Goal: Task Accomplishment & Management: Complete application form

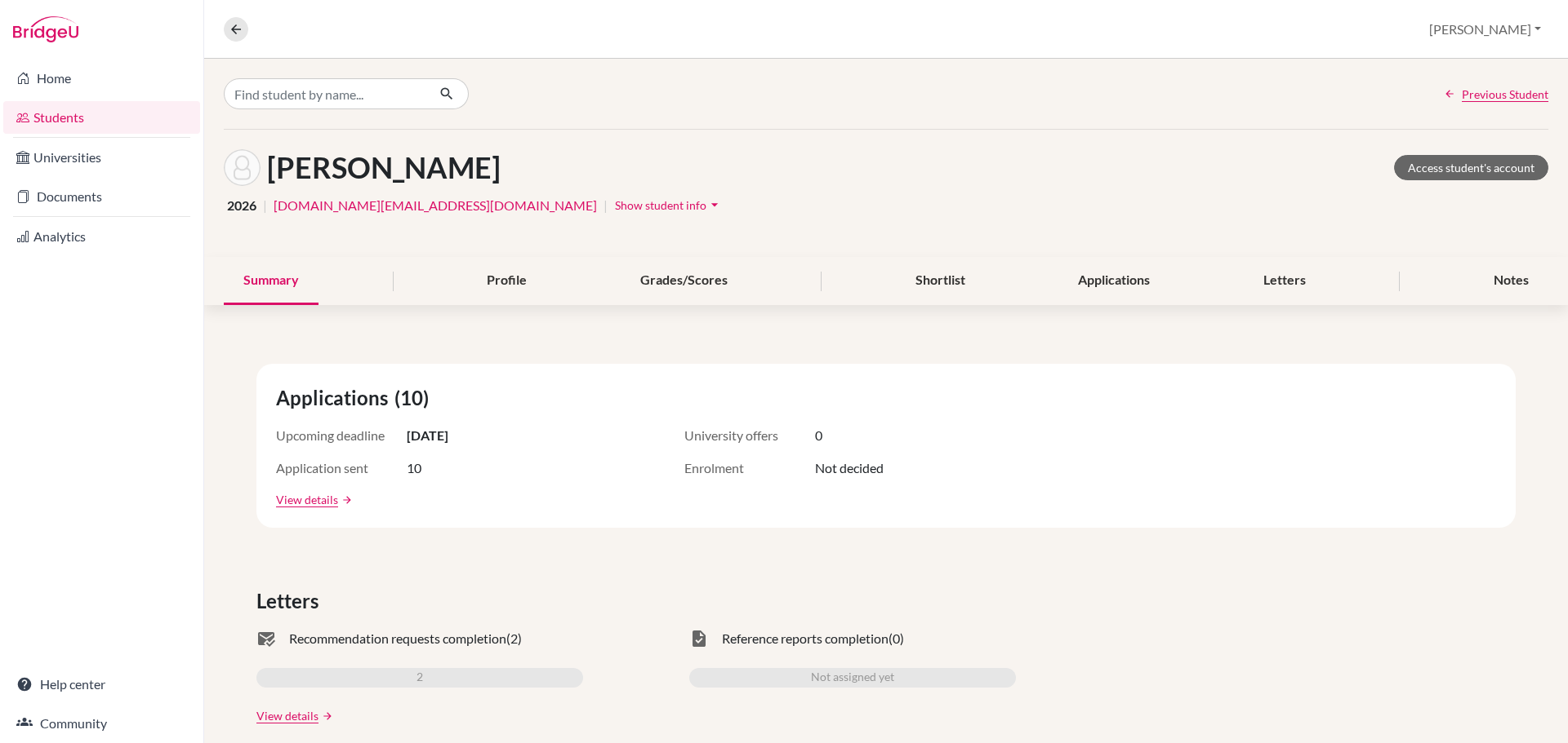
click at [683, 291] on div "Grades/Scores" at bounding box center [683, 281] width 127 height 48
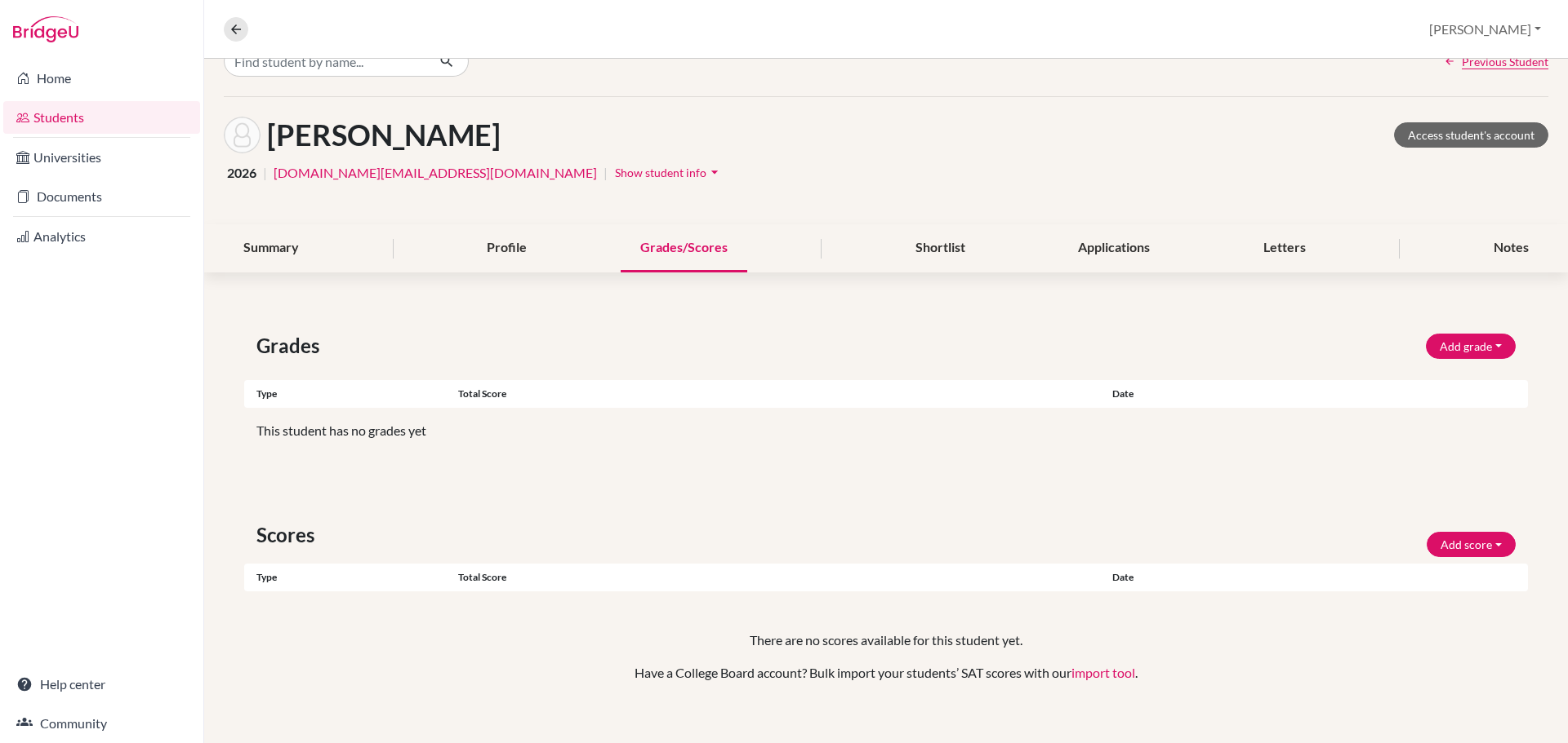
scroll to position [51, 0]
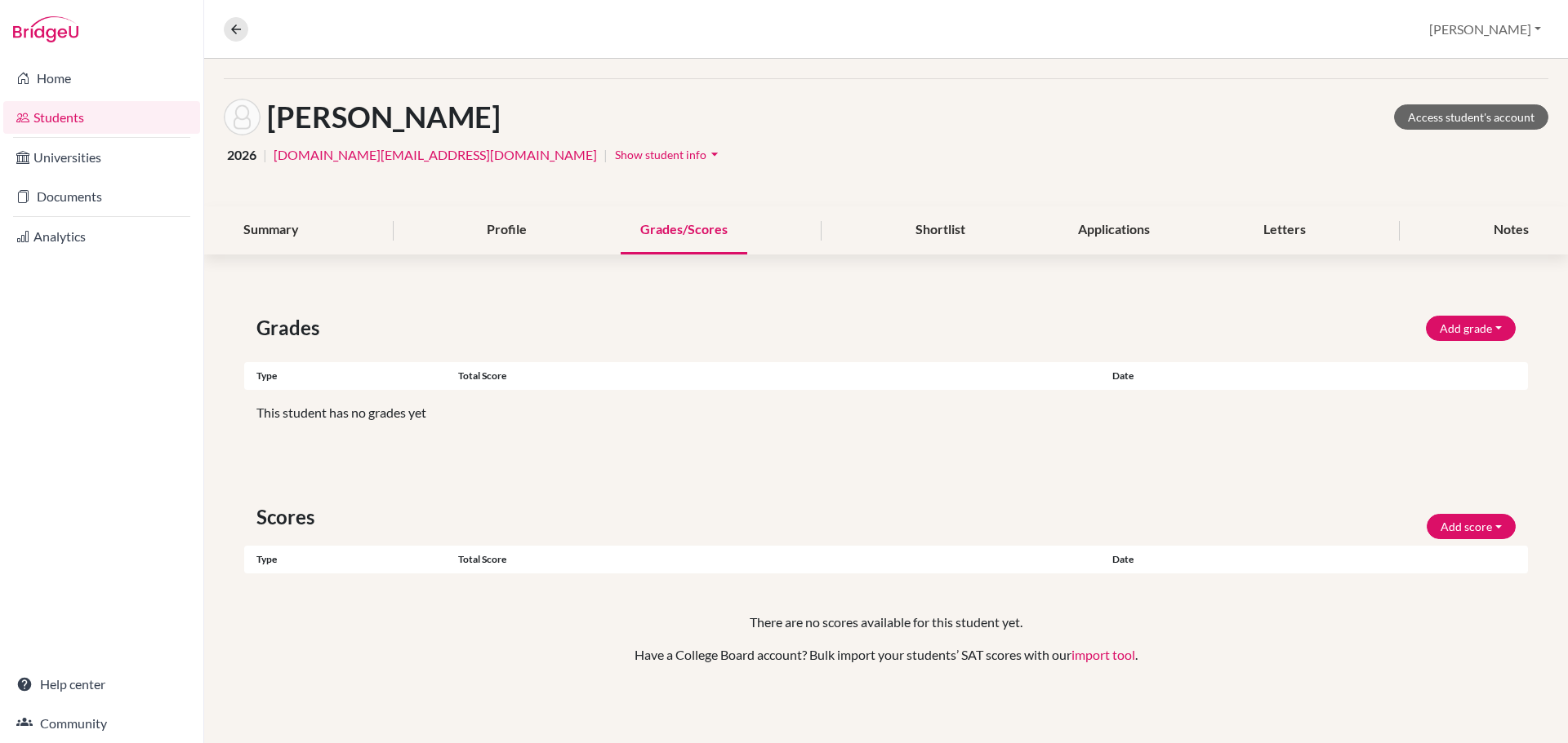
click at [509, 223] on div "Profile" at bounding box center [506, 230] width 79 height 48
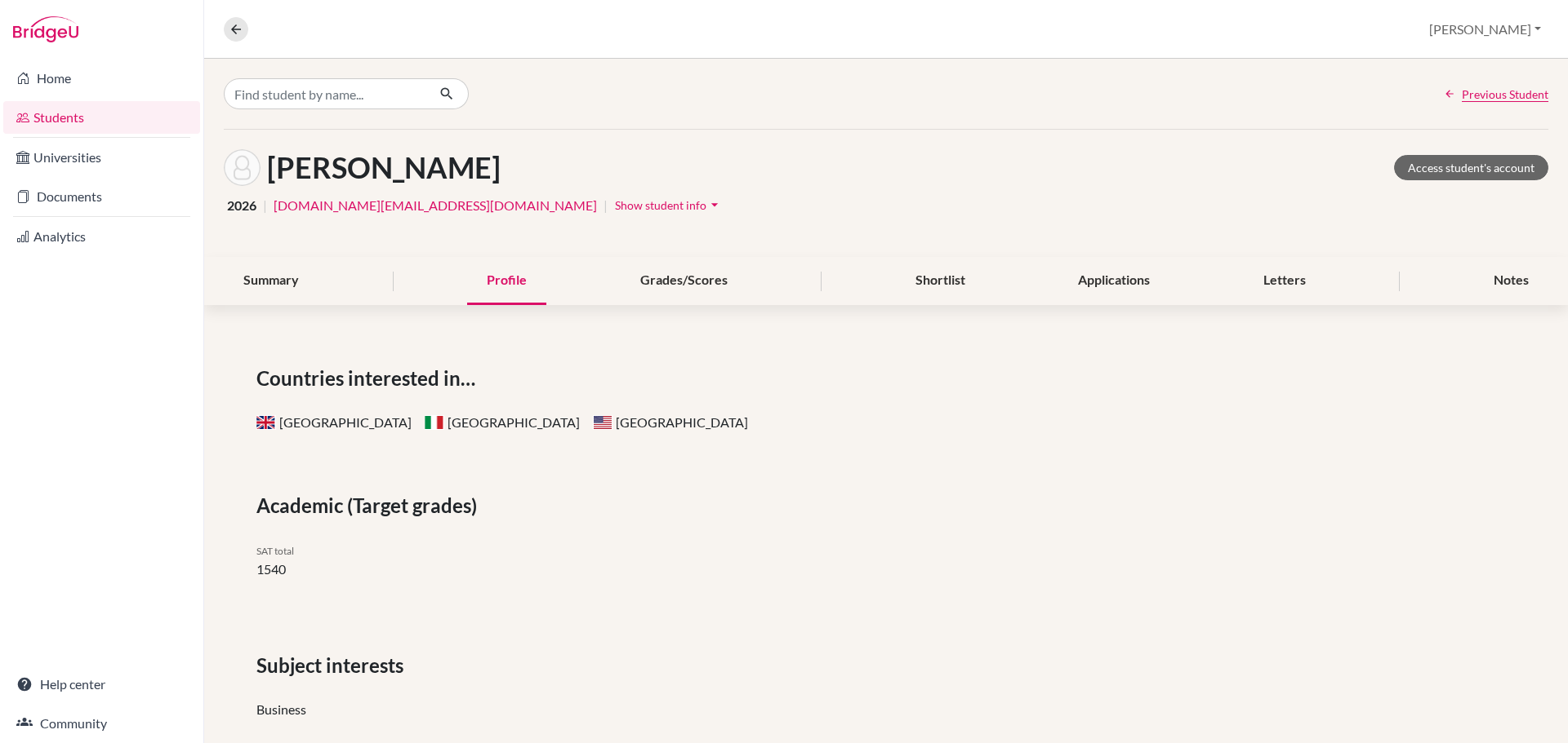
click at [913, 276] on div "Shortlist" at bounding box center [940, 281] width 89 height 48
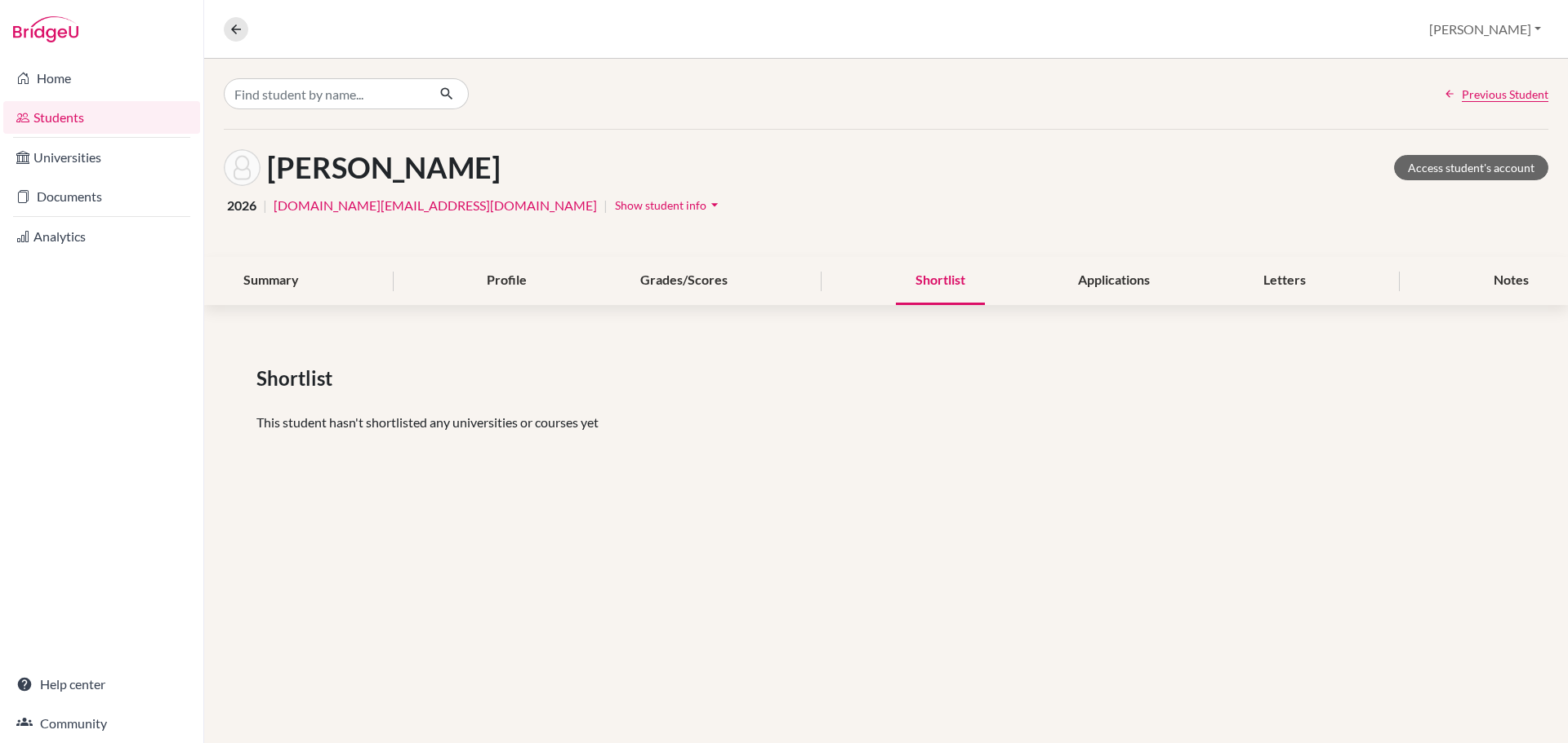
click at [1122, 290] on div "Applications" at bounding box center [1114, 281] width 111 height 48
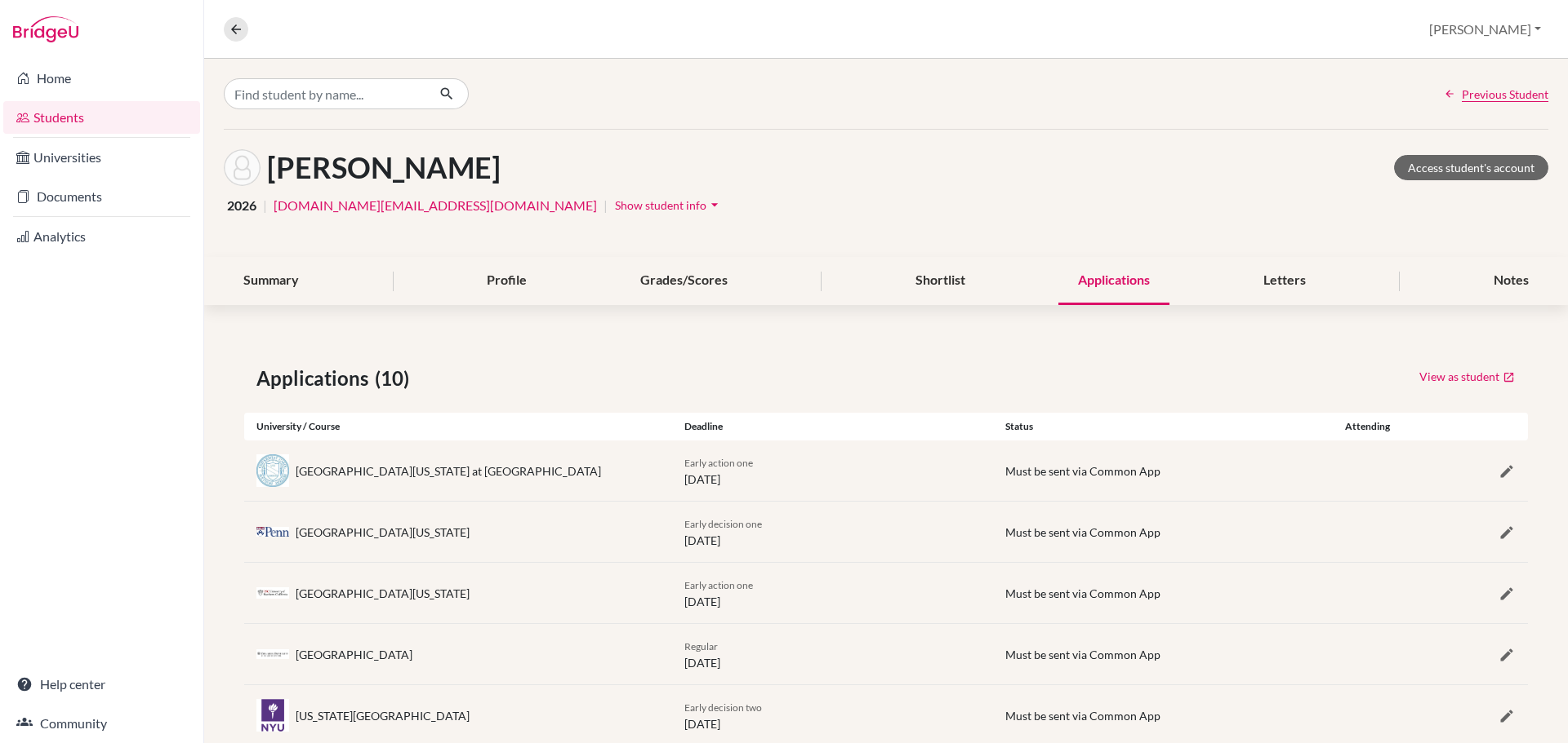
click at [1267, 279] on div "Letters" at bounding box center [1285, 281] width 82 height 48
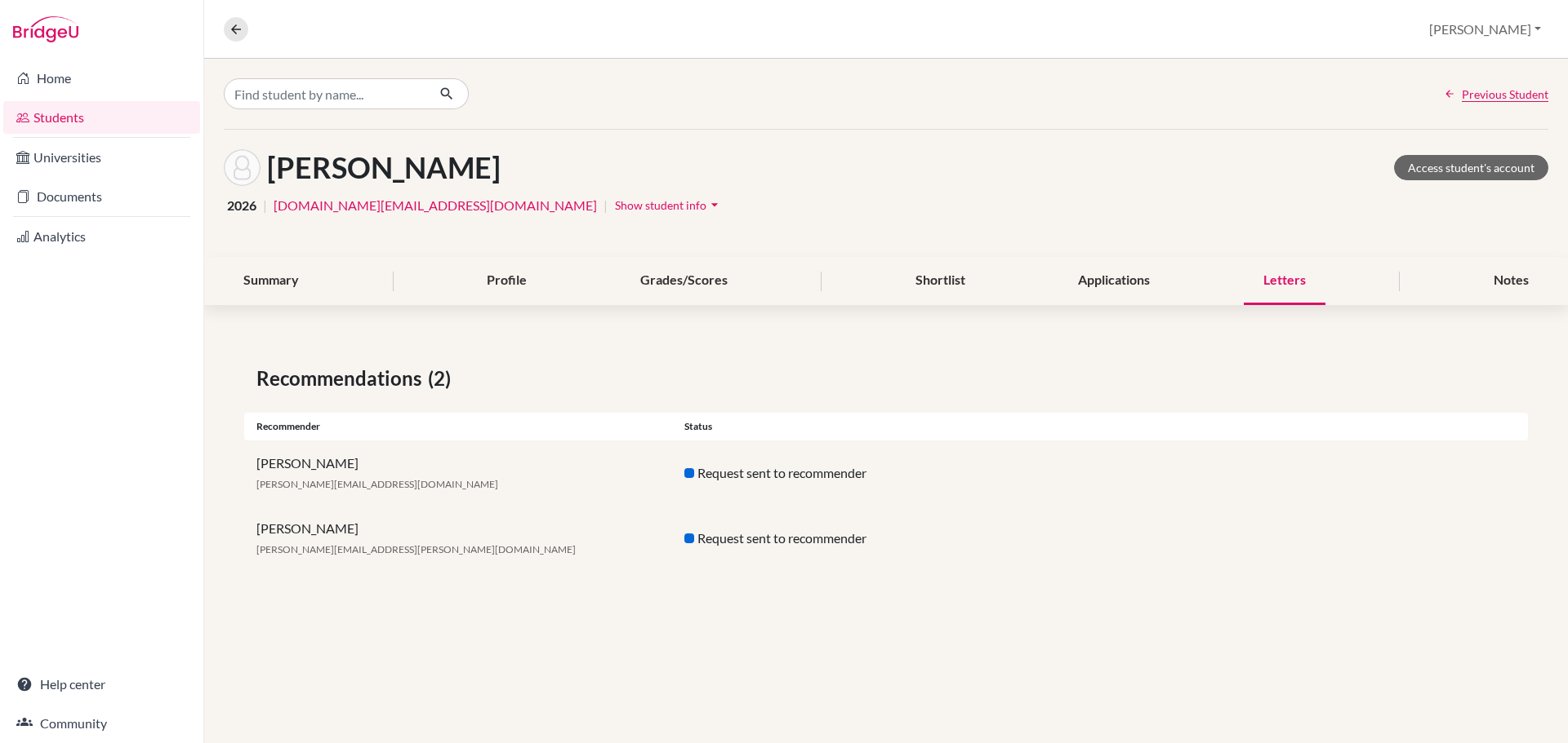
click at [1514, 277] on div "Notes" at bounding box center [1511, 281] width 74 height 48
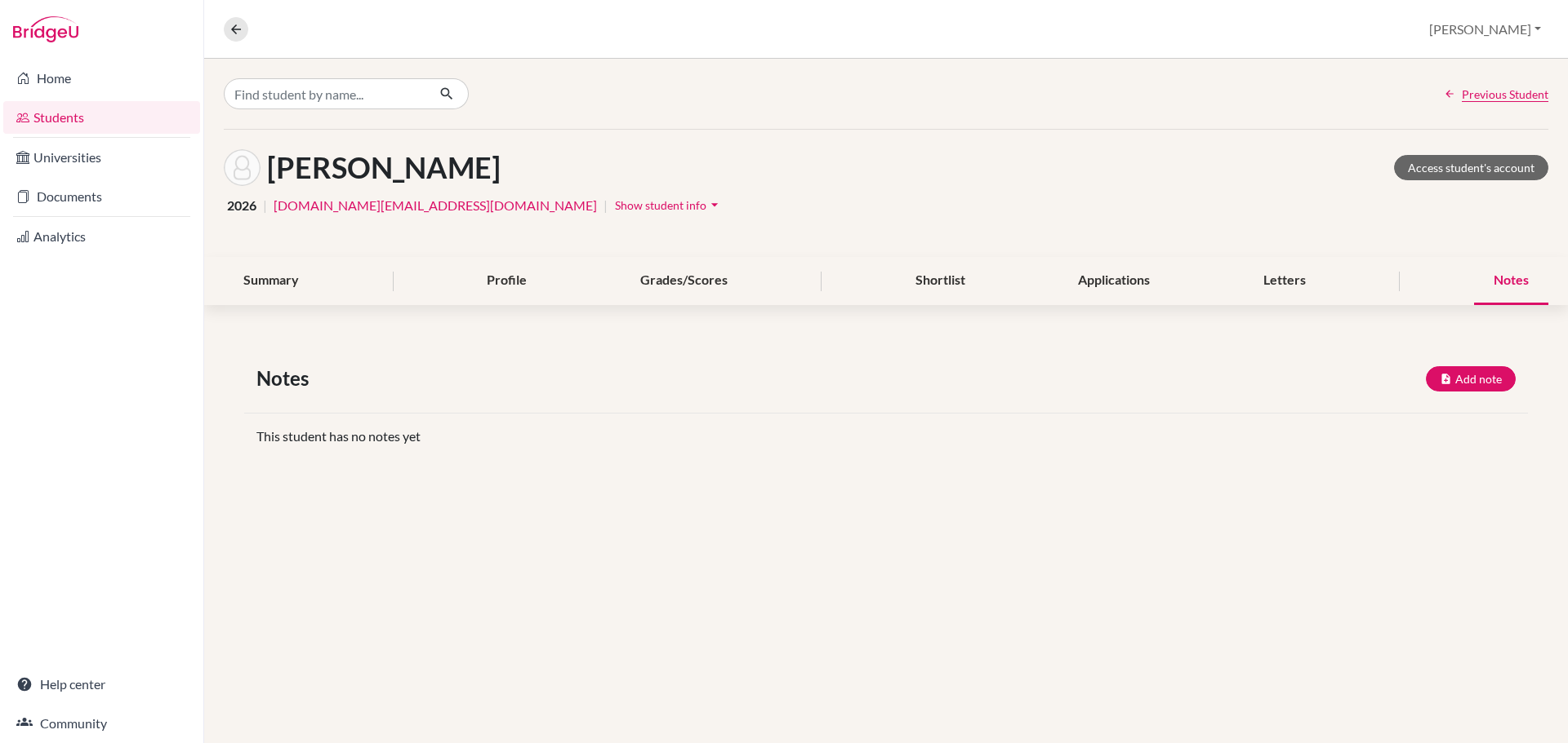
click at [302, 278] on div "Summary" at bounding box center [270, 281] width 94 height 48
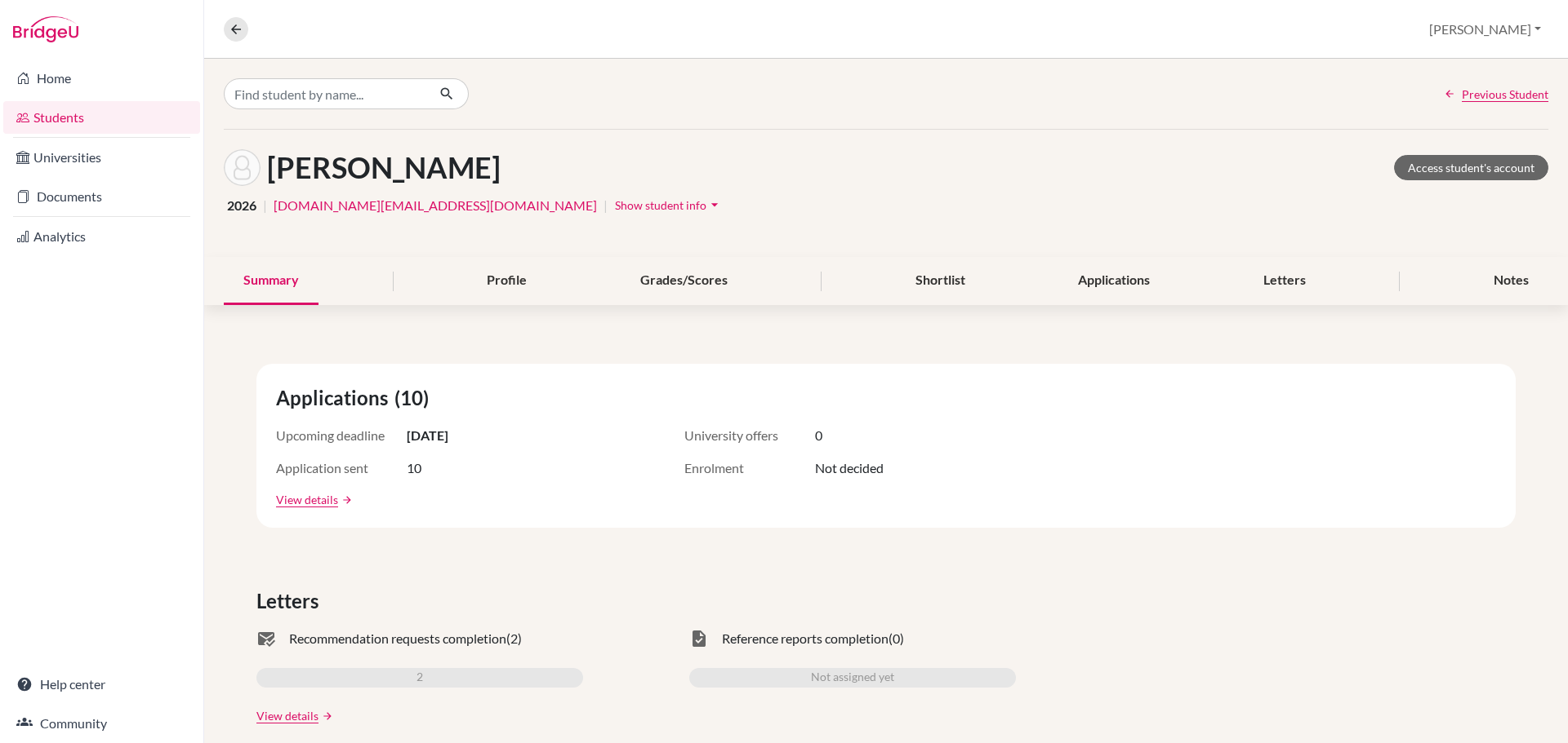
click at [108, 204] on link "Documents" at bounding box center [101, 196] width 197 height 32
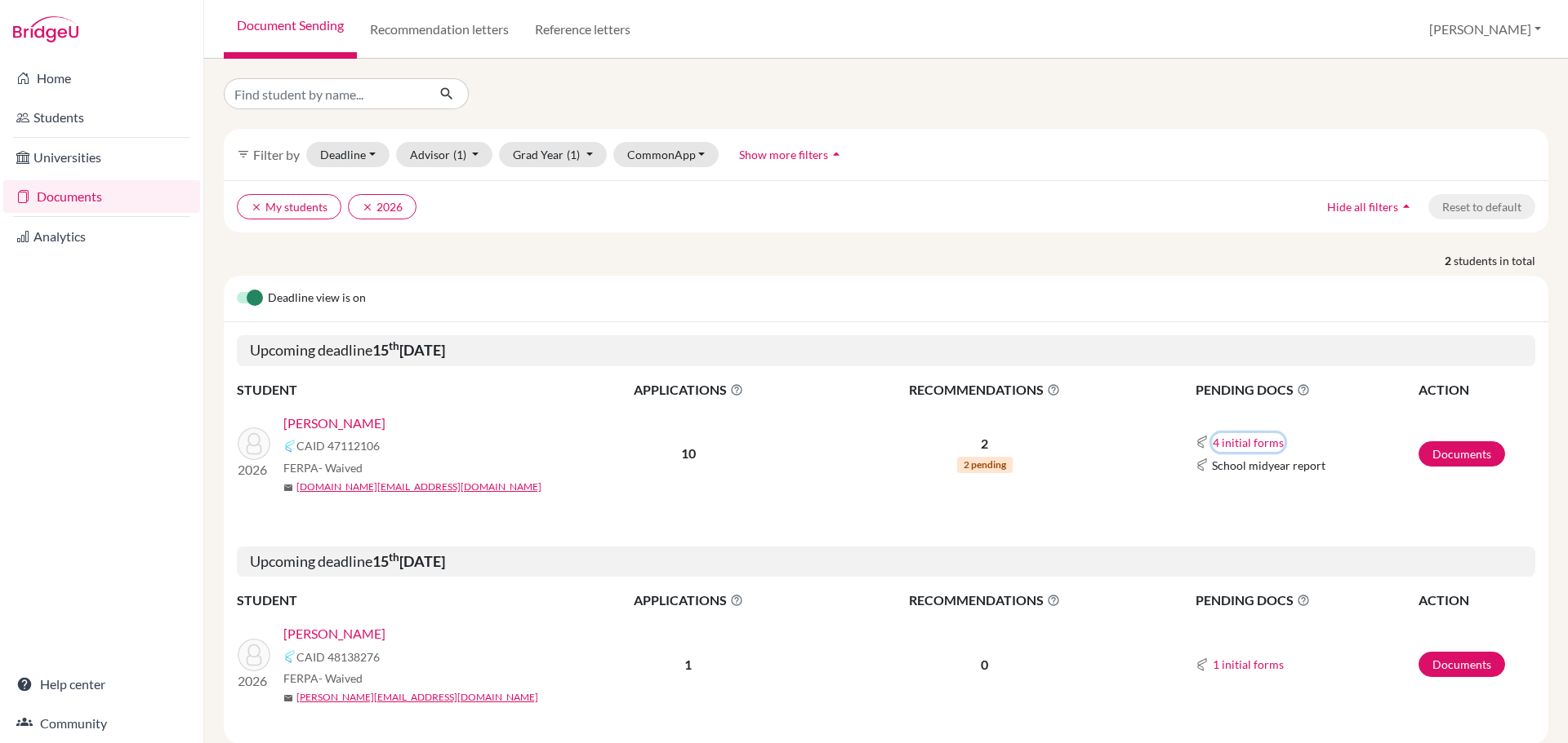
click at [1256, 437] on button "4 initial forms" at bounding box center [1248, 443] width 73 height 19
click at [1245, 532] on div "School report" at bounding box center [1285, 534] width 143 height 17
click at [1447, 453] on link "Documents" at bounding box center [1461, 454] width 87 height 26
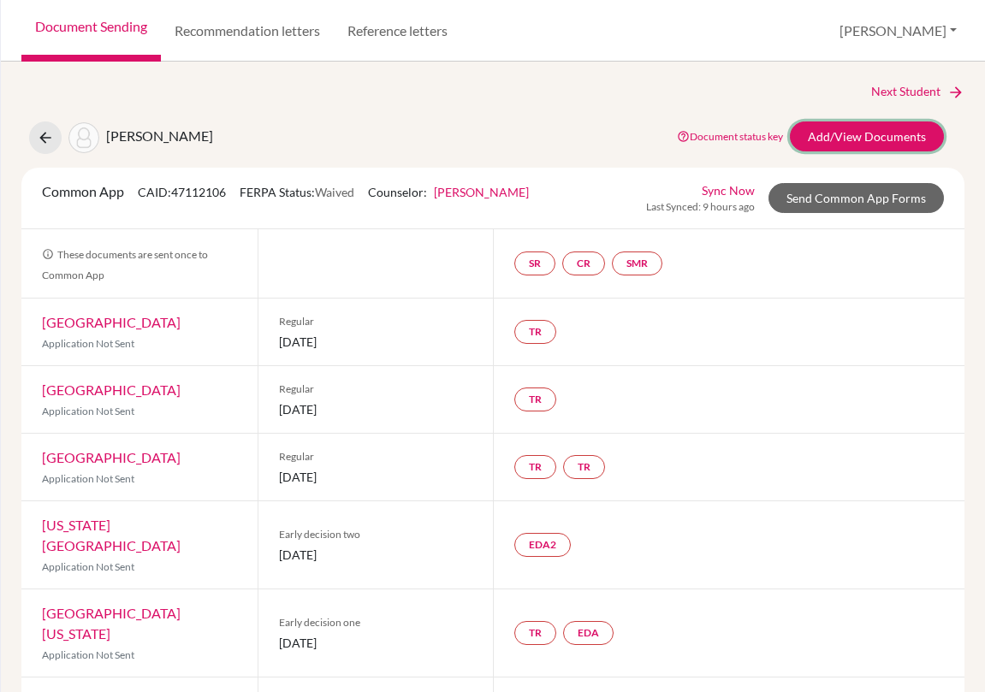
click at [842, 130] on link "Add/View Documents" at bounding box center [867, 136] width 154 height 30
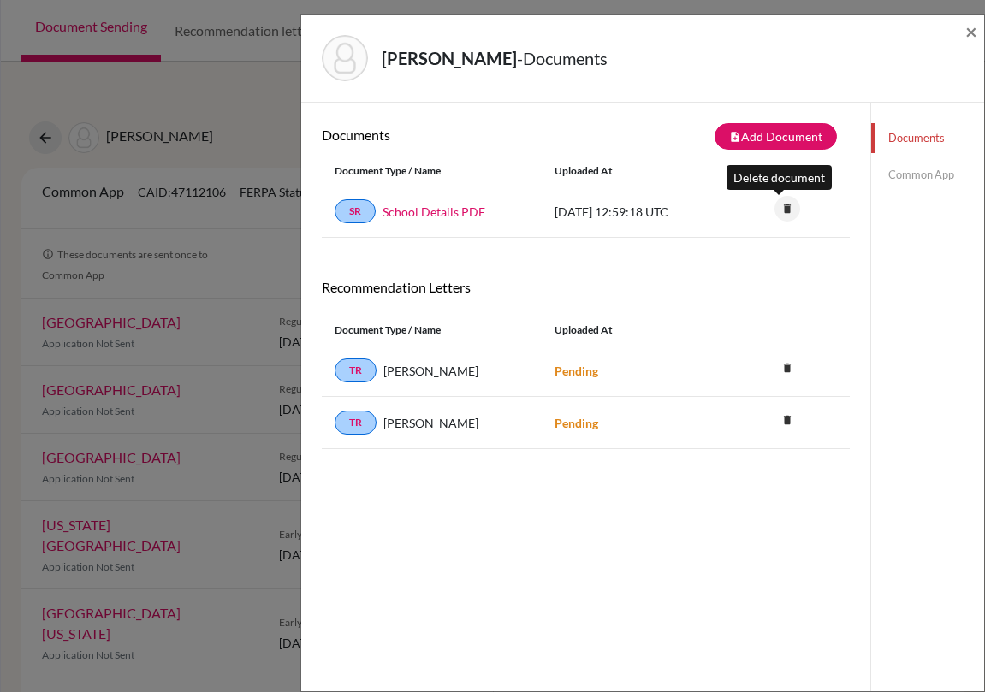
click at [775, 210] on icon "delete" at bounding box center [787, 209] width 26 height 26
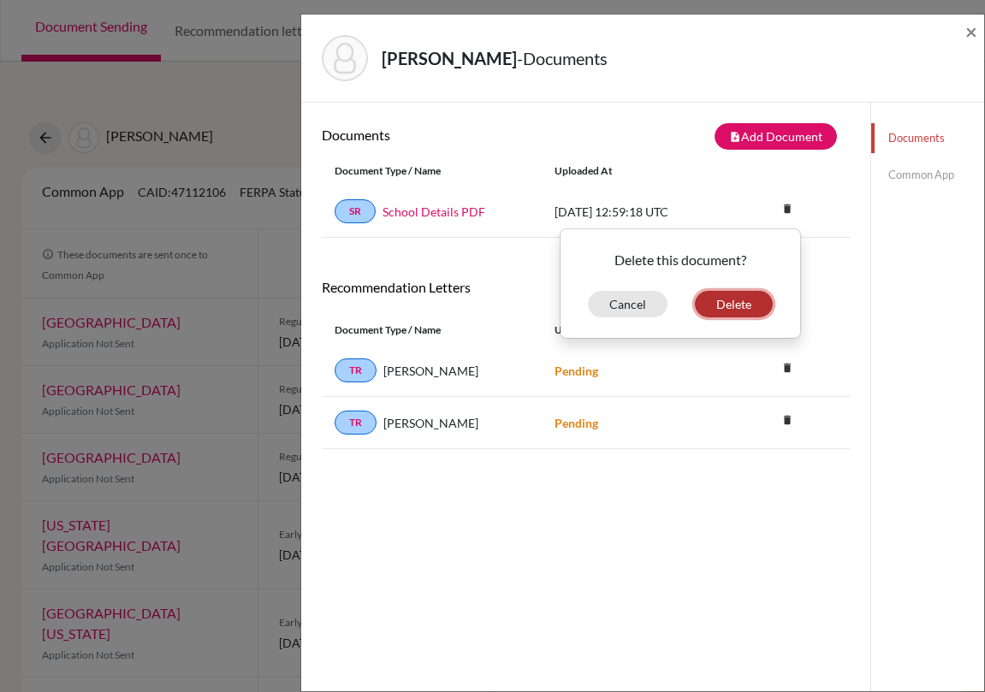
click at [738, 305] on button "Delete" at bounding box center [734, 304] width 78 height 27
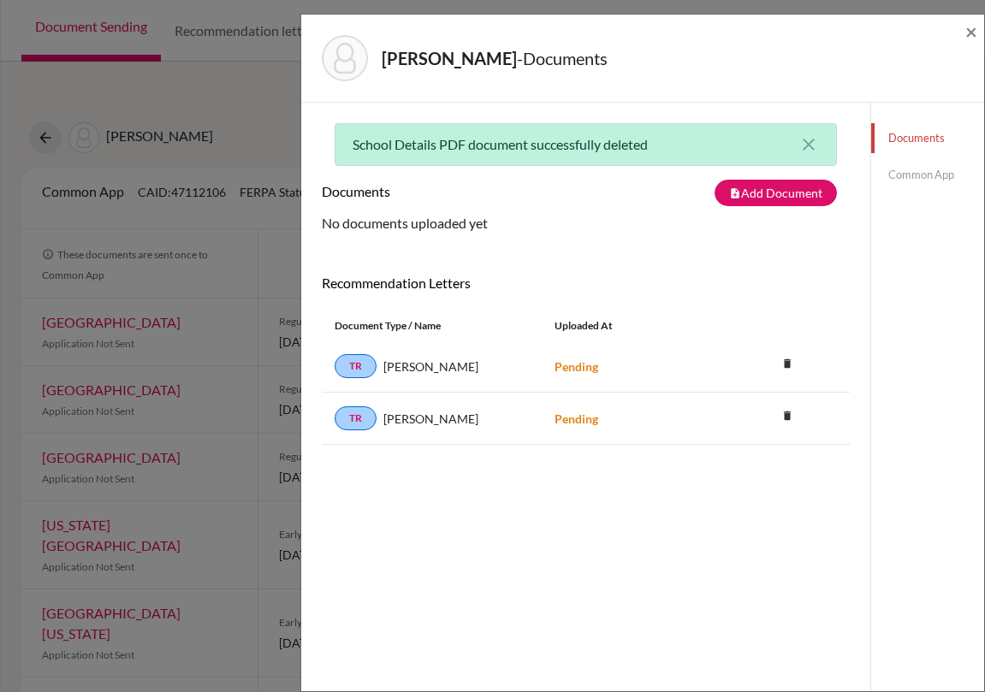
click at [933, 177] on link "Common App" at bounding box center [927, 175] width 113 height 30
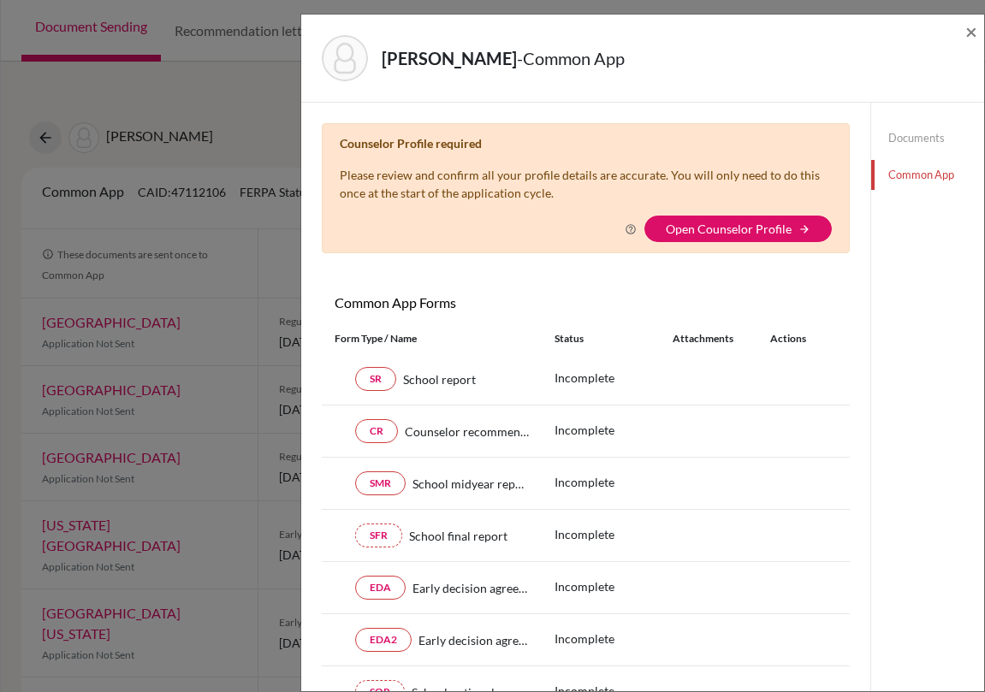
click at [755, 225] on link "Open Counselor Profile" at bounding box center [729, 229] width 126 height 15
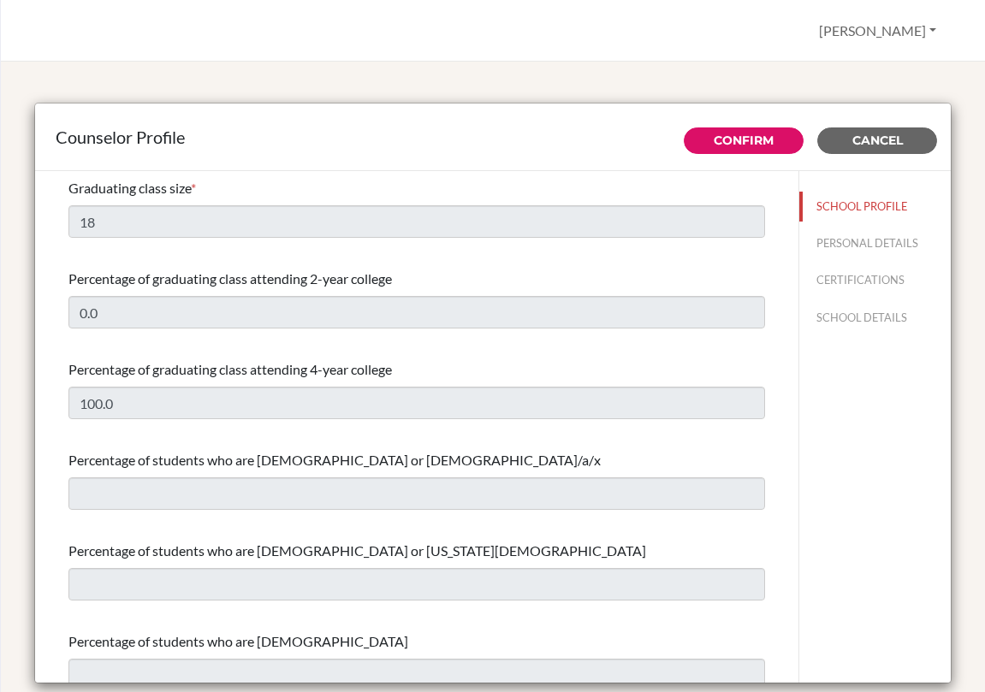
select select "0"
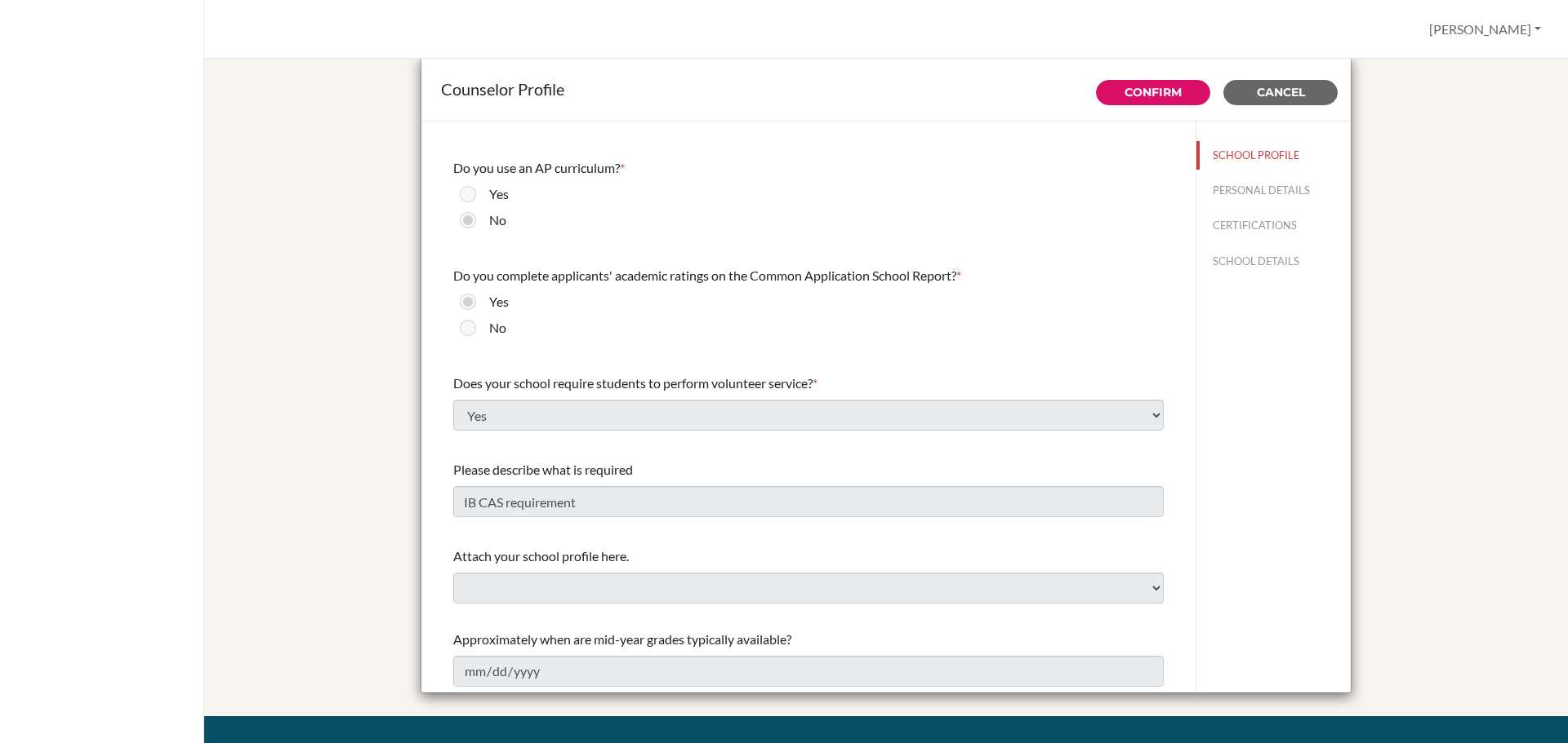
scroll to position [1566, 0]
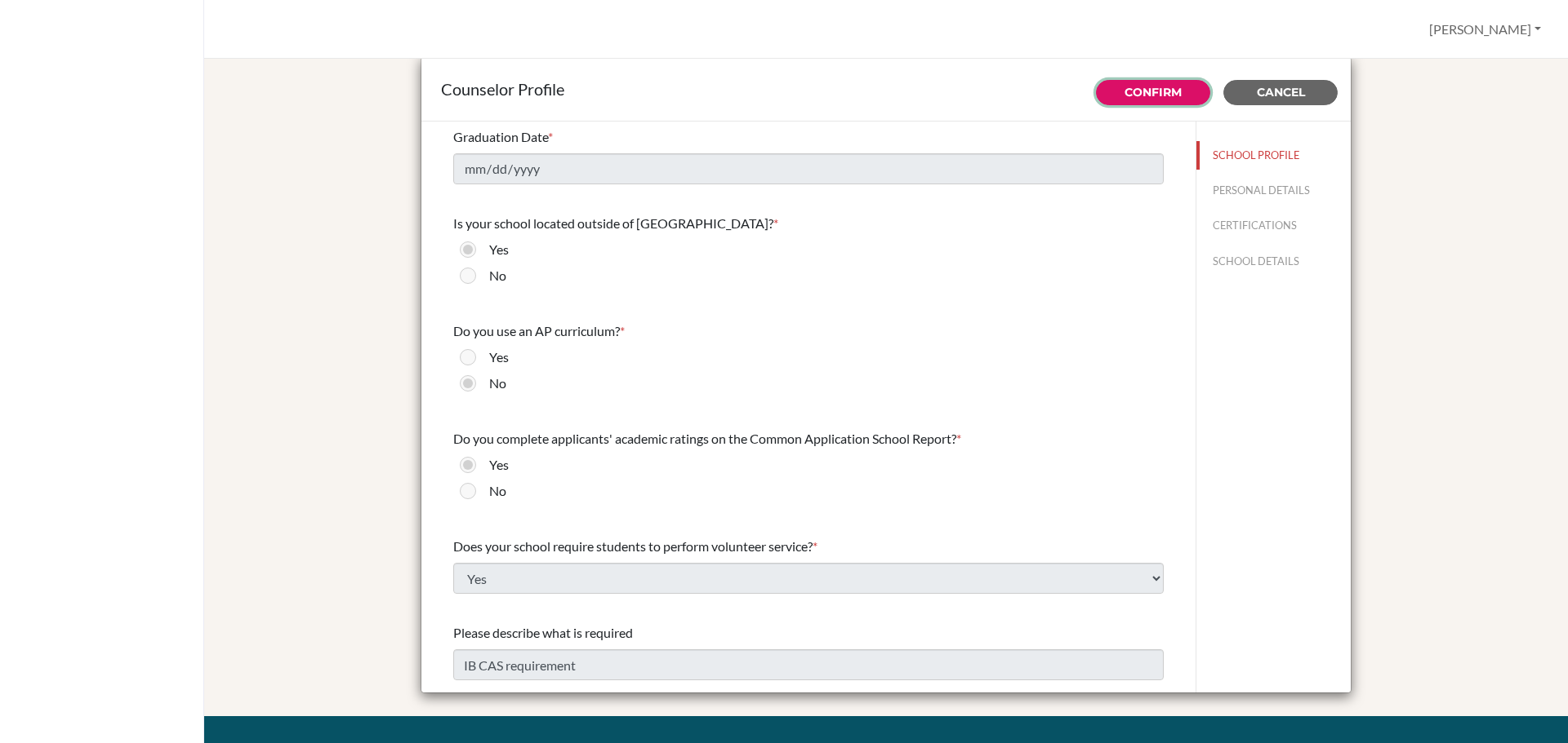
click at [939, 99] on link "Confirm" at bounding box center [1153, 92] width 57 height 14
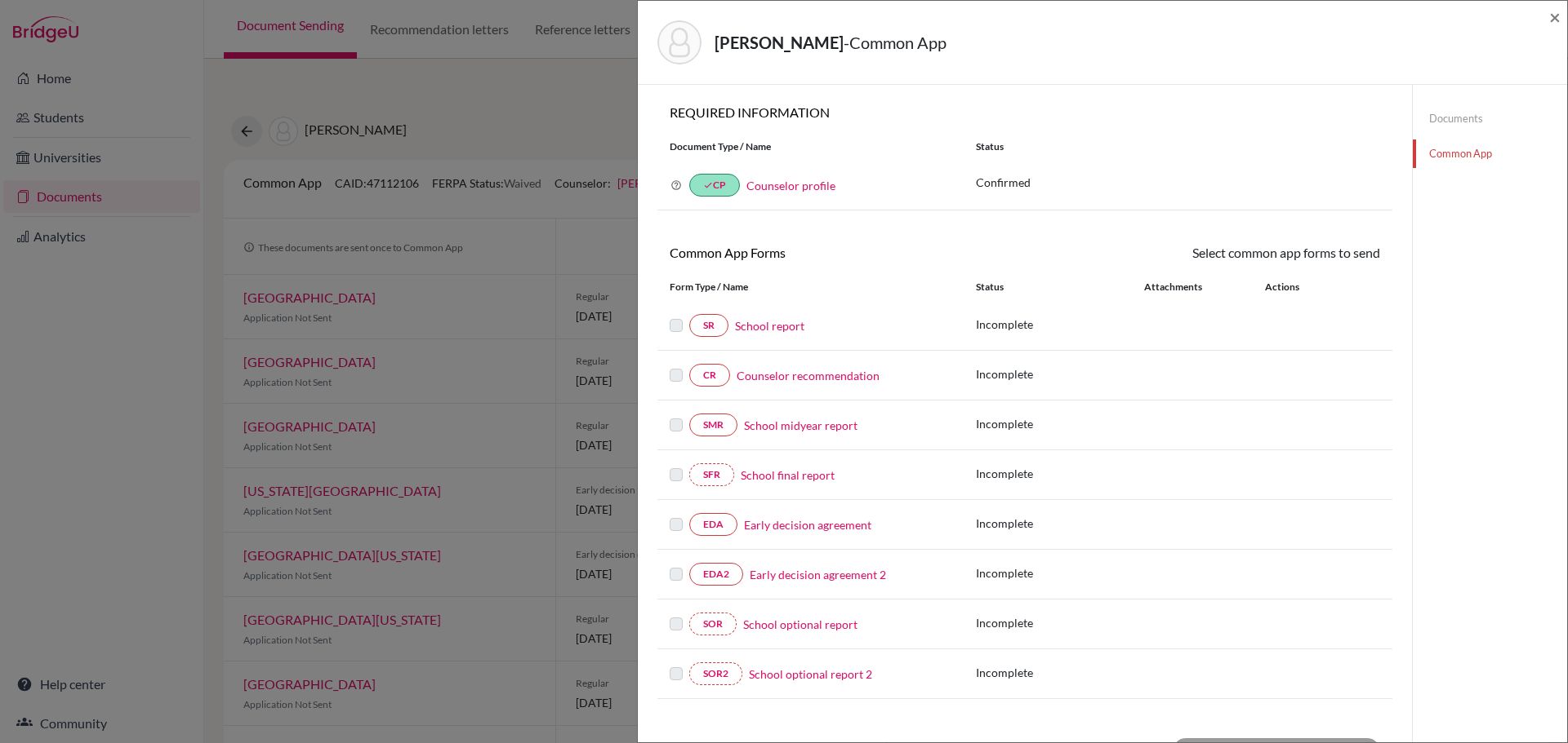
click at [670, 316] on label at bounding box center [677, 316] width 13 height 0
click at [708, 331] on link "SR" at bounding box center [708, 325] width 39 height 23
click at [674, 316] on label at bounding box center [677, 316] width 13 height 0
click at [1113, 323] on p "Incomplete" at bounding box center [1059, 324] width 168 height 17
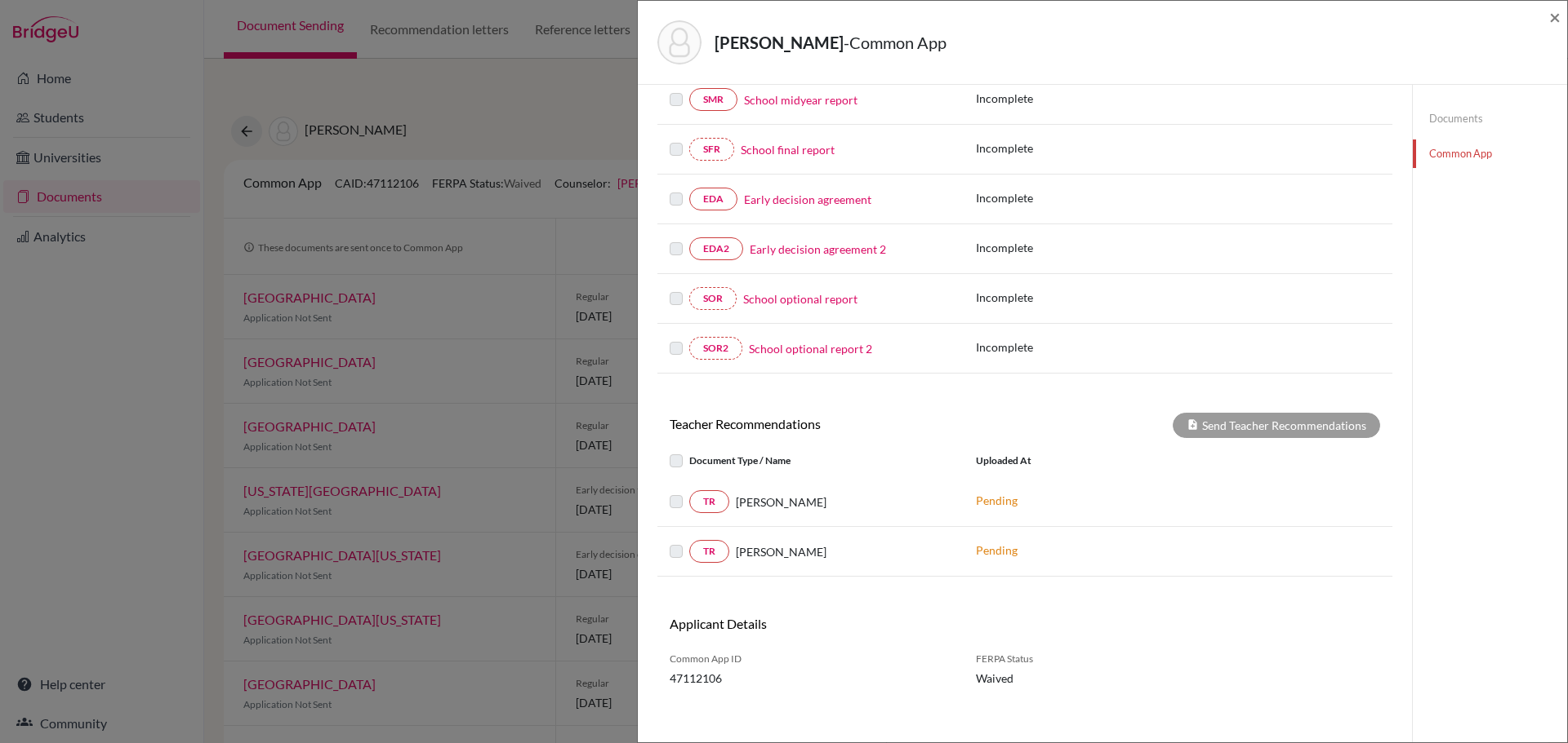
scroll to position [326, 0]
drag, startPoint x: 678, startPoint y: 498, endPoint x: 667, endPoint y: 546, distance: 49.2
click at [689, 491] on label at bounding box center [689, 491] width 0 height 0
drag, startPoint x: 678, startPoint y: 552, endPoint x: 679, endPoint y: 506, distance: 46.0
click at [689, 541] on label at bounding box center [689, 541] width 0 height 0
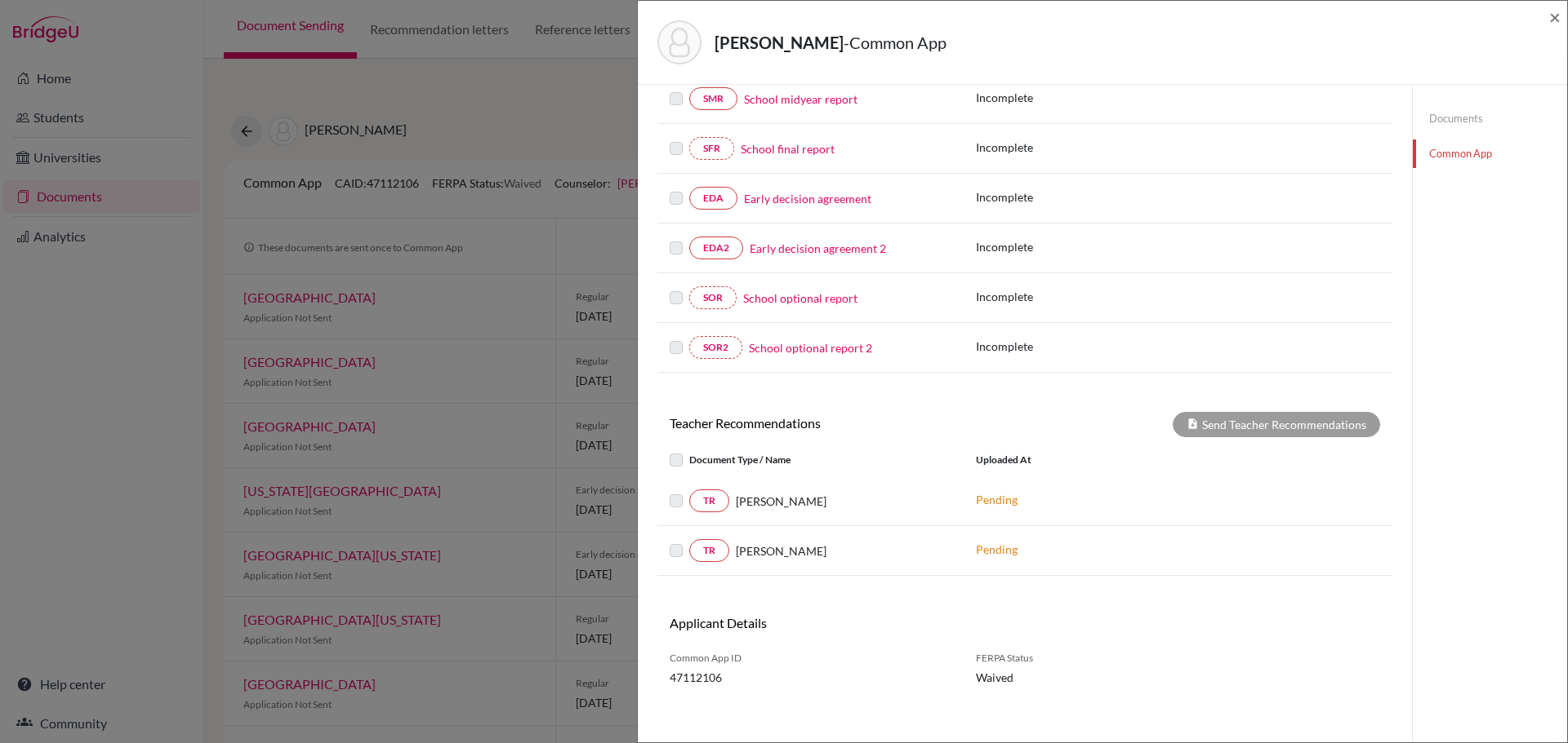
click at [689, 450] on label at bounding box center [689, 450] width 0 height 0
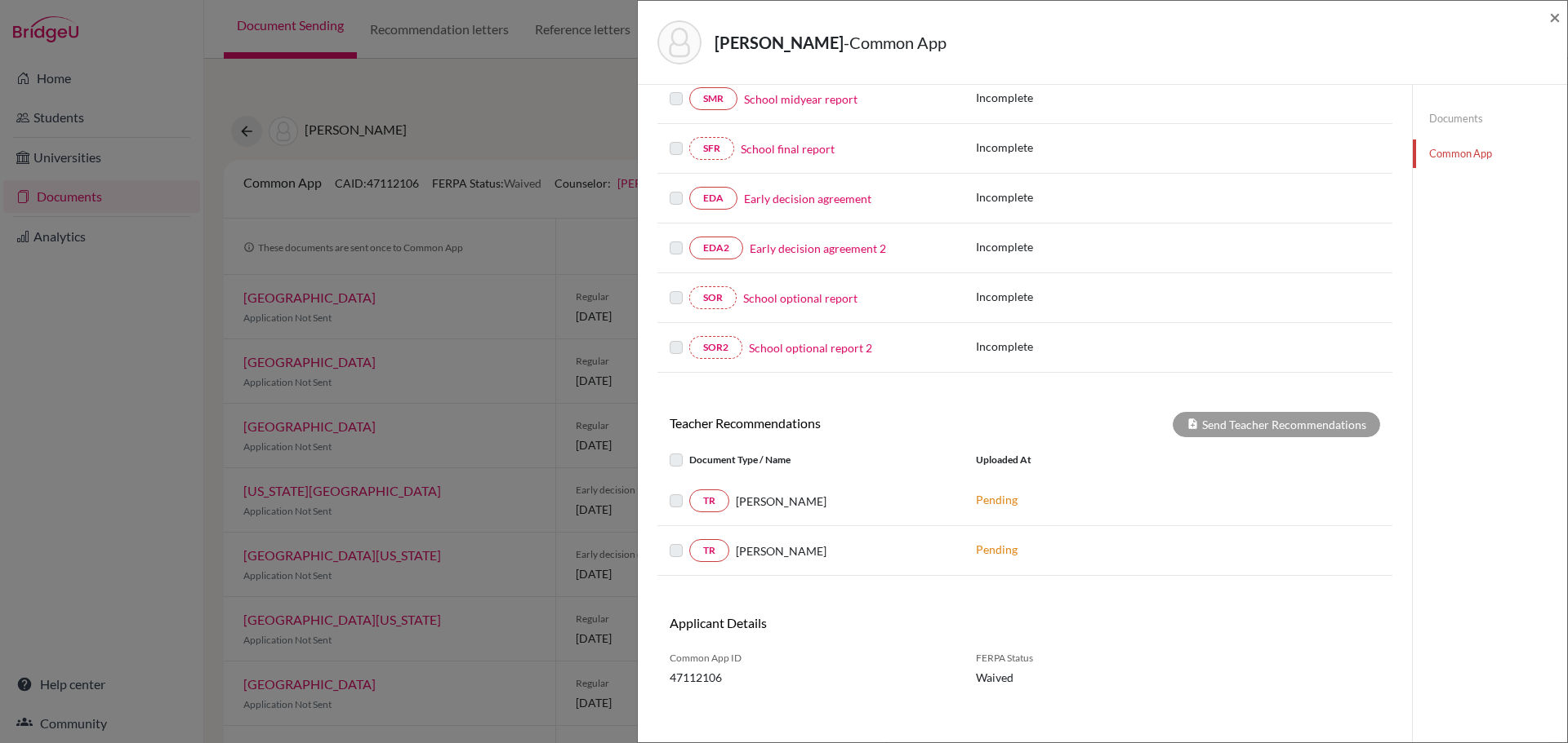
drag, startPoint x: 664, startPoint y: 503, endPoint x: 667, endPoint y: 511, distance: 8.5
click at [664, 506] on div "TR [PERSON_NAME]" at bounding box center [810, 501] width 306 height 23
drag, startPoint x: 675, startPoint y: 511, endPoint x: 676, endPoint y: 540, distance: 29.0
click at [676, 526] on div "TR [PERSON_NAME] Pending" at bounding box center [1025, 502] width 735 height 50
drag, startPoint x: 679, startPoint y: 540, endPoint x: 706, endPoint y: 529, distance: 29.2
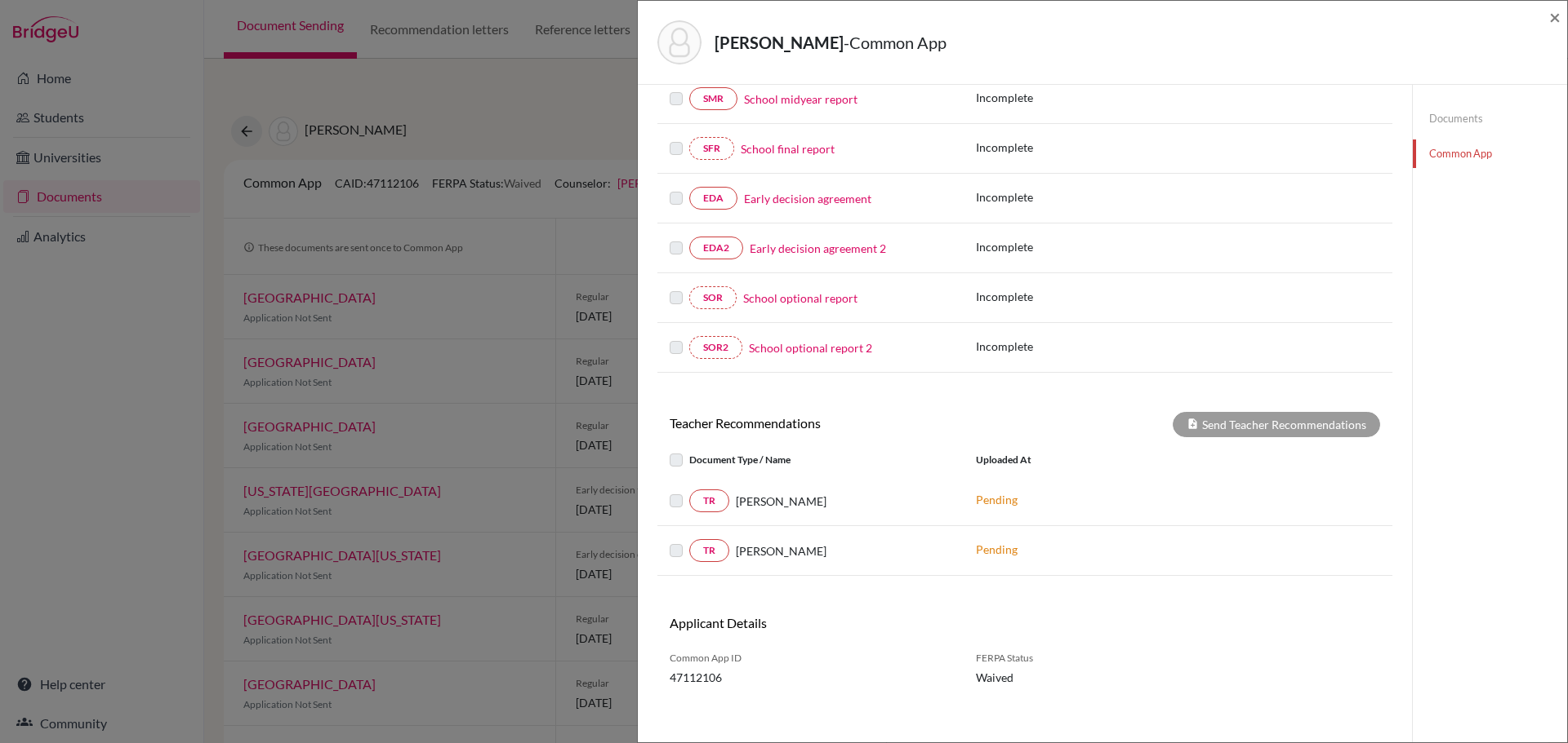
click at [680, 540] on div "TR [PERSON_NAME]" at bounding box center [810, 551] width 282 height 23
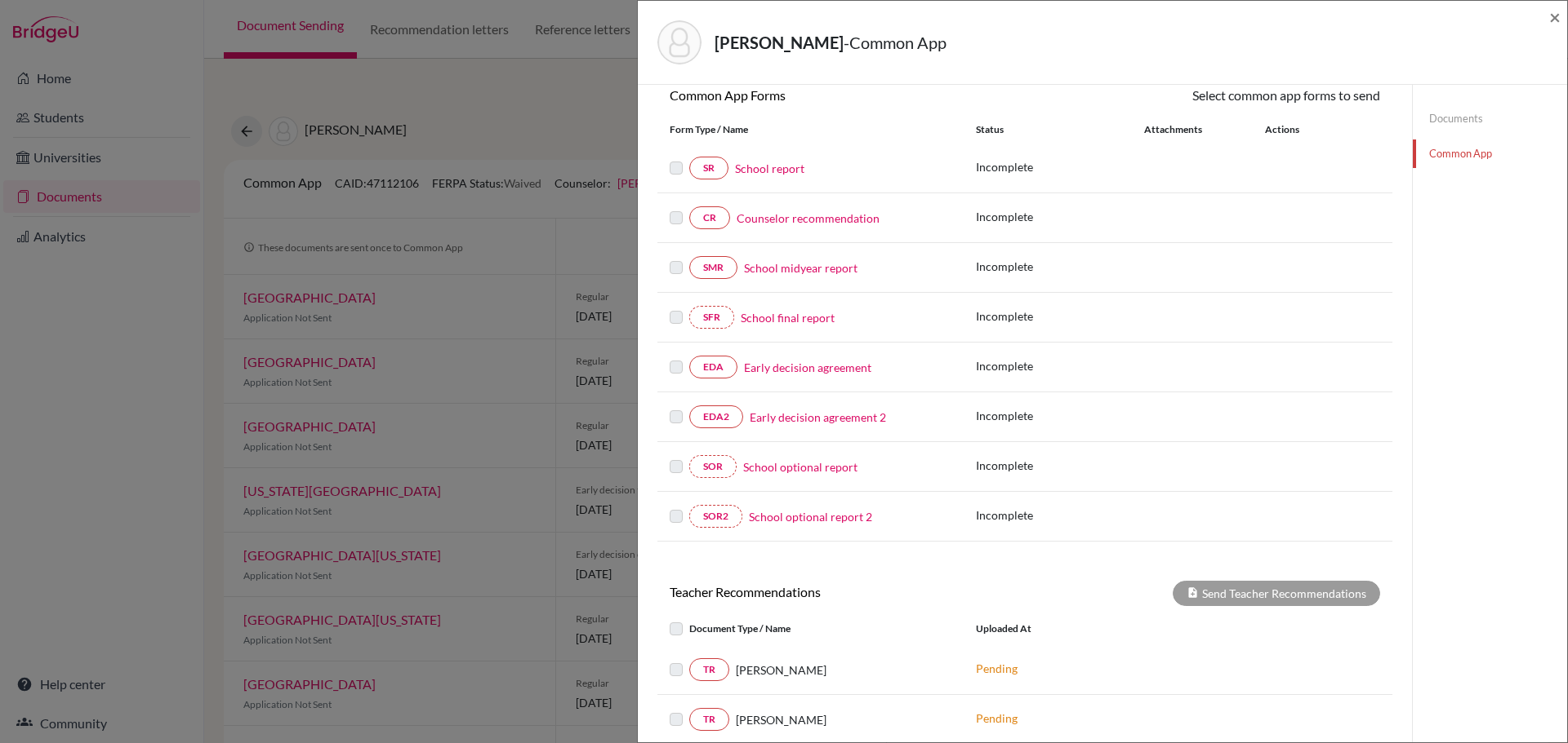
scroll to position [0, 0]
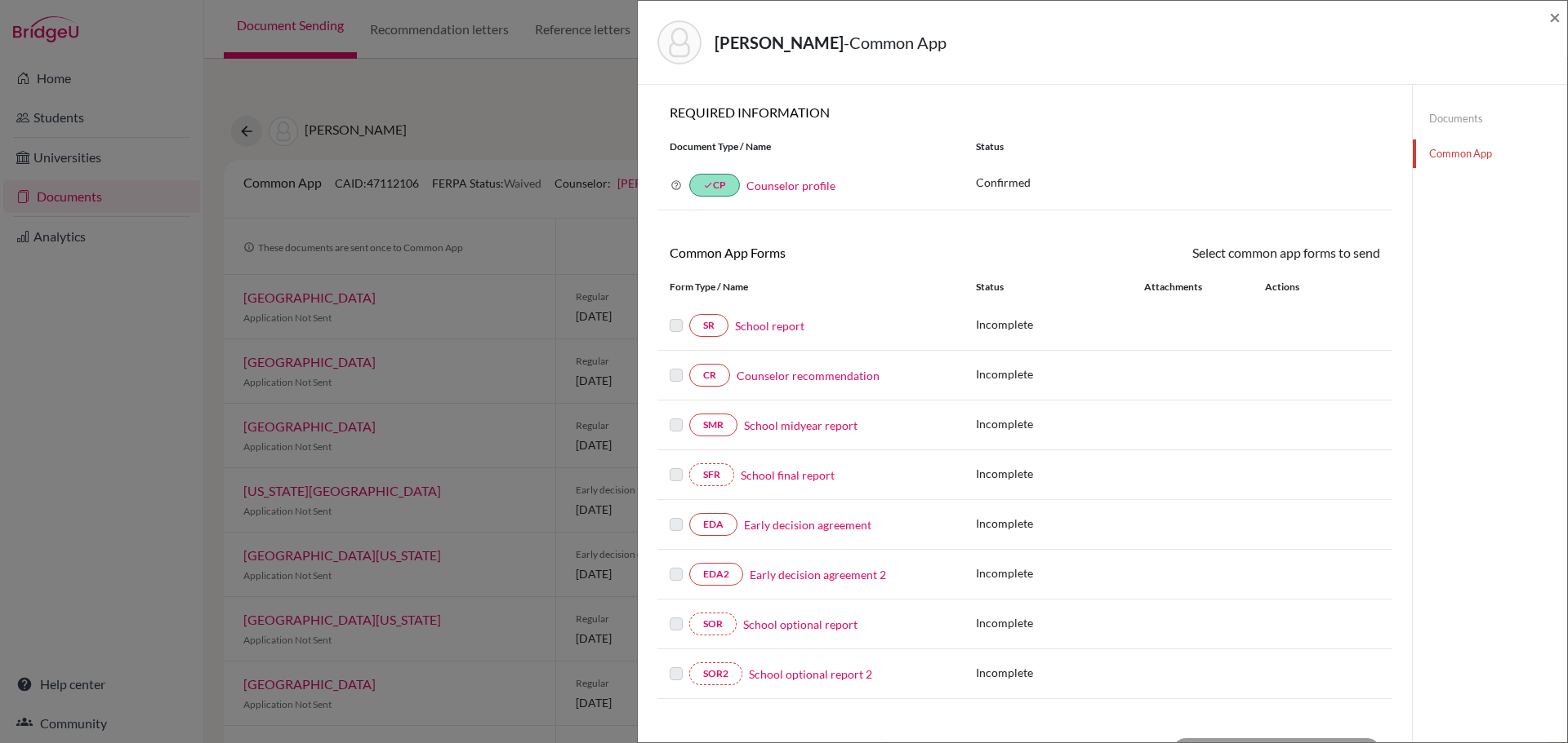
click at [1456, 120] on link "Documents" at bounding box center [1490, 119] width 155 height 29
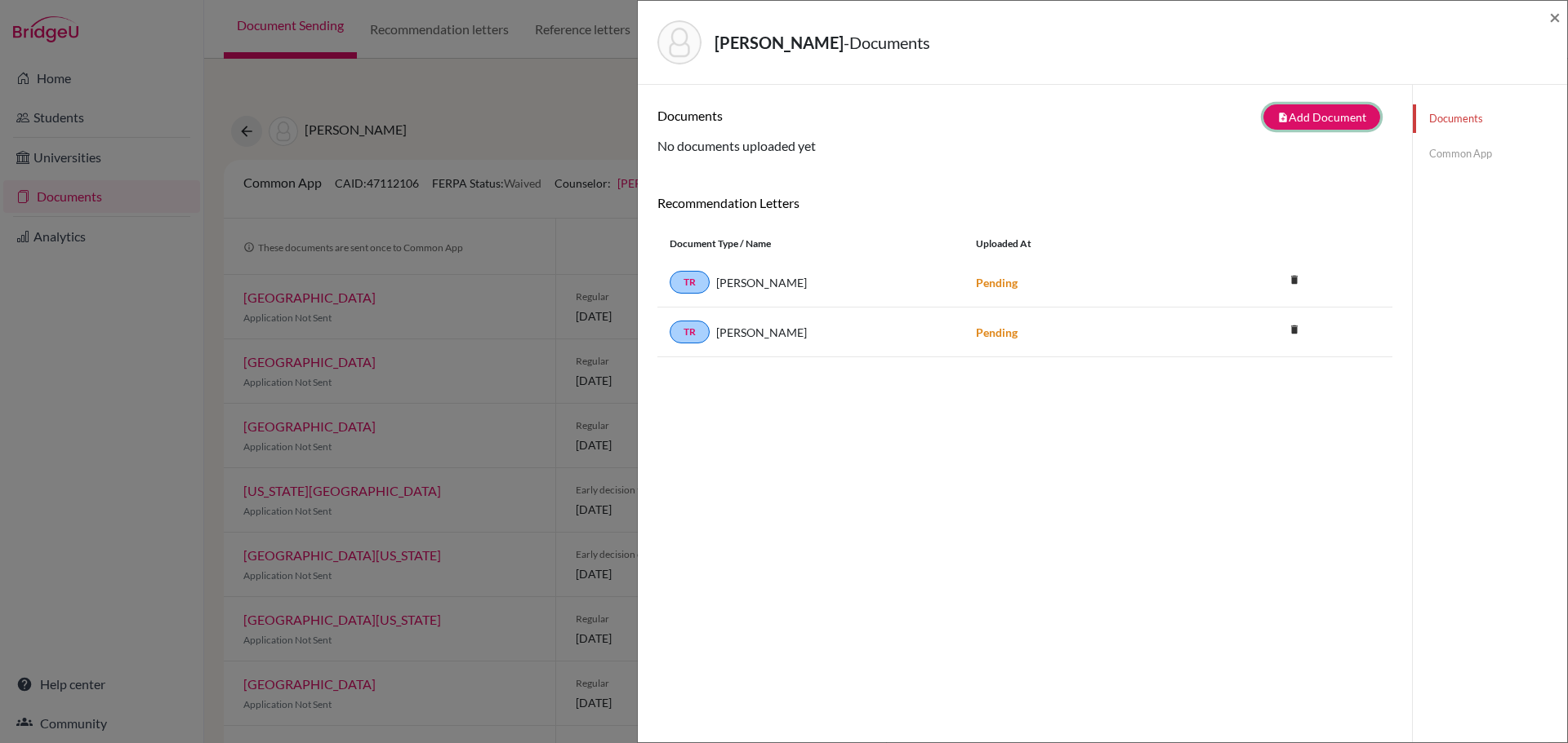
click at [1296, 114] on button "note_add Add Document" at bounding box center [1322, 117] width 116 height 26
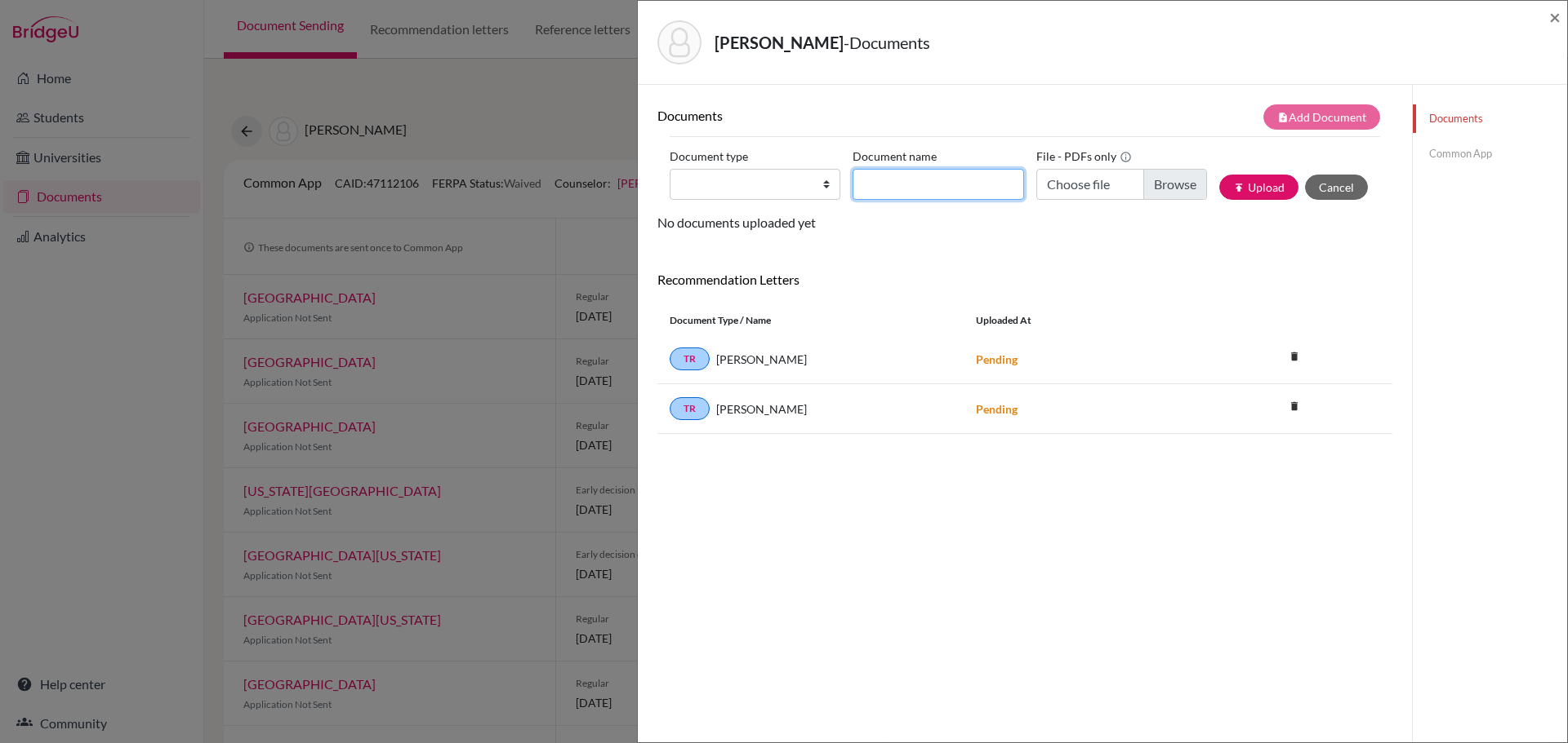
click at [974, 189] on input "Document name" at bounding box center [937, 184] width 171 height 31
click at [806, 189] on select "Change explanation for Common App reports Counselor recommendation Internationa…" at bounding box center [755, 184] width 171 height 31
select select "2"
click at [670, 169] on select "Change explanation for Common App reports Counselor recommendation Internationa…" at bounding box center [755, 184] width 171 height 31
click at [903, 261] on div "Documents note_add Add Document Document type Change explanation for Common App…" at bounding box center [1025, 270] width 735 height 330
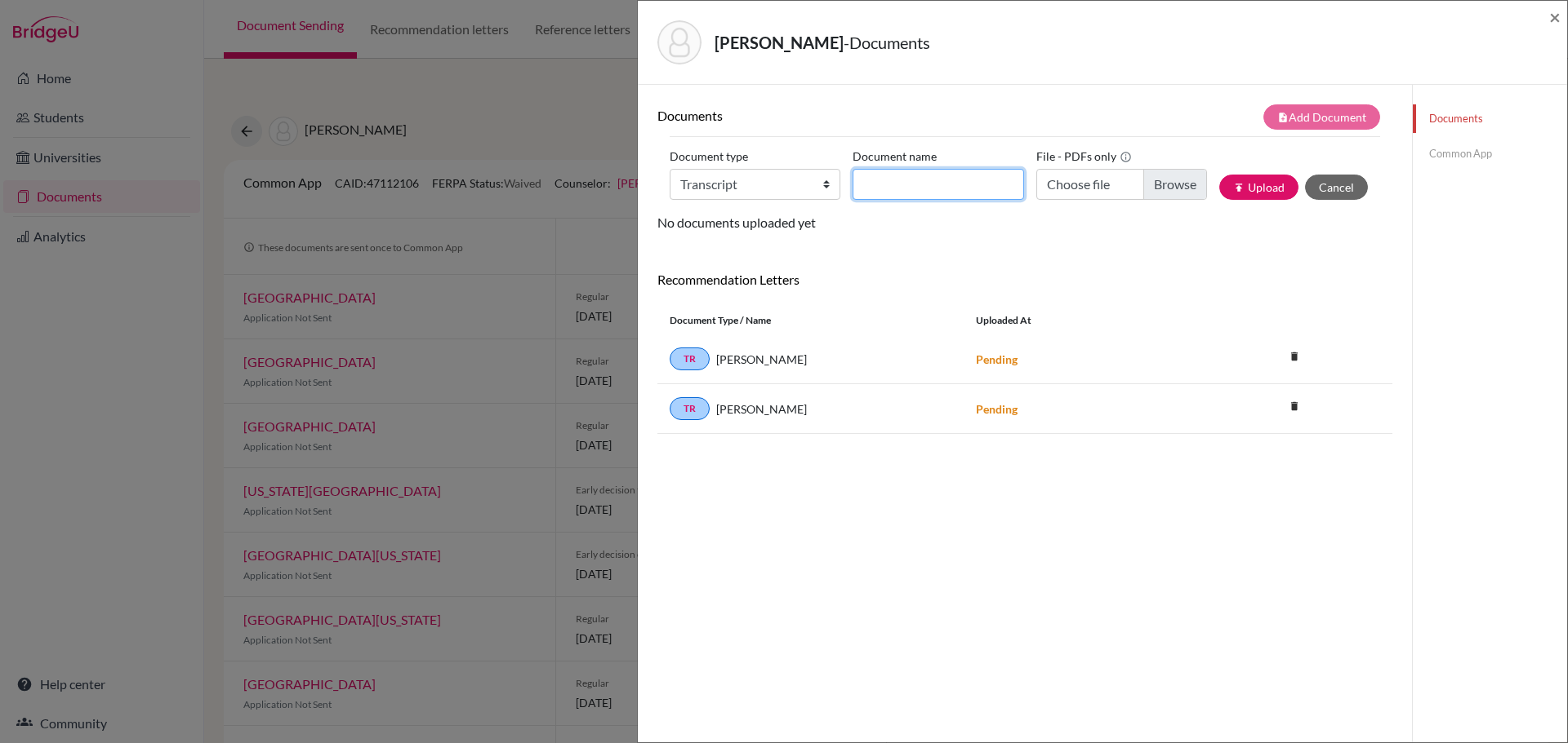
click at [916, 189] on input "Document name" at bounding box center [937, 184] width 171 height 31
click at [1065, 181] on input "Choose file" at bounding box center [1121, 184] width 171 height 31
type input "C:\fakepath\[PERSON_NAME] - Transcript Yr 1 2 3 4 5.pdf"
click at [924, 184] on input "Document name" at bounding box center [937, 184] width 171 height 31
type input "Transcript"
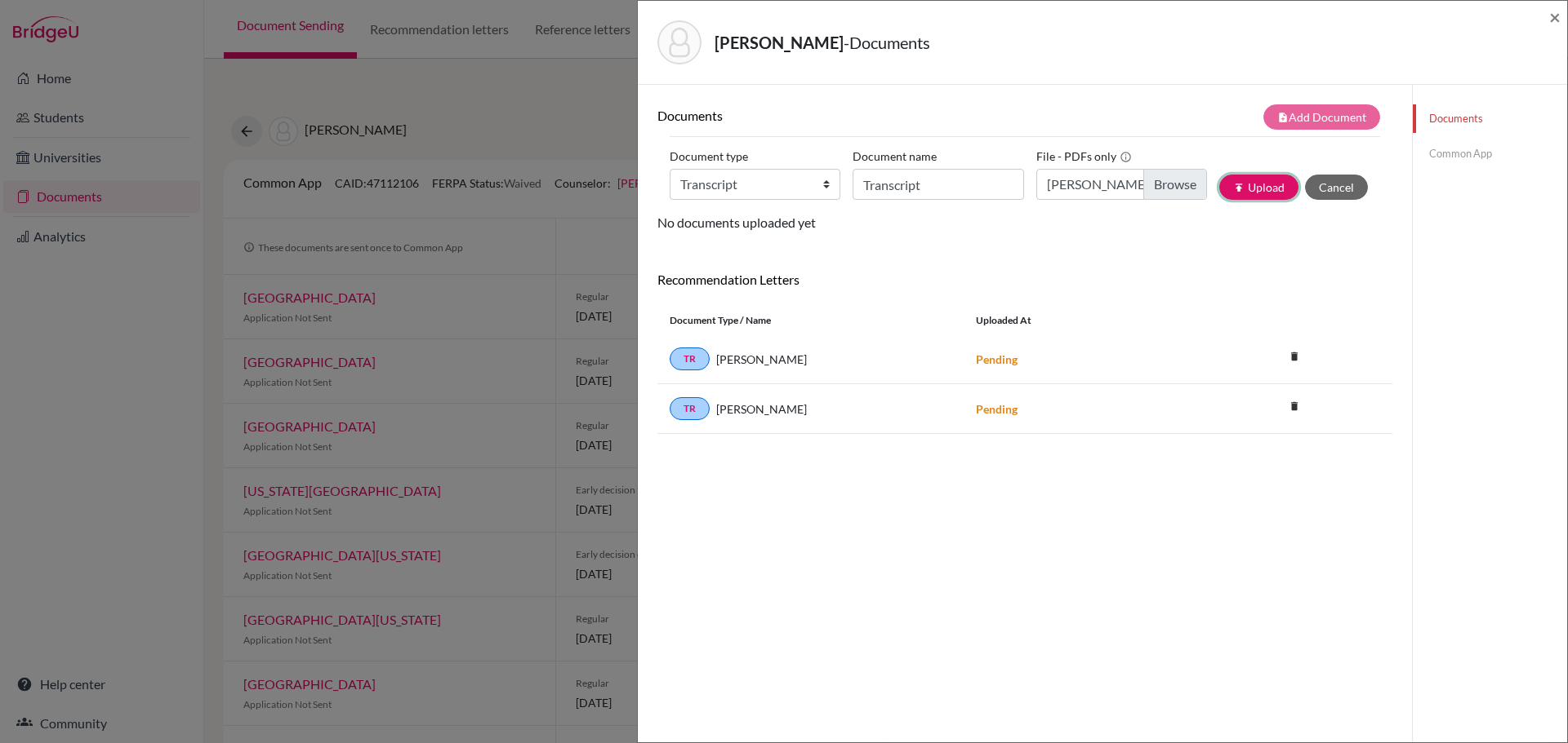
click at [1272, 188] on button "publish Upload" at bounding box center [1258, 187] width 79 height 26
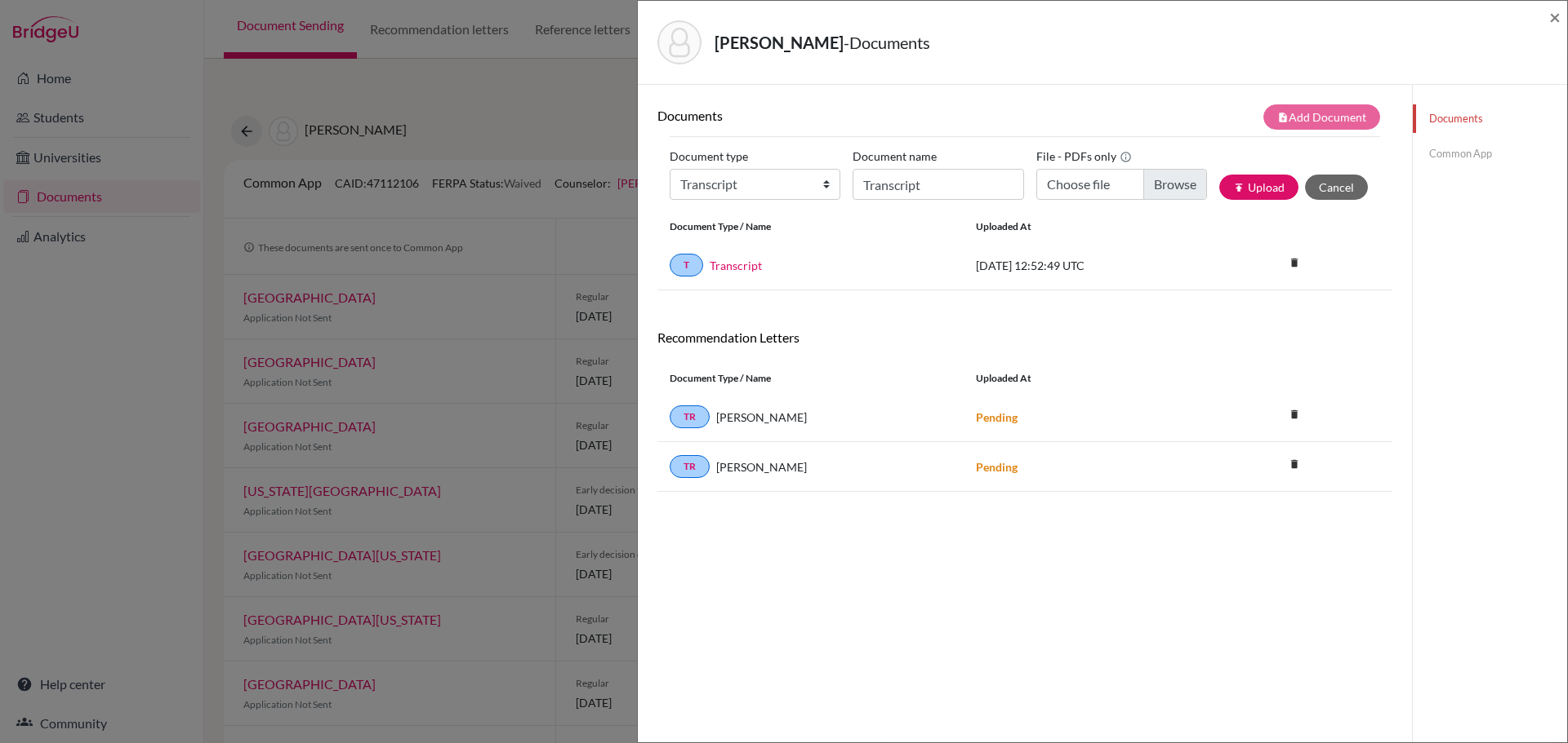
click at [1459, 155] on link "Common App" at bounding box center [1490, 154] width 155 height 29
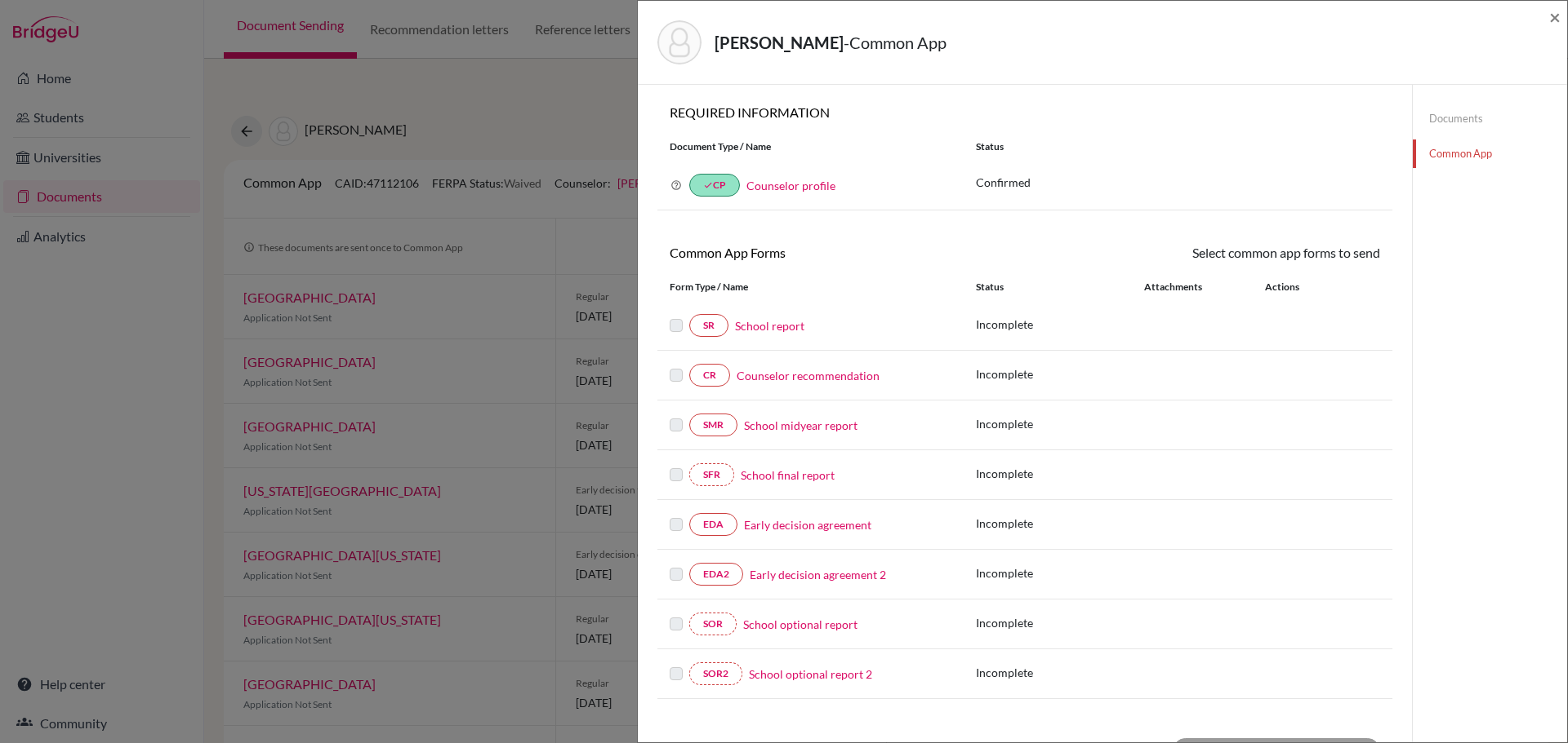
click at [671, 316] on label at bounding box center [677, 316] width 13 height 0
click at [677, 316] on label at bounding box center [677, 316] width 13 height 0
click at [772, 329] on link "School report" at bounding box center [769, 326] width 70 height 17
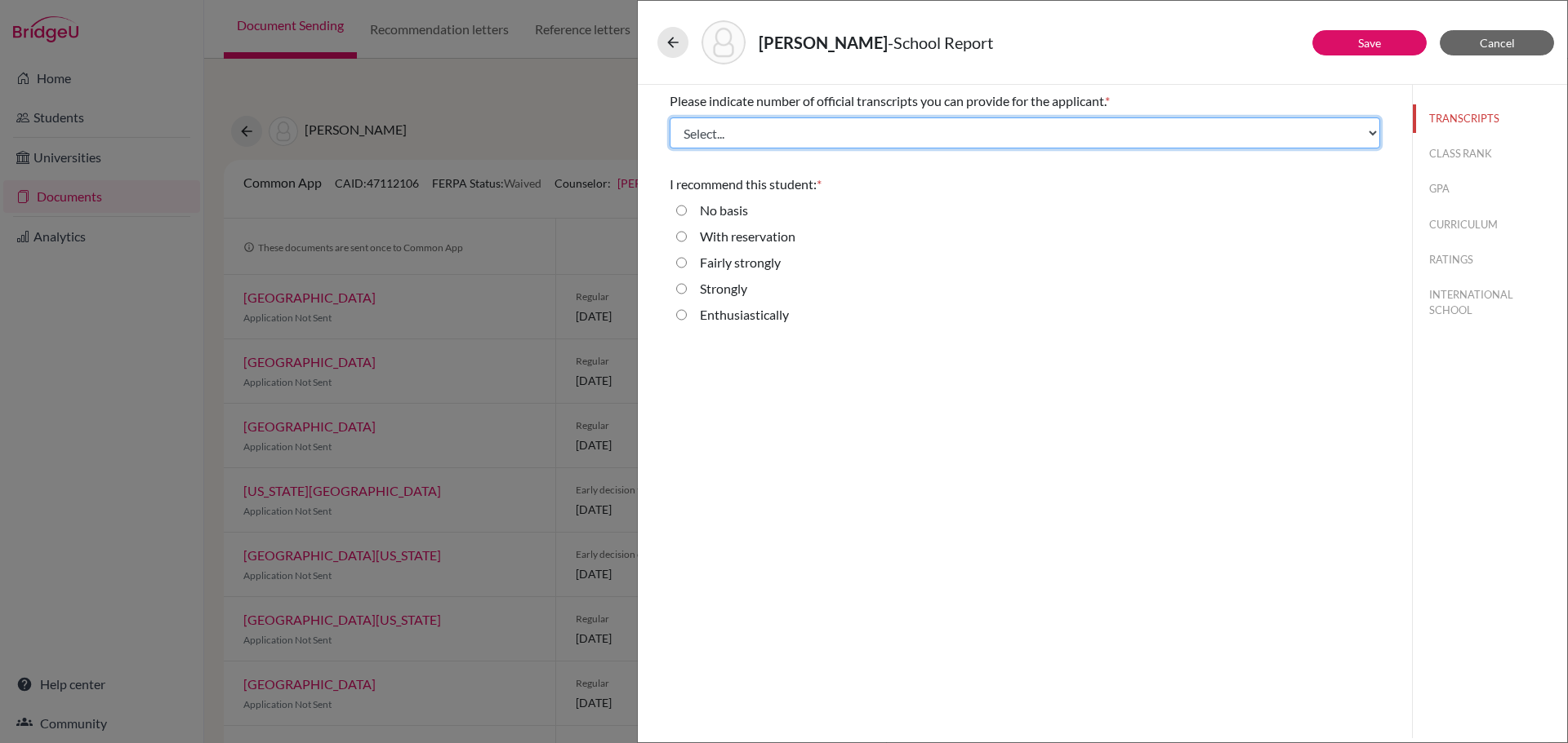
click at [980, 134] on select "Select... 1 2 3 4" at bounding box center [1025, 133] width 710 height 31
select select "4"
click at [670, 117] on select "Select... 1 2 3 4" at bounding box center [1025, 133] width 710 height 31
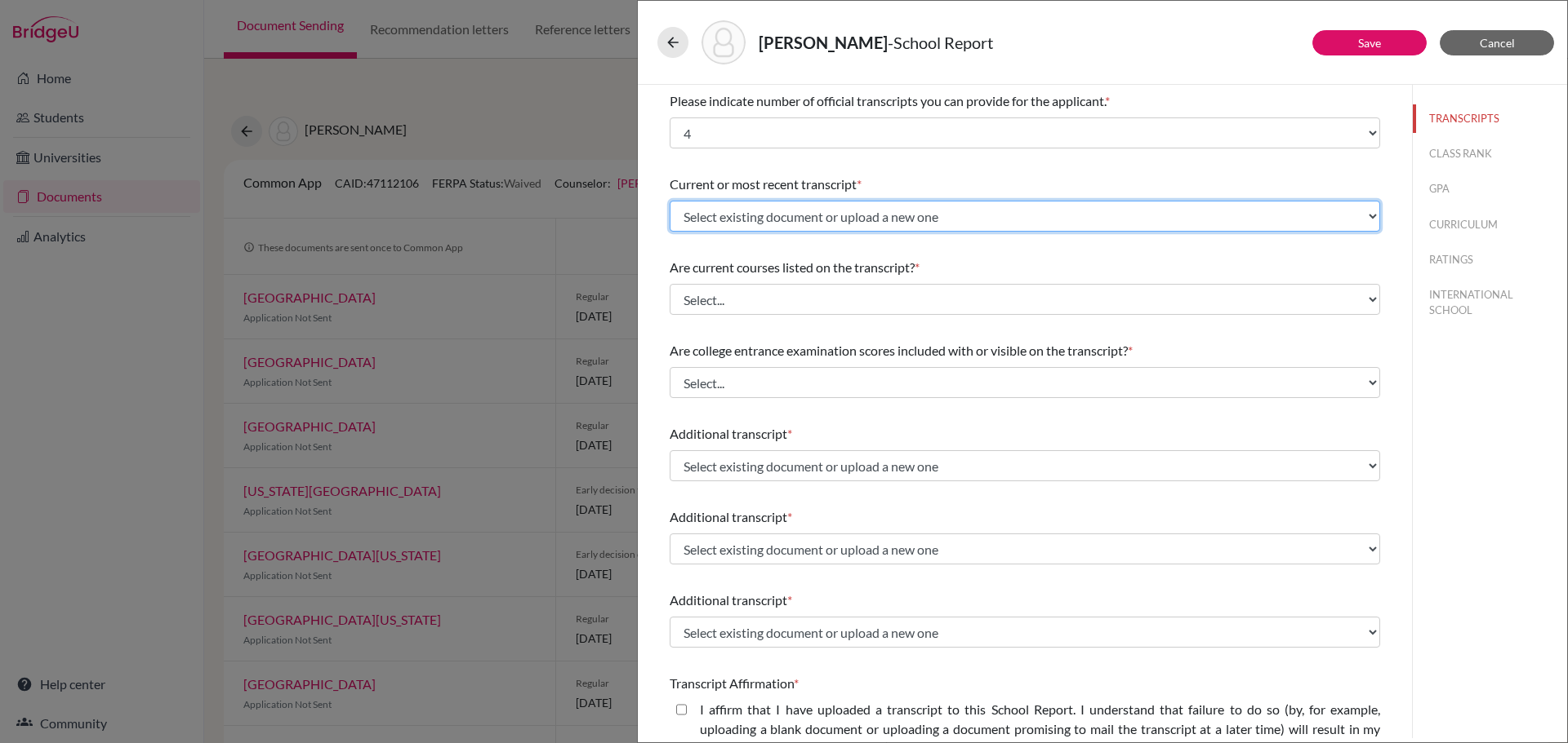
click at [936, 223] on select "Select existing document or upload a new one Transcript Upload New File" at bounding box center [1025, 216] width 710 height 31
select select "680325"
click at [670, 200] on select "Select existing document or upload a new one Transcript Upload New File" at bounding box center [1025, 216] width 710 height 31
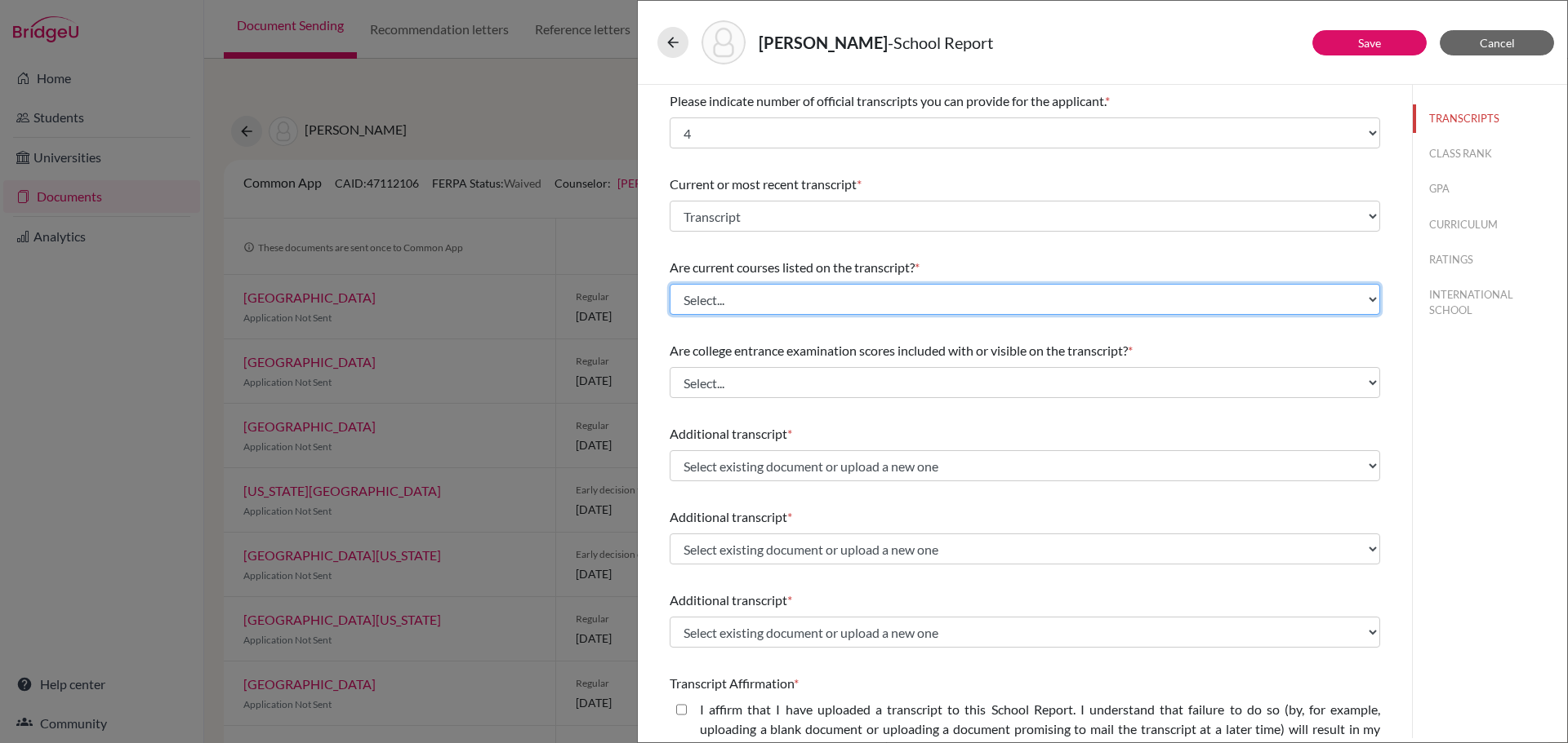
click at [847, 299] on select "Select... Yes No" at bounding box center [1025, 299] width 710 height 31
select select "0"
click at [670, 284] on select "Select... Yes No" at bounding box center [1025, 299] width 710 height 31
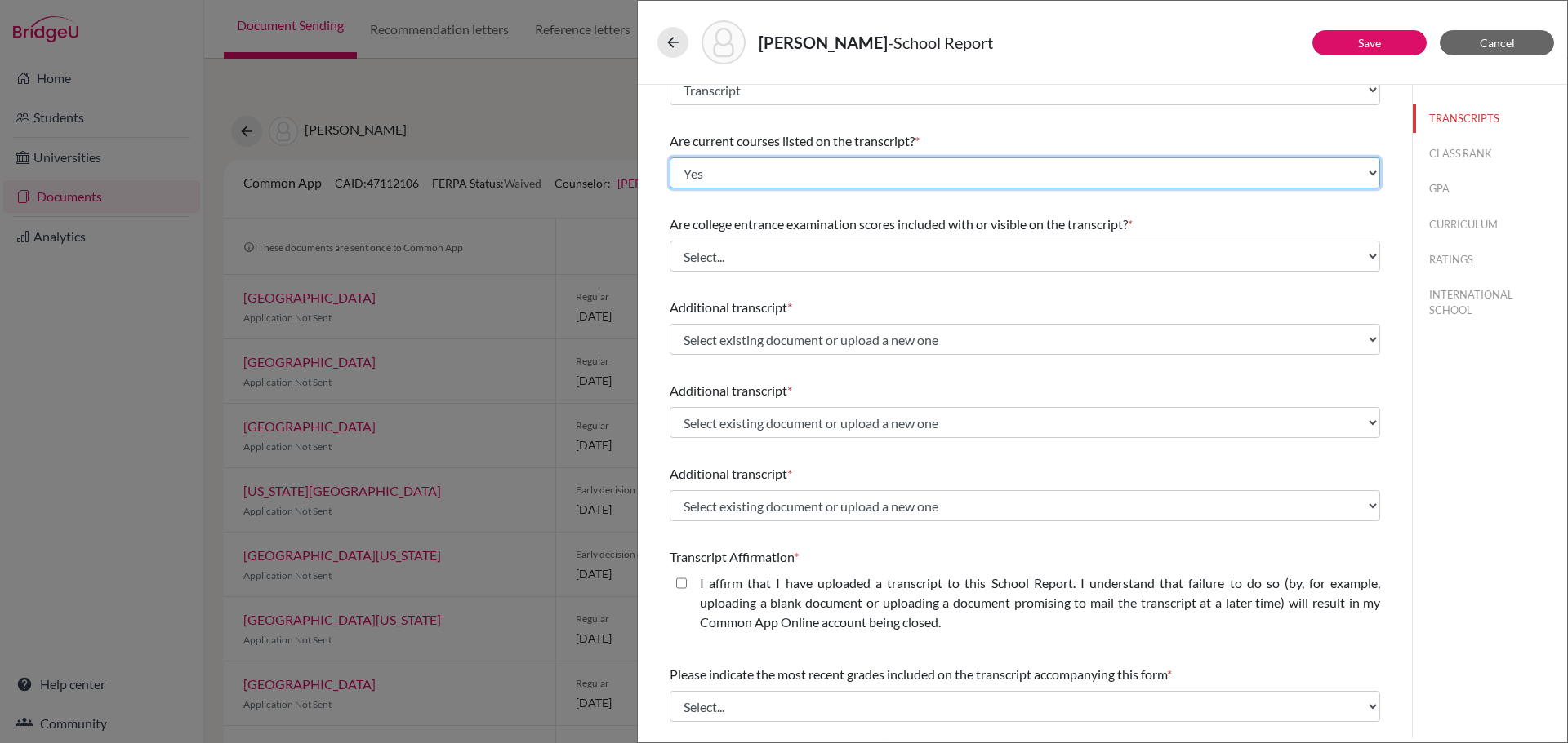
scroll to position [163, 0]
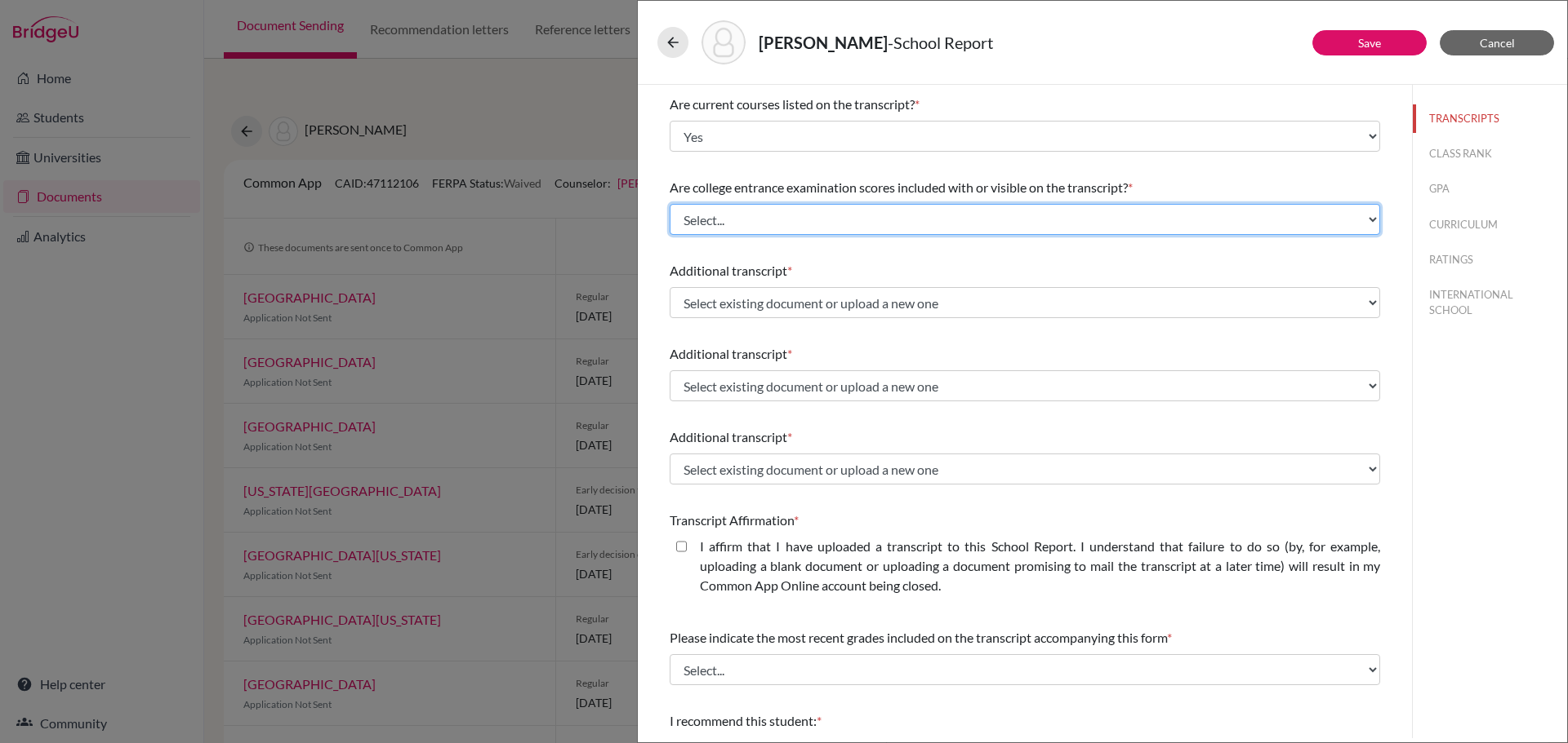
click at [794, 217] on select "Select... Yes No" at bounding box center [1025, 219] width 710 height 31
select select "1"
click at [670, 204] on select "Select... Yes No" at bounding box center [1025, 219] width 710 height 31
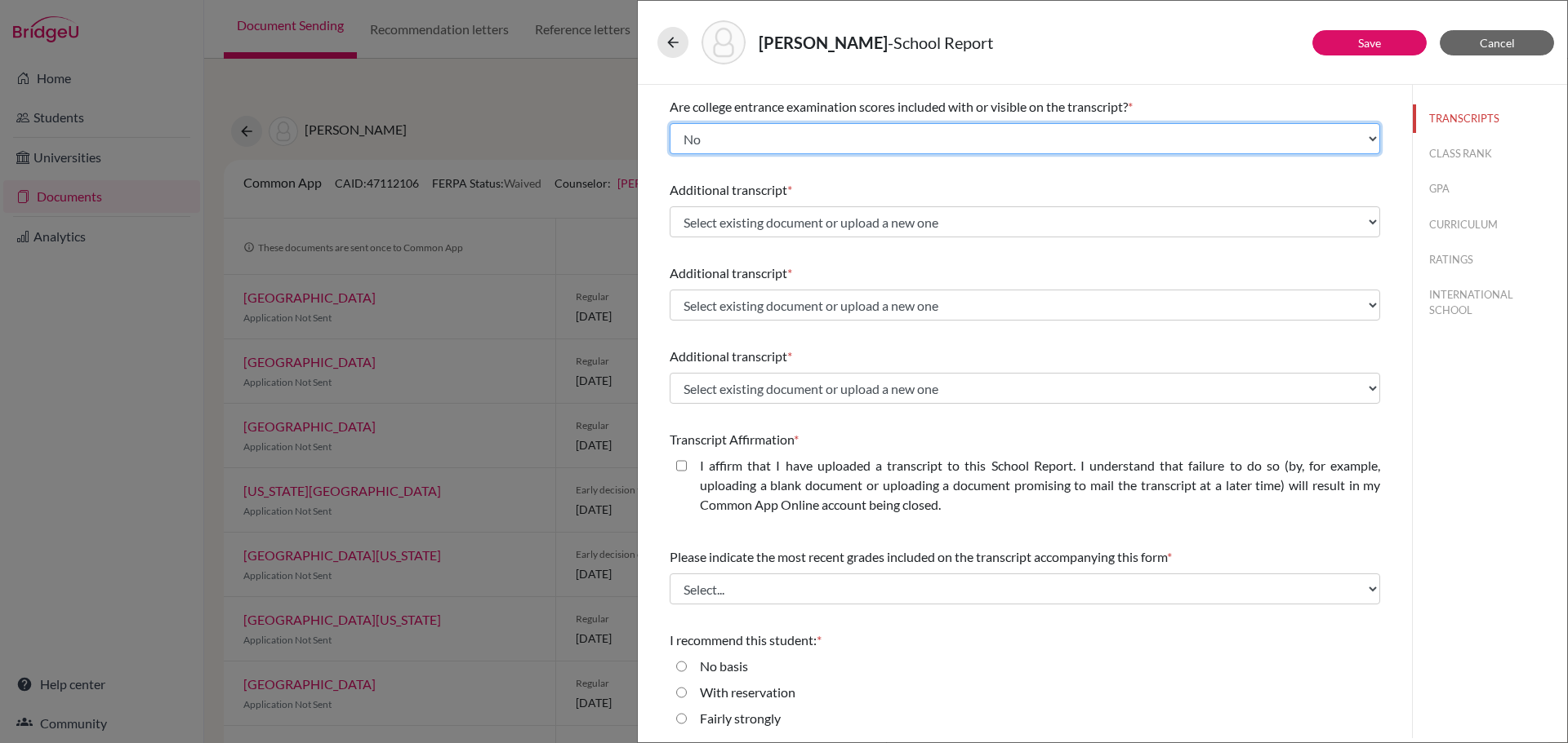
scroll to position [245, 0]
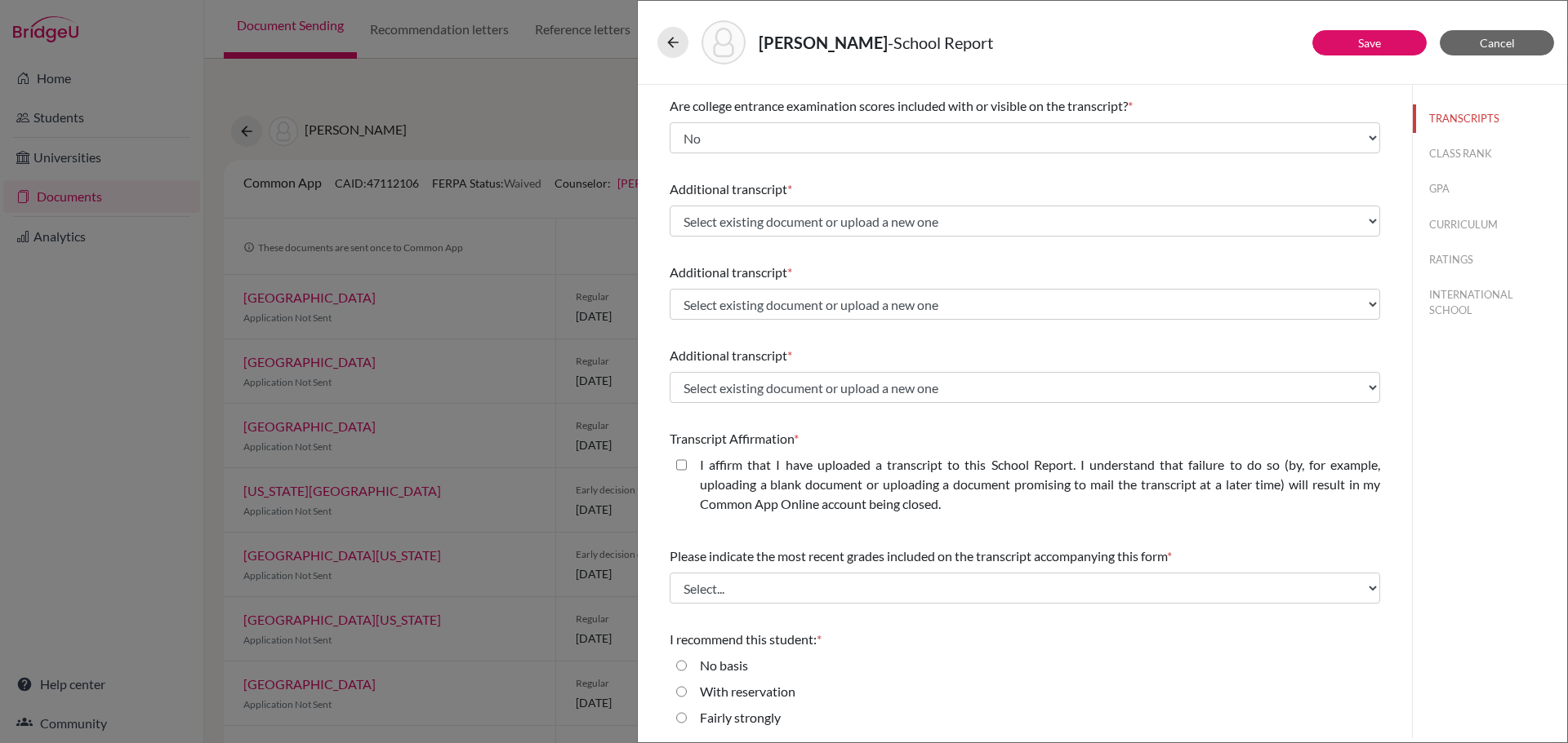
click at [910, 482] on label "I affirm that I have uploaded a transcript to this School Report. I understand …" at bounding box center [1039, 485] width 680 height 59
click at [687, 475] on closed\ "I affirm that I have uploaded a transcript to this School Report. I understand …" at bounding box center [680, 464] width 10 height 20
checkbox closed\ "true"
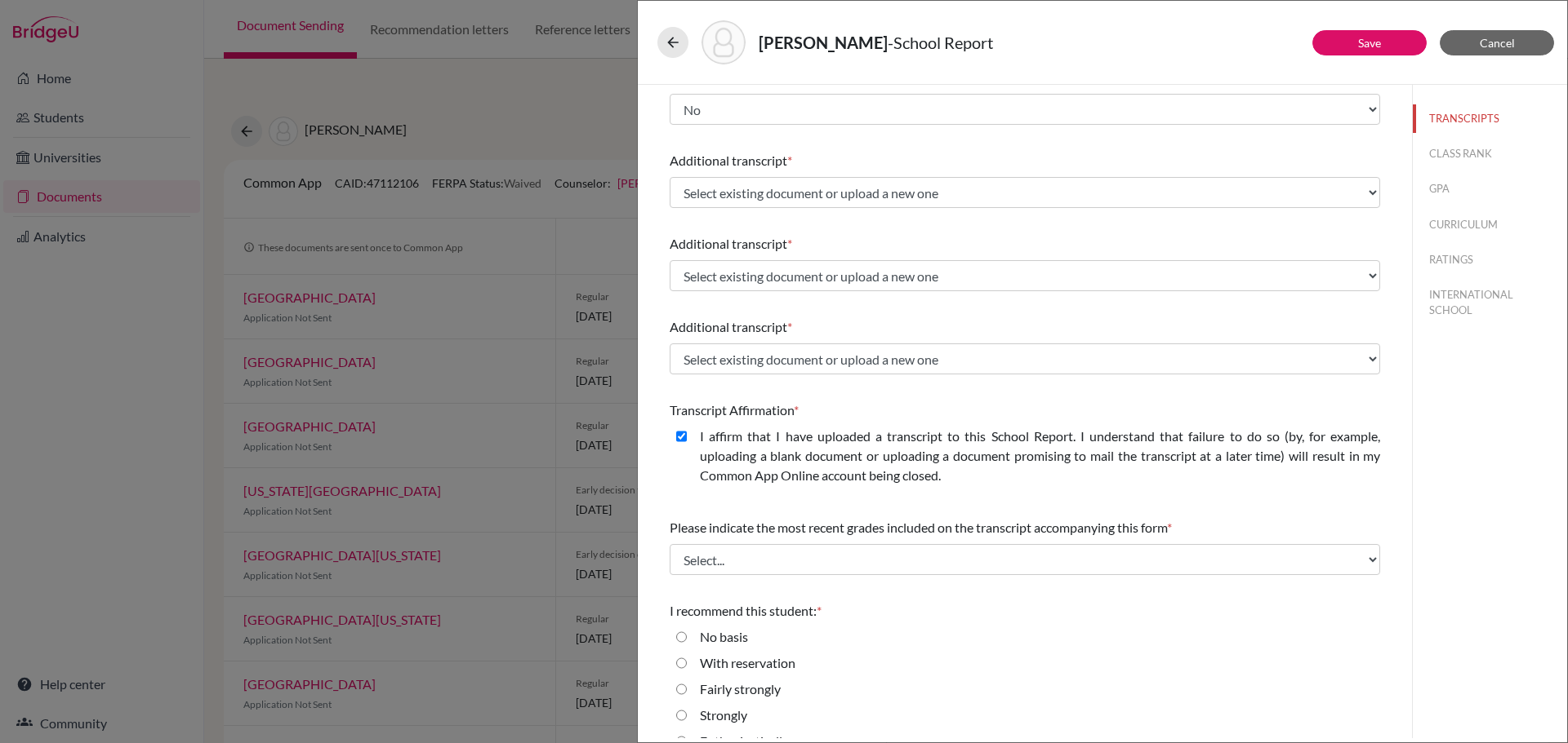
scroll to position [299, 0]
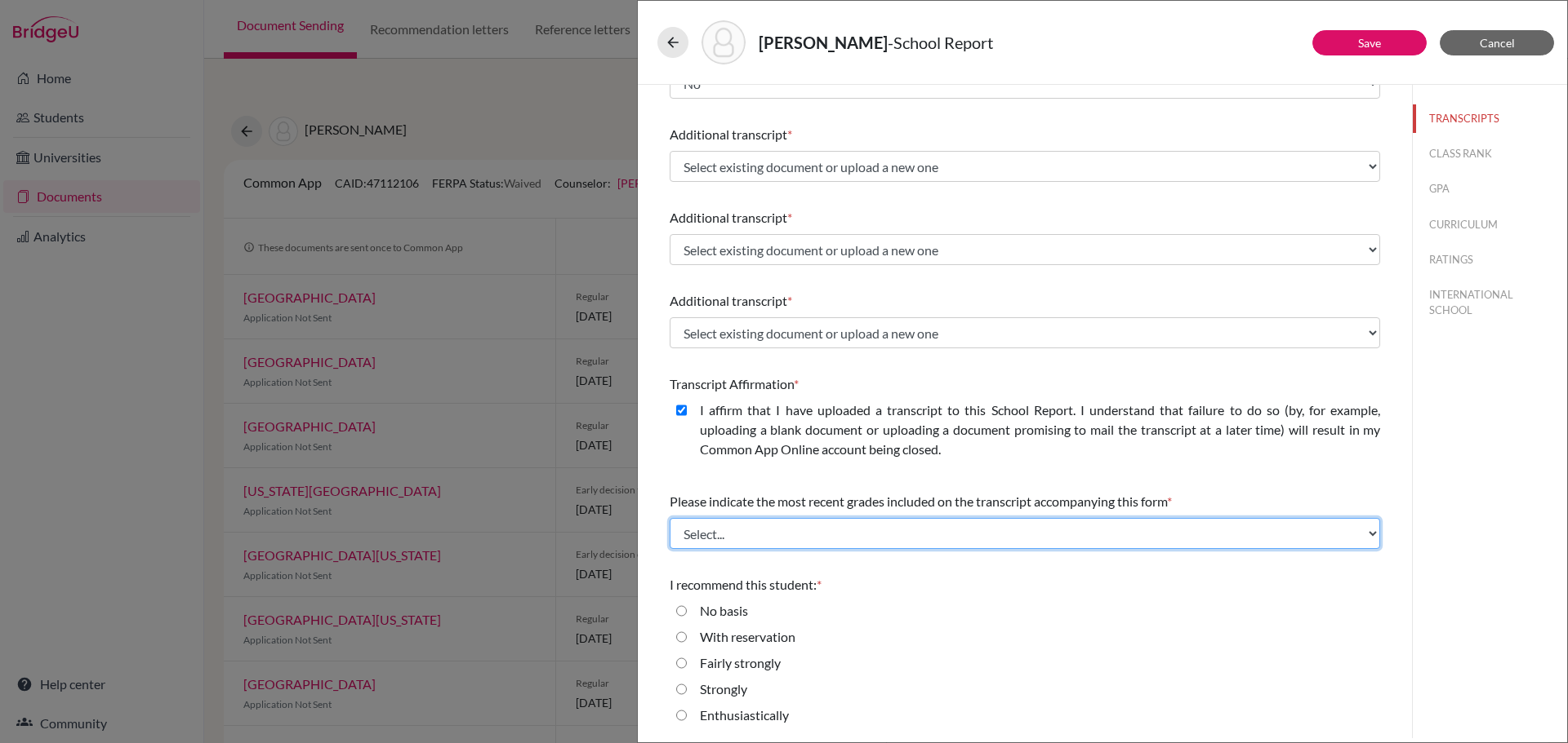
click at [966, 525] on select "Select... Final junior year grades 1st Quarter senior year grades 2nd Quarter/1…" at bounding box center [1025, 533] width 710 height 31
select select "0"
click at [670, 518] on select "Select... Final junior year grades 1st Quarter senior year grades 2nd Quarter/1…" at bounding box center [1025, 533] width 710 height 31
click at [768, 716] on label "Enthusiastically" at bounding box center [743, 715] width 89 height 20
click at [687, 716] on input "Enthusiastically" at bounding box center [680, 715] width 10 height 20
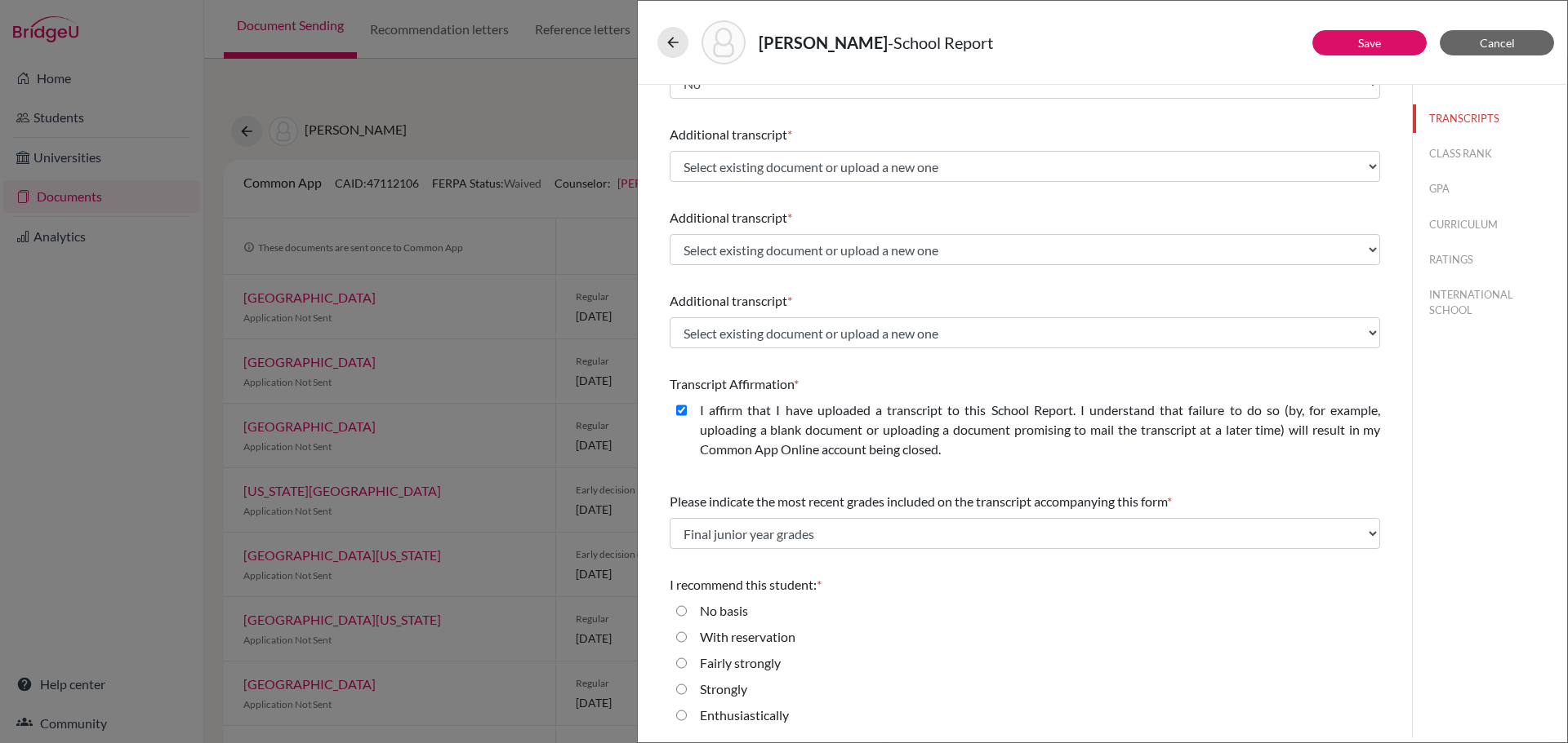
radio input "true"
click at [1389, 45] on button "Save" at bounding box center [1369, 43] width 115 height 26
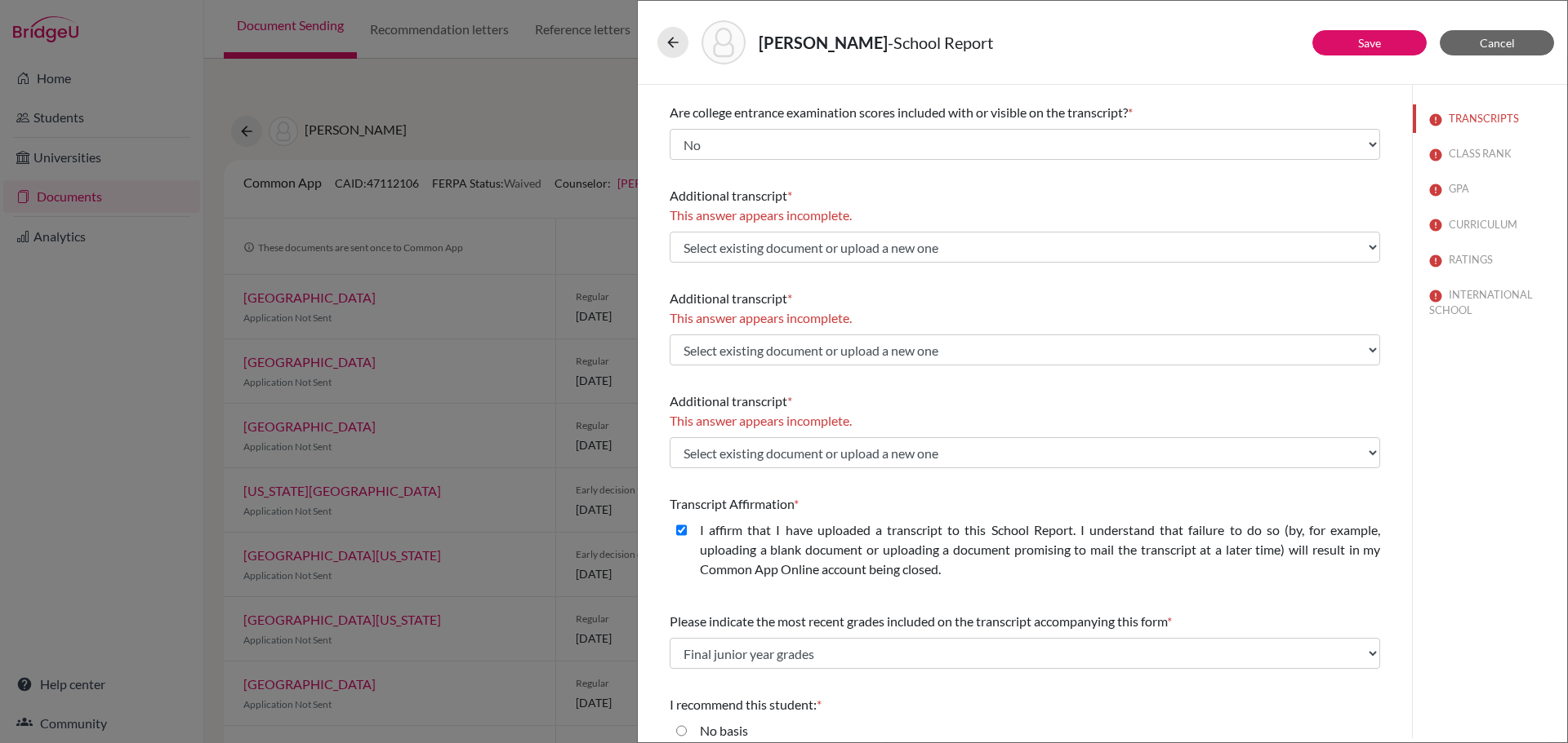
scroll to position [136, 0]
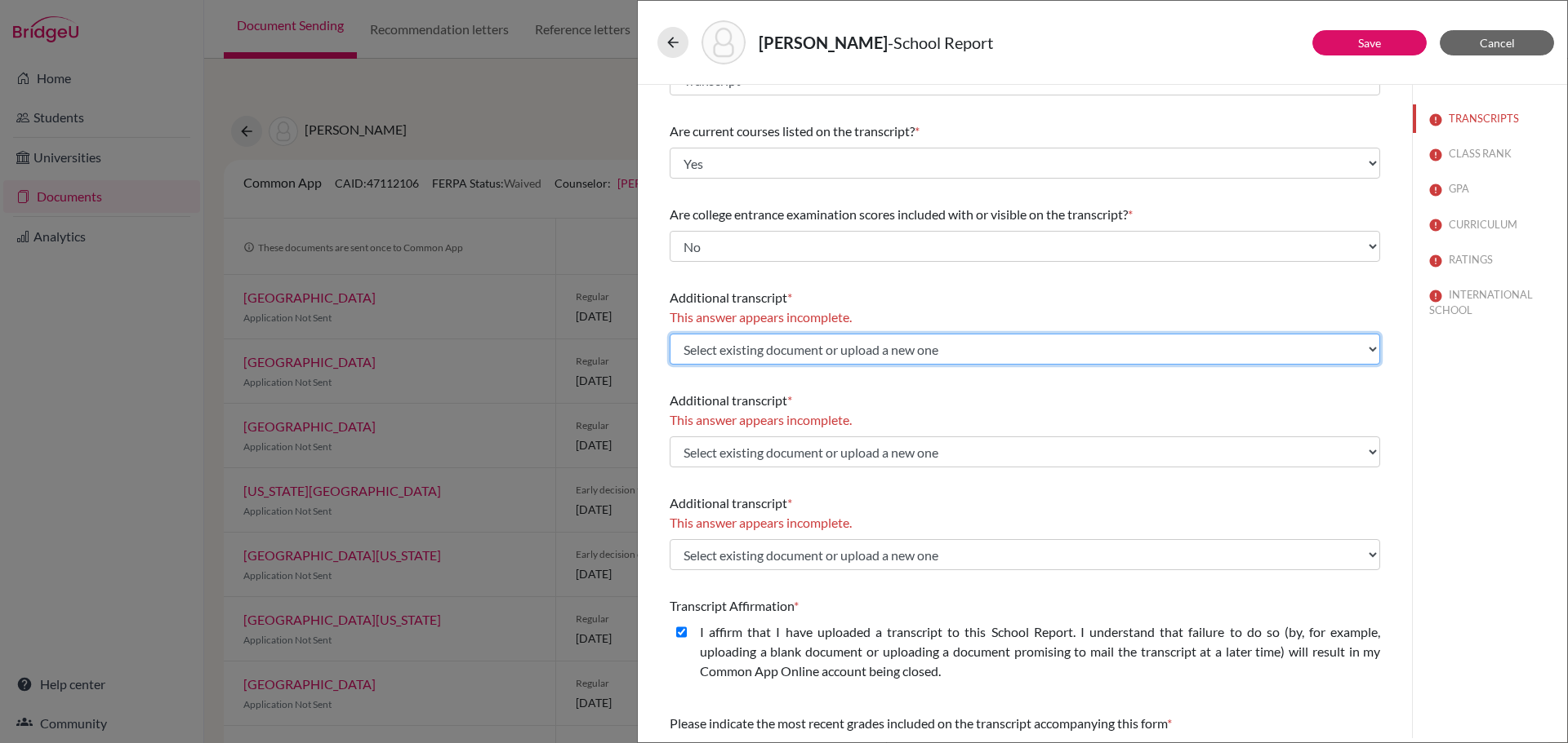
click at [1002, 358] on select "Select existing document or upload a new one Transcript Upload New File" at bounding box center [1025, 349] width 710 height 31
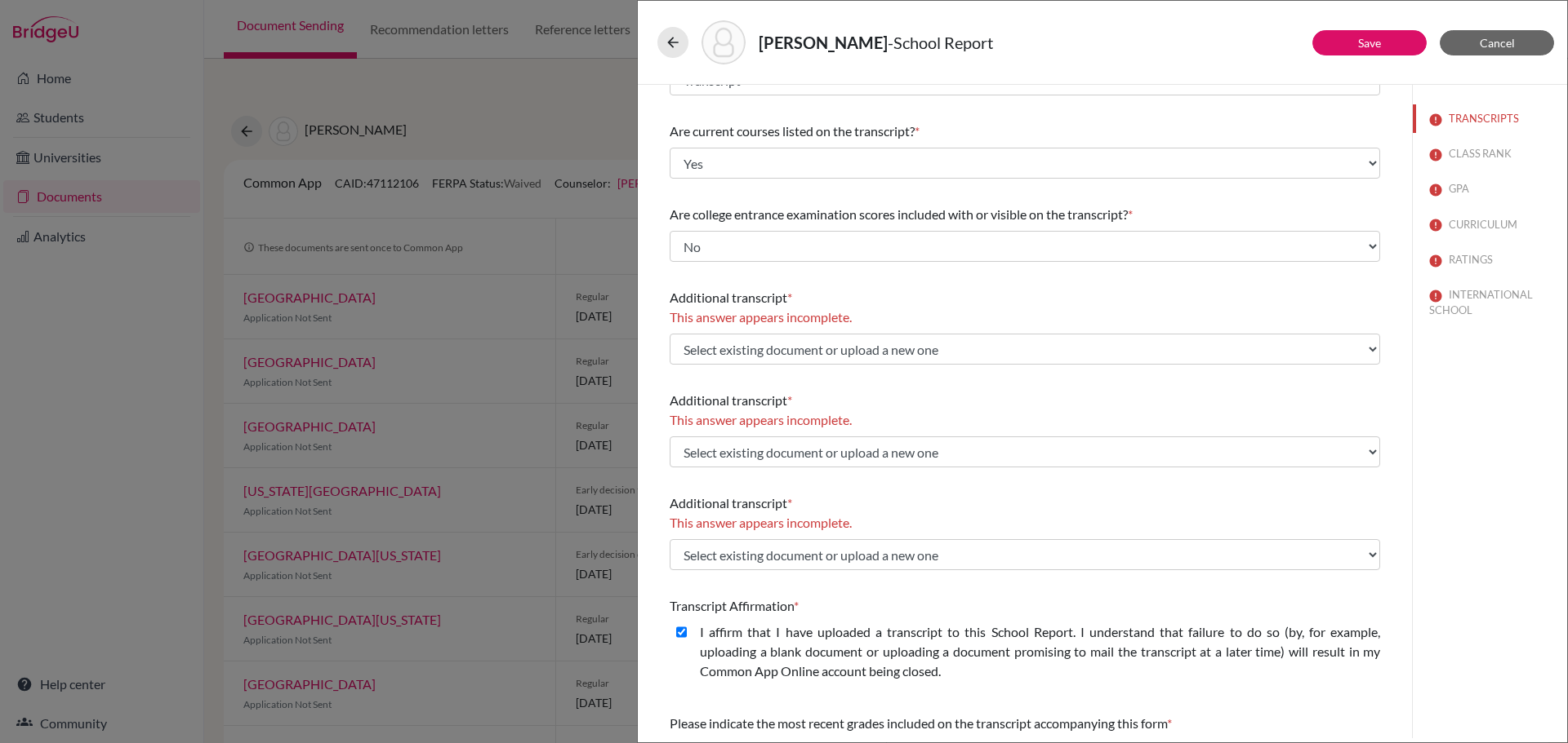
click at [1005, 281] on div "Additional transcript * This answer appears incomplete. Select existing documen…" at bounding box center [1025, 326] width 710 height 90
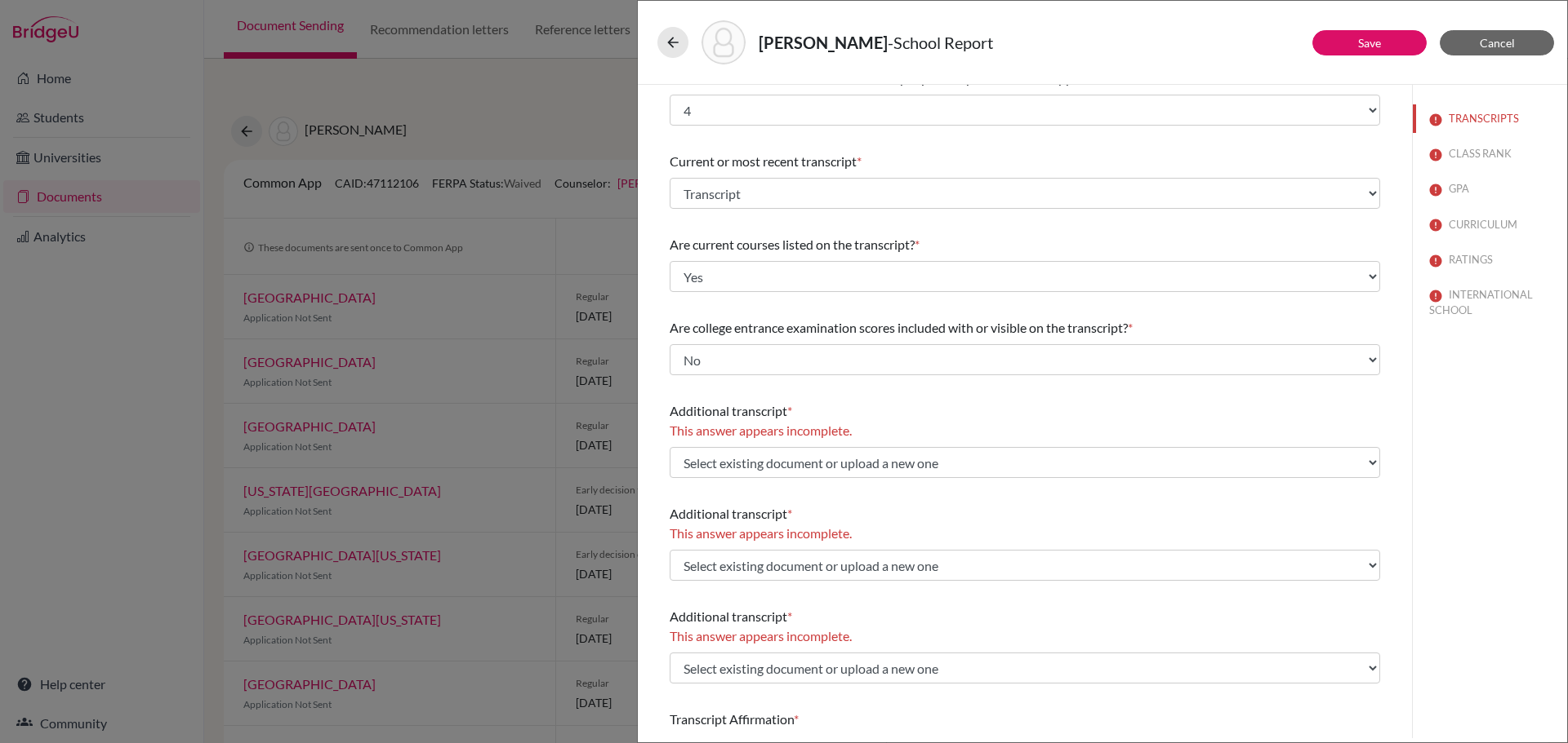
scroll to position [0, 0]
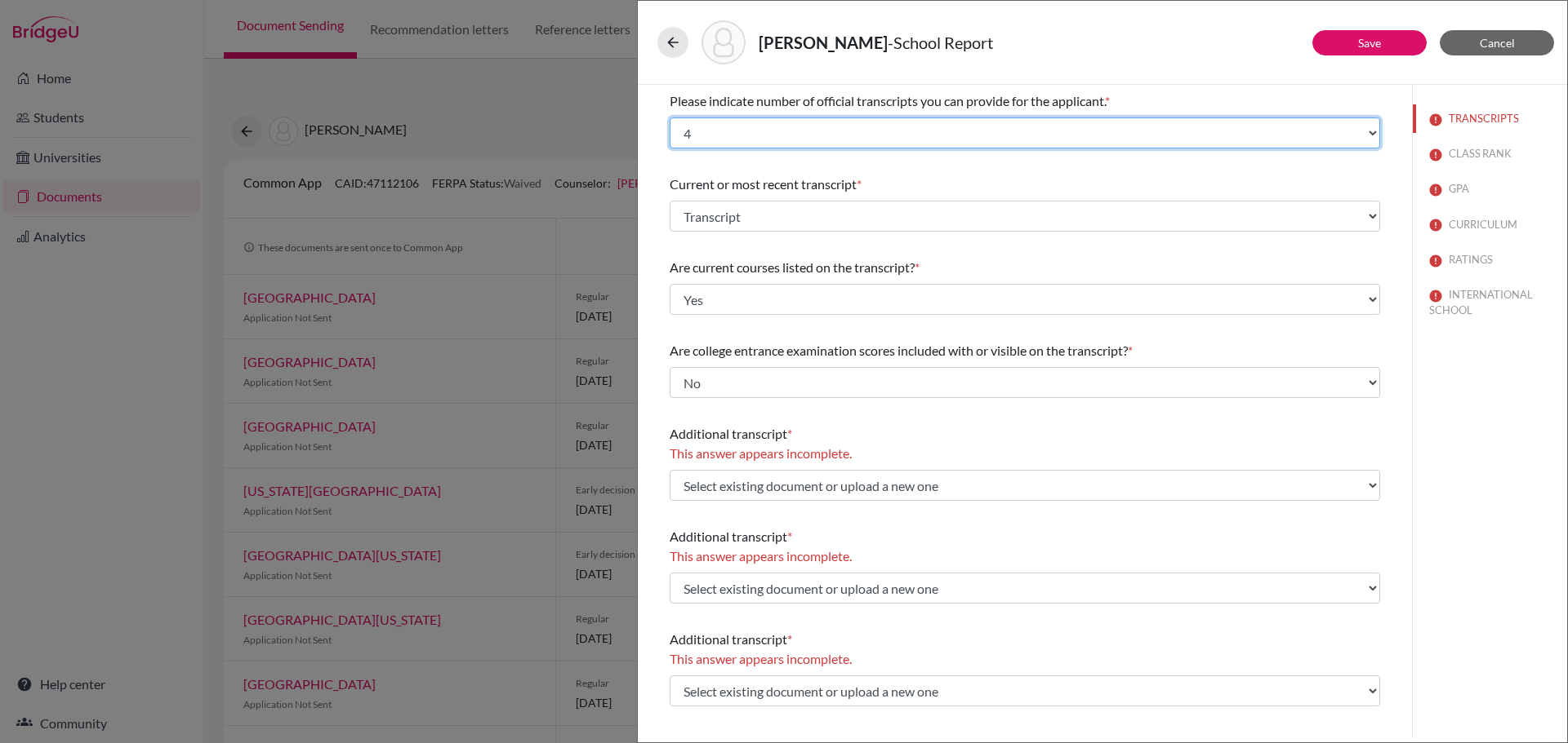
click at [889, 133] on select "Select... 1 2 3 4" at bounding box center [1025, 133] width 710 height 31
click at [670, 117] on select "Select... 1 2 3 4" at bounding box center [1025, 133] width 710 height 31
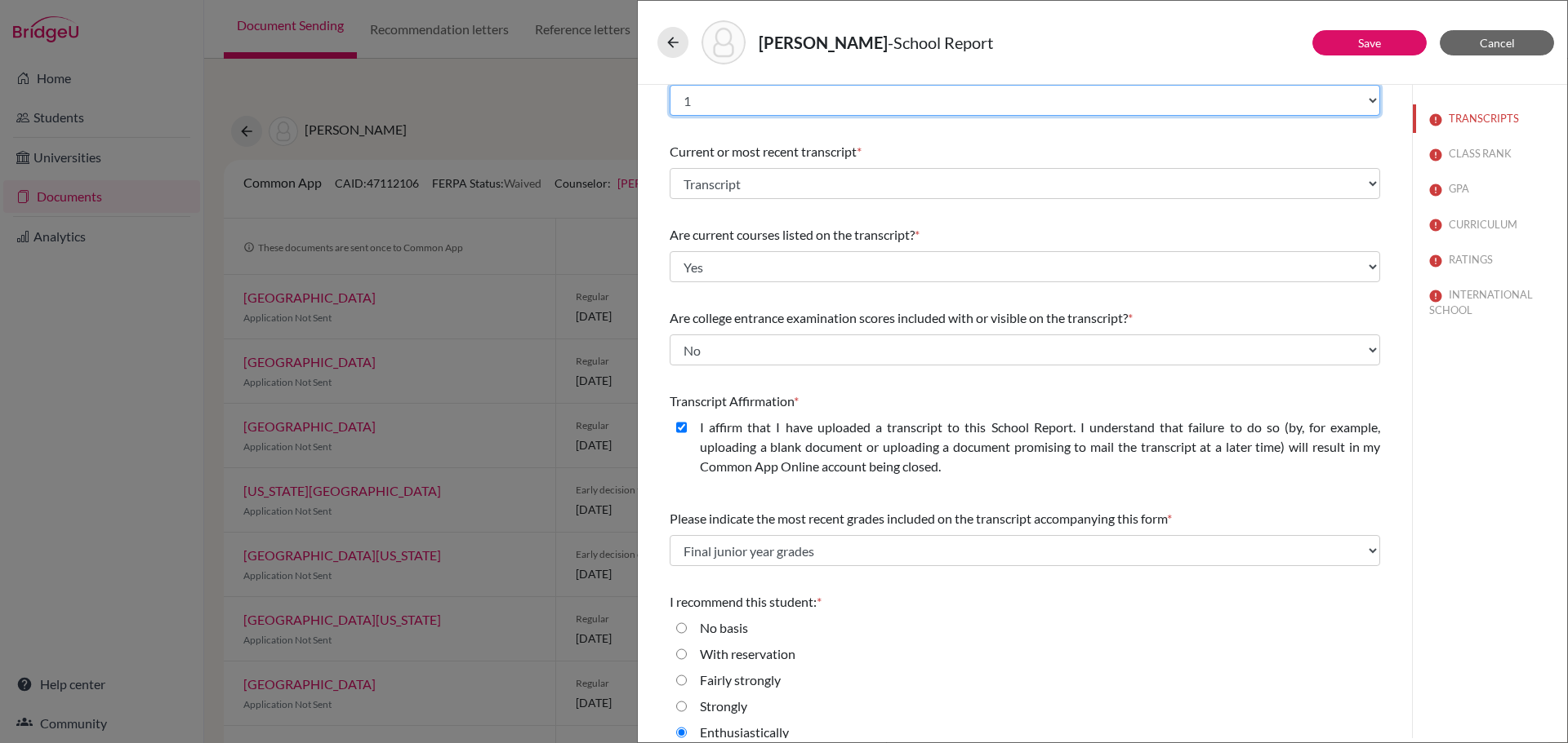
scroll to position [50, 0]
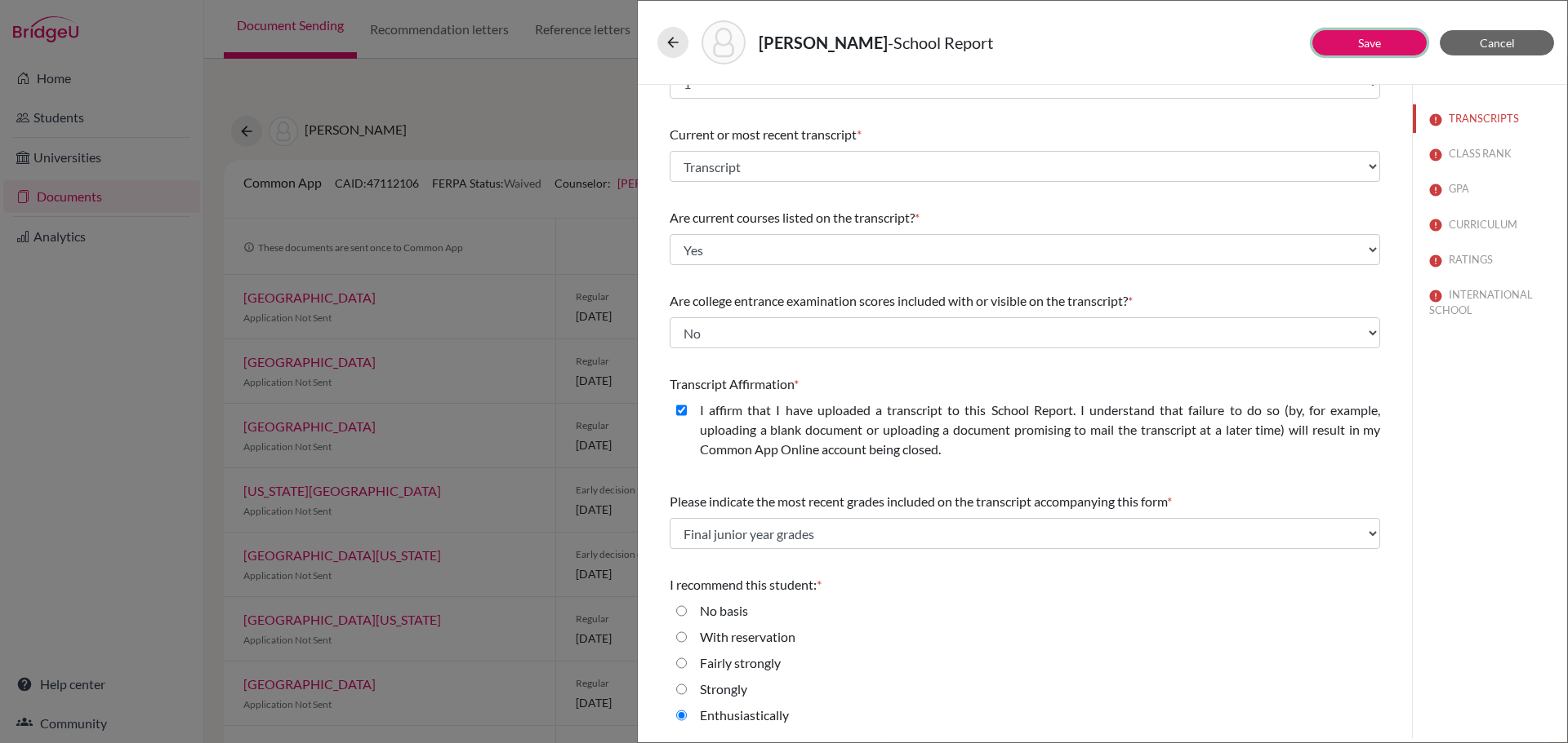
click at [1360, 49] on link "Save" at bounding box center [1369, 43] width 23 height 14
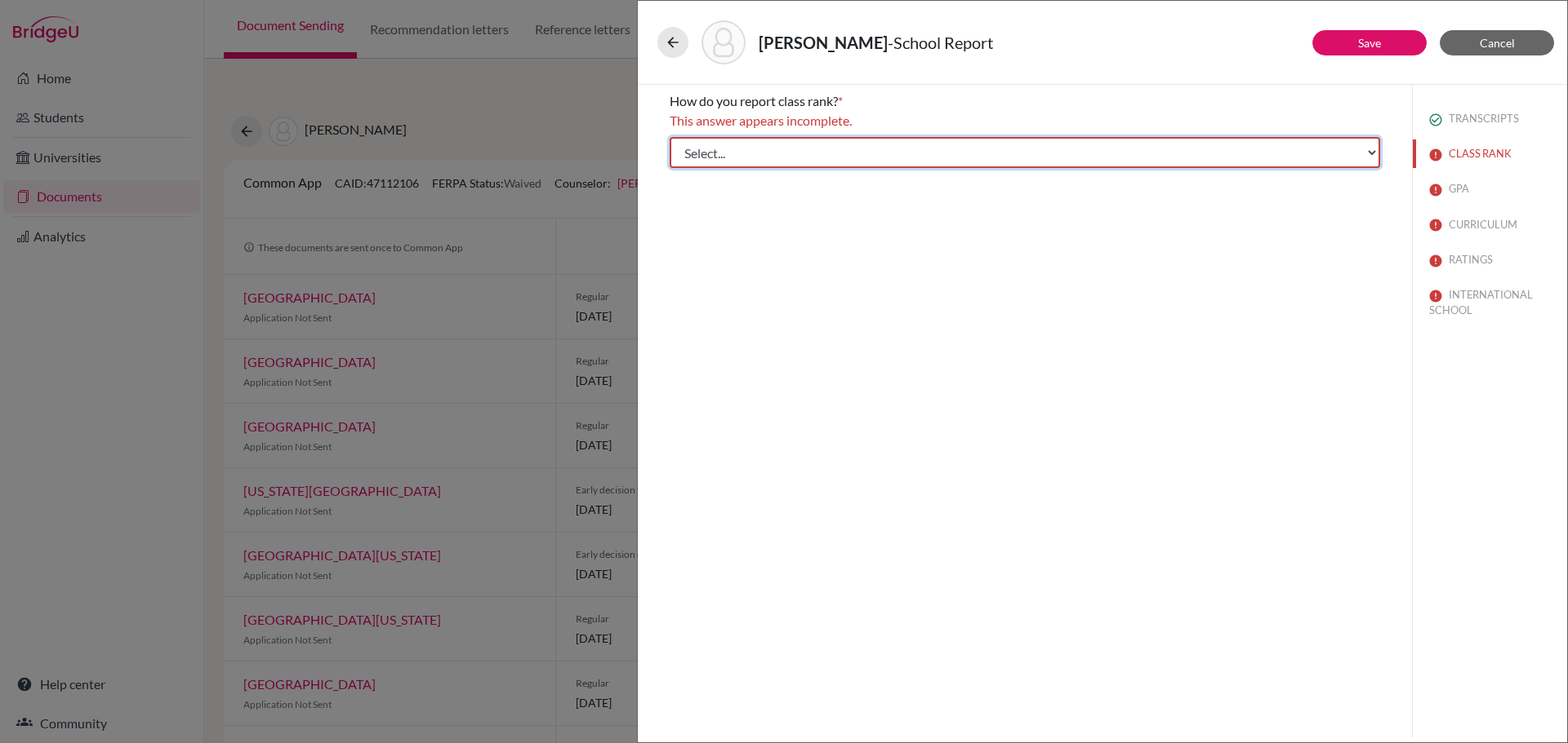
click at [828, 146] on select "Select... Exact Decile Quintile Quartile None" at bounding box center [1025, 153] width 710 height 31
select select "5"
click at [670, 137] on select "Select... Exact Decile Quintile Quartile None" at bounding box center [1025, 153] width 710 height 31
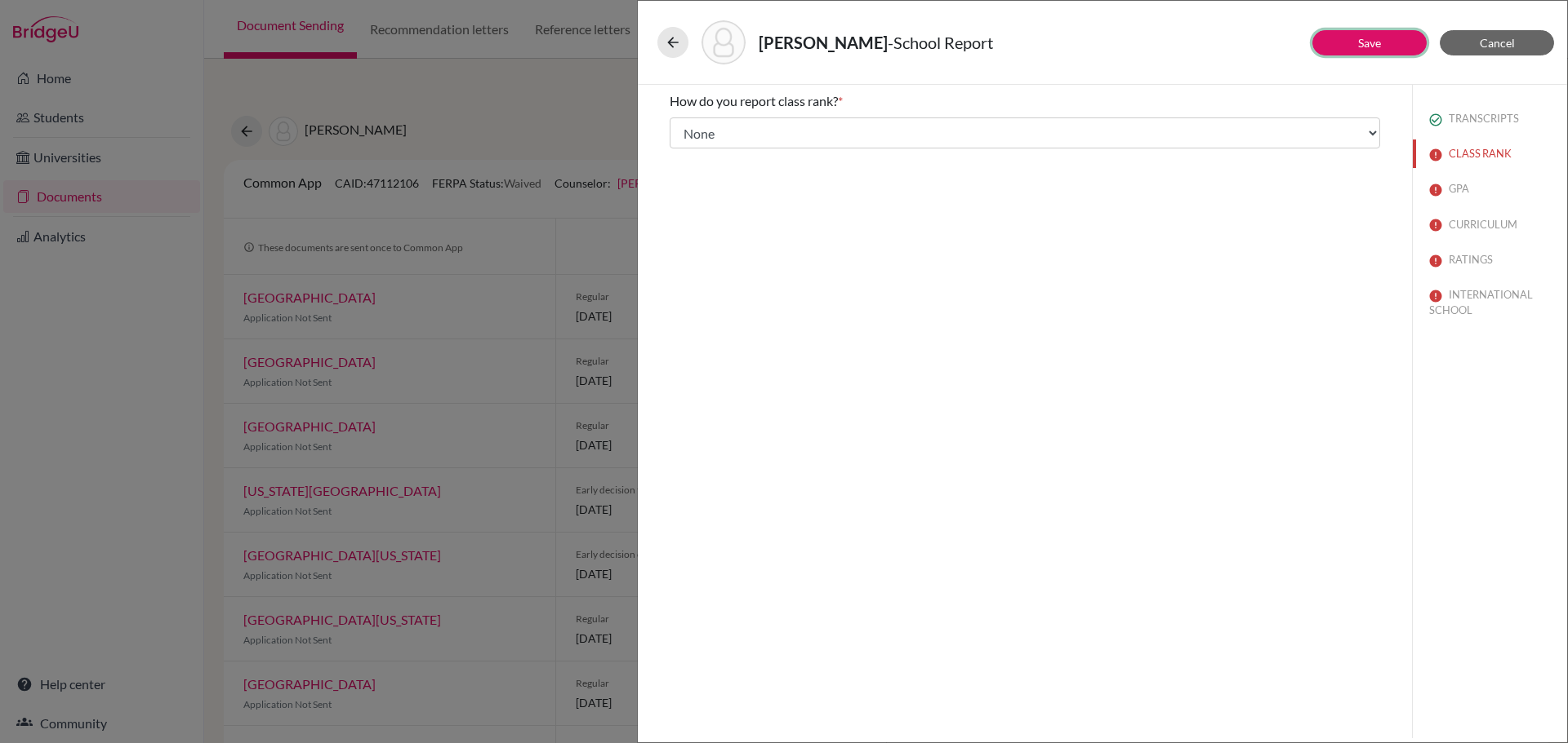
click at [1354, 45] on button "Save" at bounding box center [1369, 43] width 115 height 26
click at [682, 173] on input "No" at bounding box center [680, 173] width 10 height 20
radio input "true"
click at [1350, 40] on button "Save" at bounding box center [1369, 43] width 115 height 26
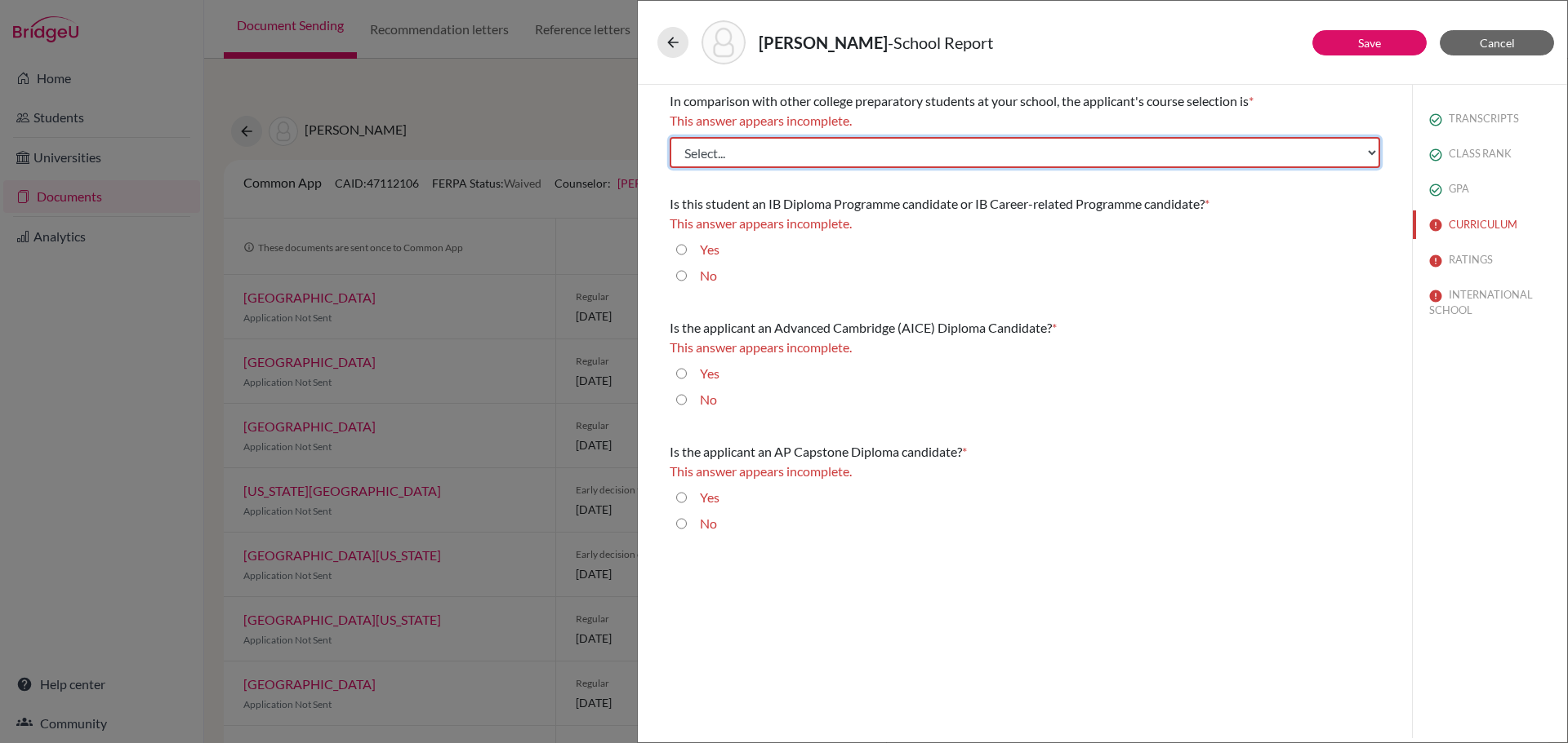
click at [736, 150] on select "Select... Less than demanding Average [PERSON_NAME] Very demanding Most demandi…" at bounding box center [1025, 153] width 710 height 31
select select "4"
click at [670, 137] on select "Select... Less than demanding Average [PERSON_NAME] Very demanding Most demandi…" at bounding box center [1025, 153] width 710 height 31
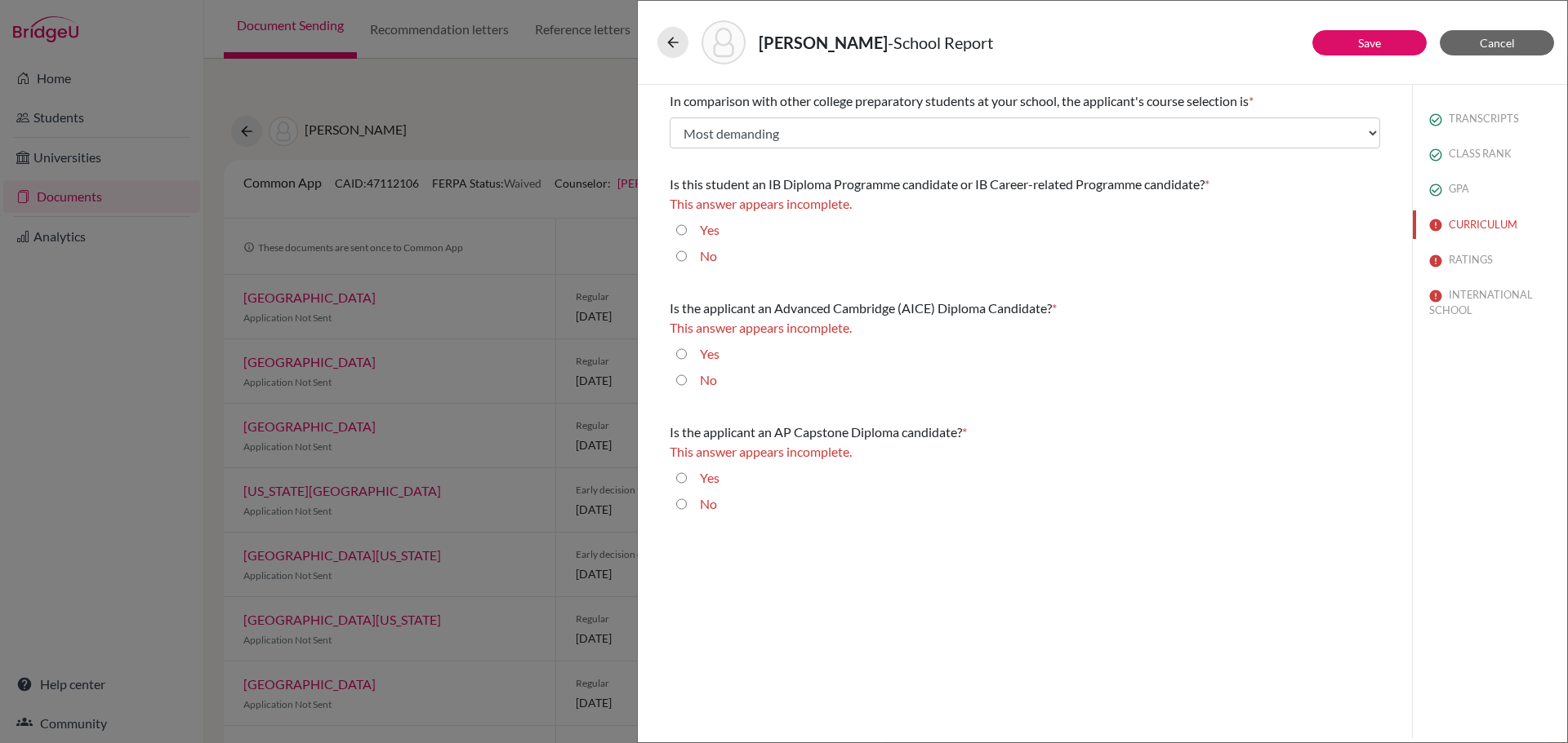
click at [680, 230] on input "Yes" at bounding box center [680, 230] width 10 height 20
radio input "true"
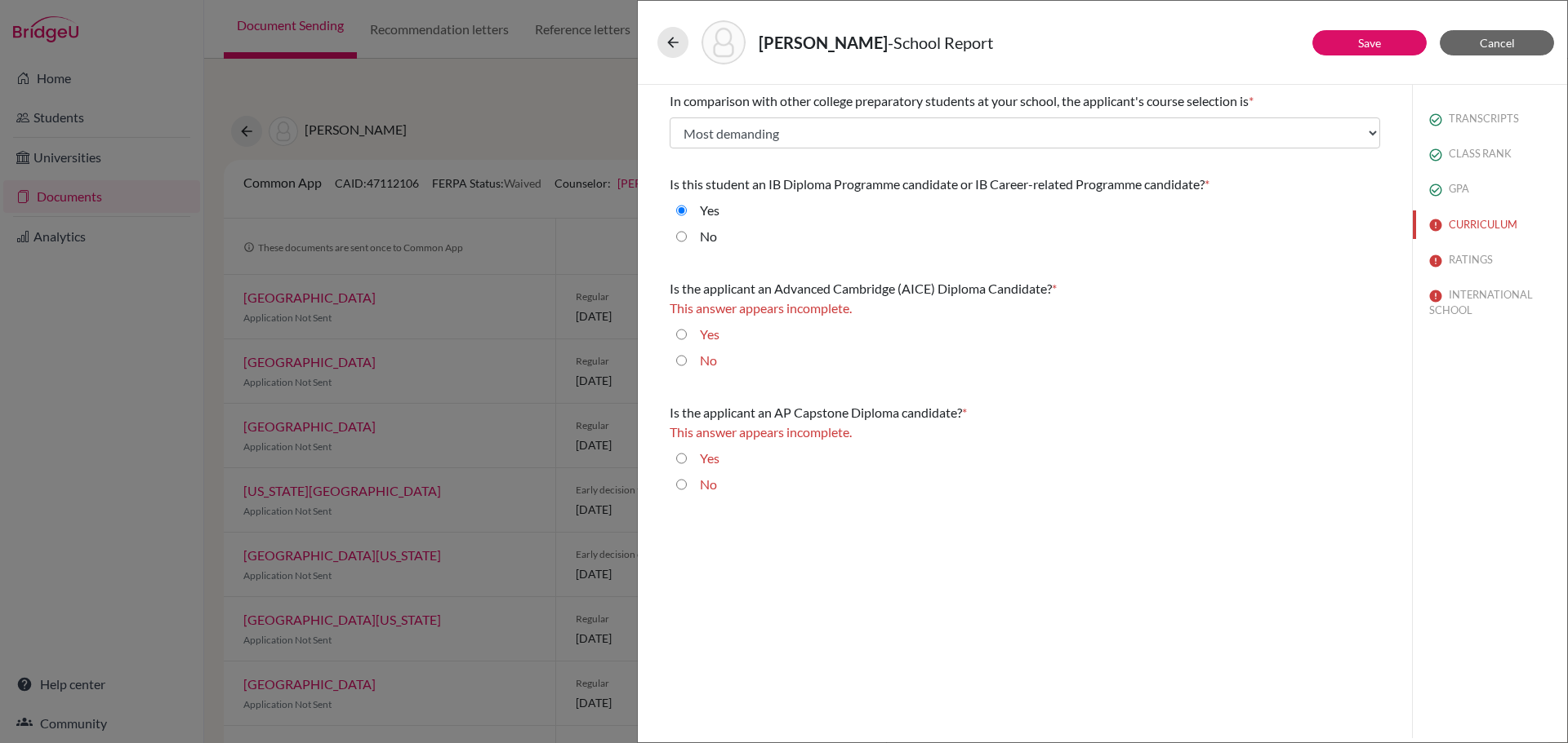
click at [680, 361] on input "No" at bounding box center [680, 361] width 10 height 20
radio input "true"
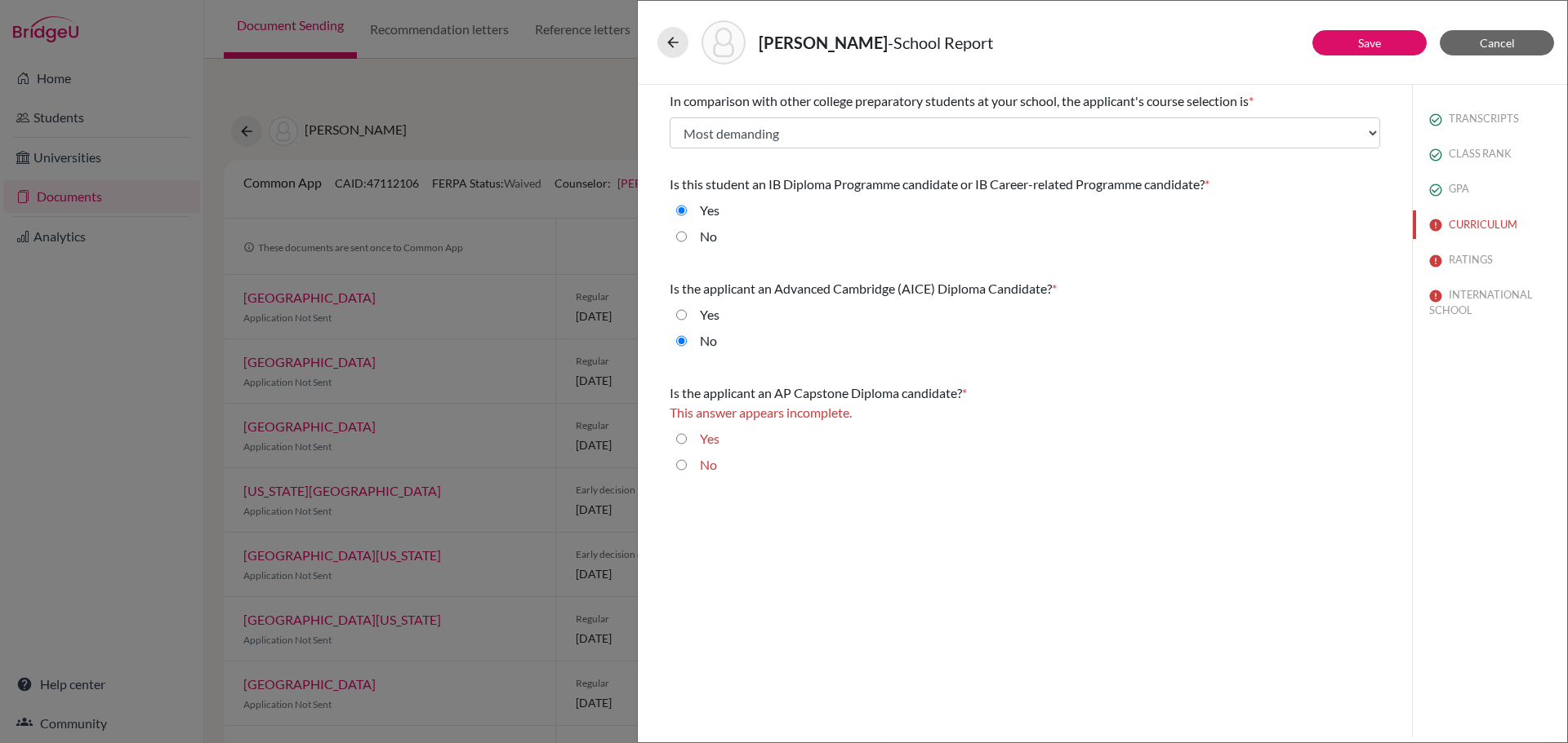
click at [684, 472] on input "No" at bounding box center [680, 464] width 10 height 20
radio input "true"
click at [1377, 48] on link "Save" at bounding box center [1369, 43] width 23 height 14
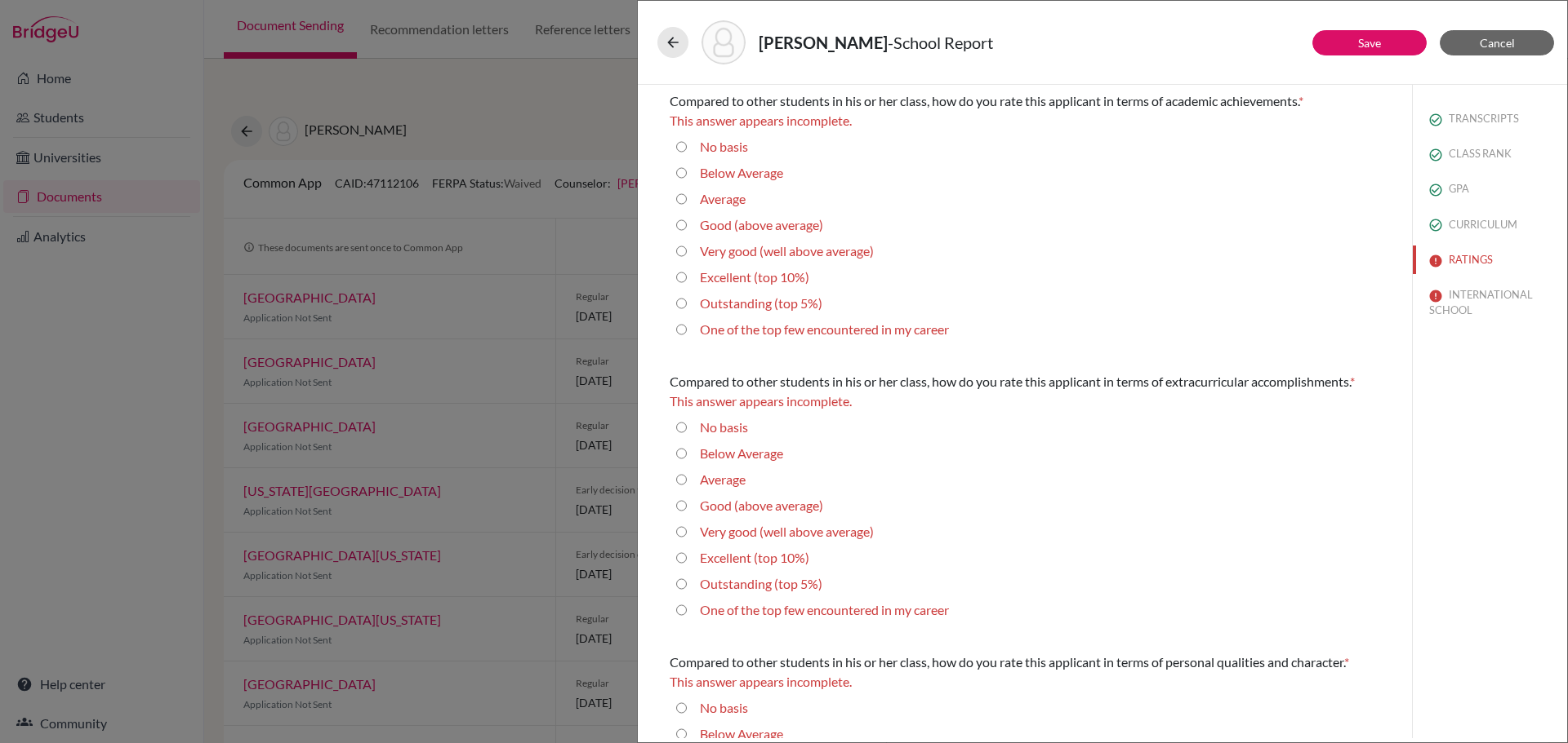
click at [763, 304] on label "Outstanding (top 5%)" at bounding box center [761, 303] width 122 height 20
click at [687, 304] on 5\%\) "Outstanding (top 5%)" at bounding box center [680, 303] width 10 height 20
radio 5\%\) "true"
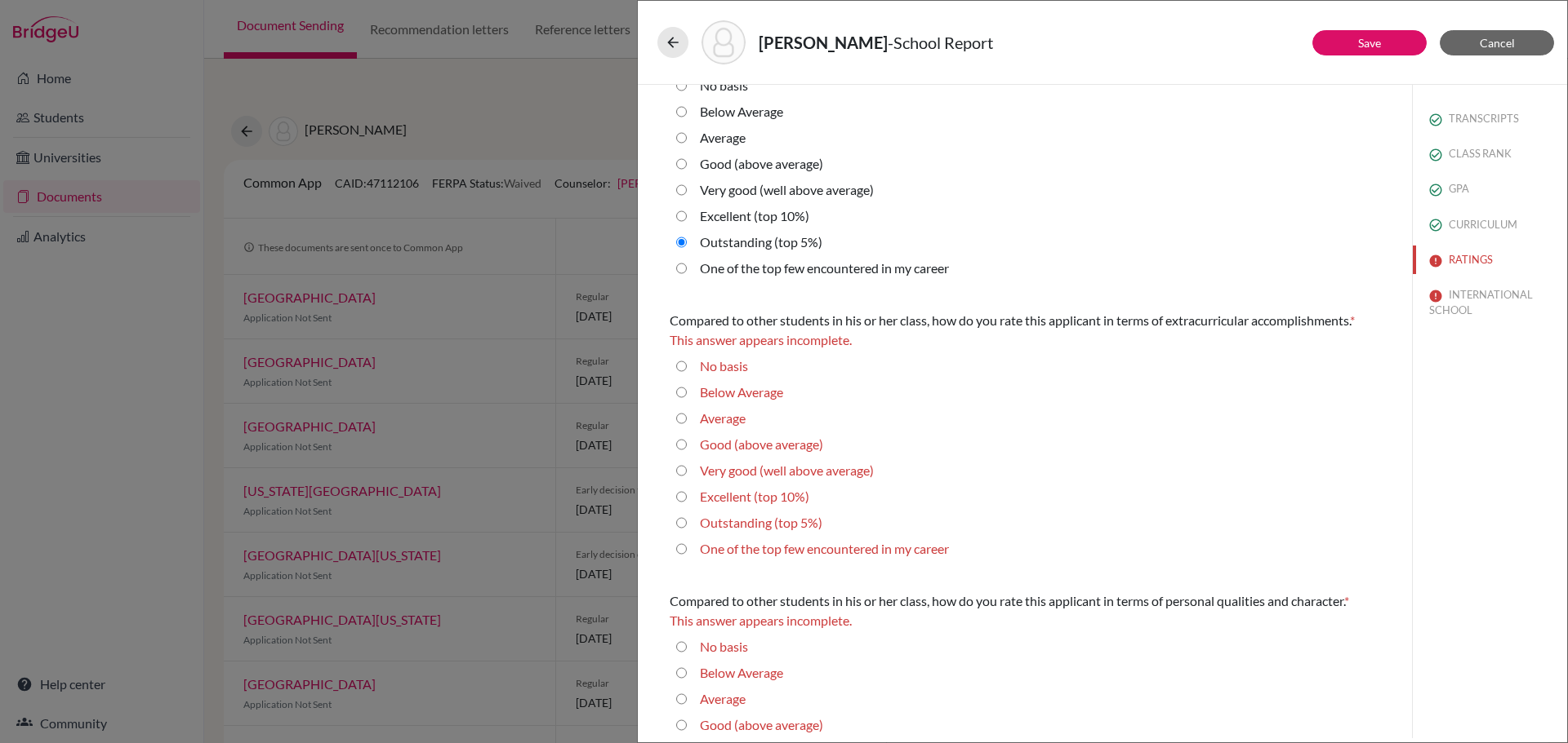
scroll to position [82, 0]
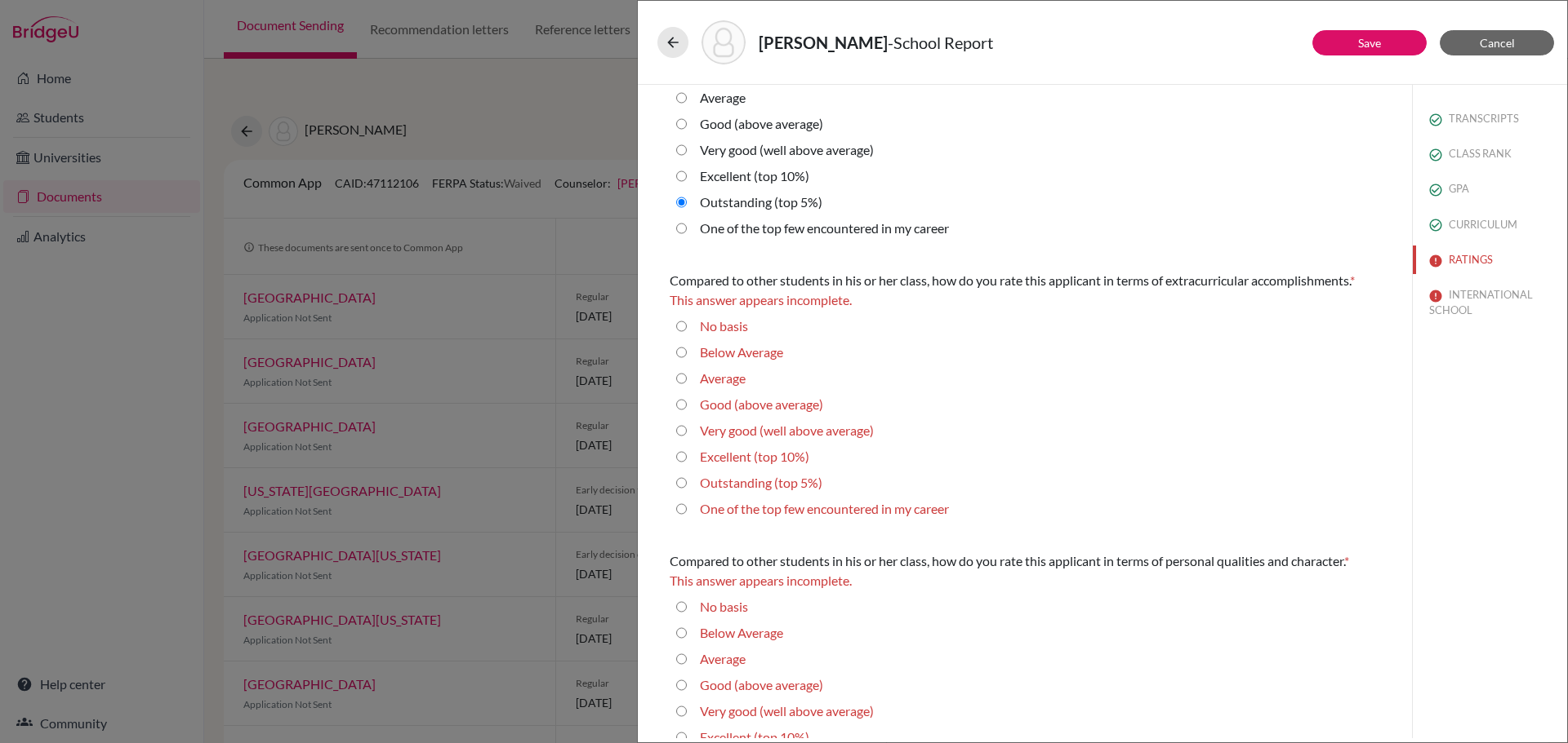
click at [866, 436] on label "Very good (well above average)" at bounding box center [786, 430] width 174 height 20
click at [687, 436] on average\) "Very good (well above average)" at bounding box center [680, 430] width 10 height 20
radio average\) "true"
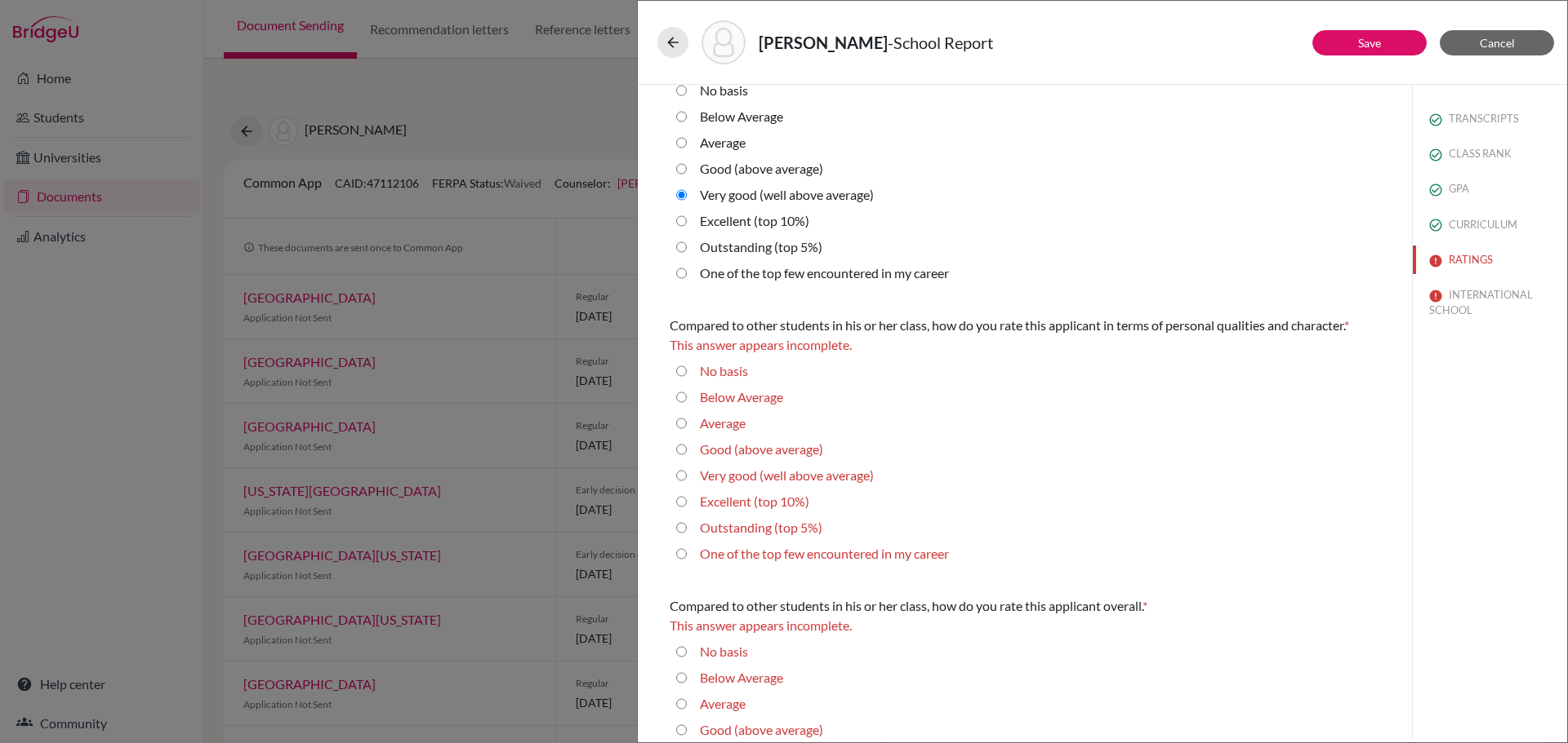
scroll to position [326, 0]
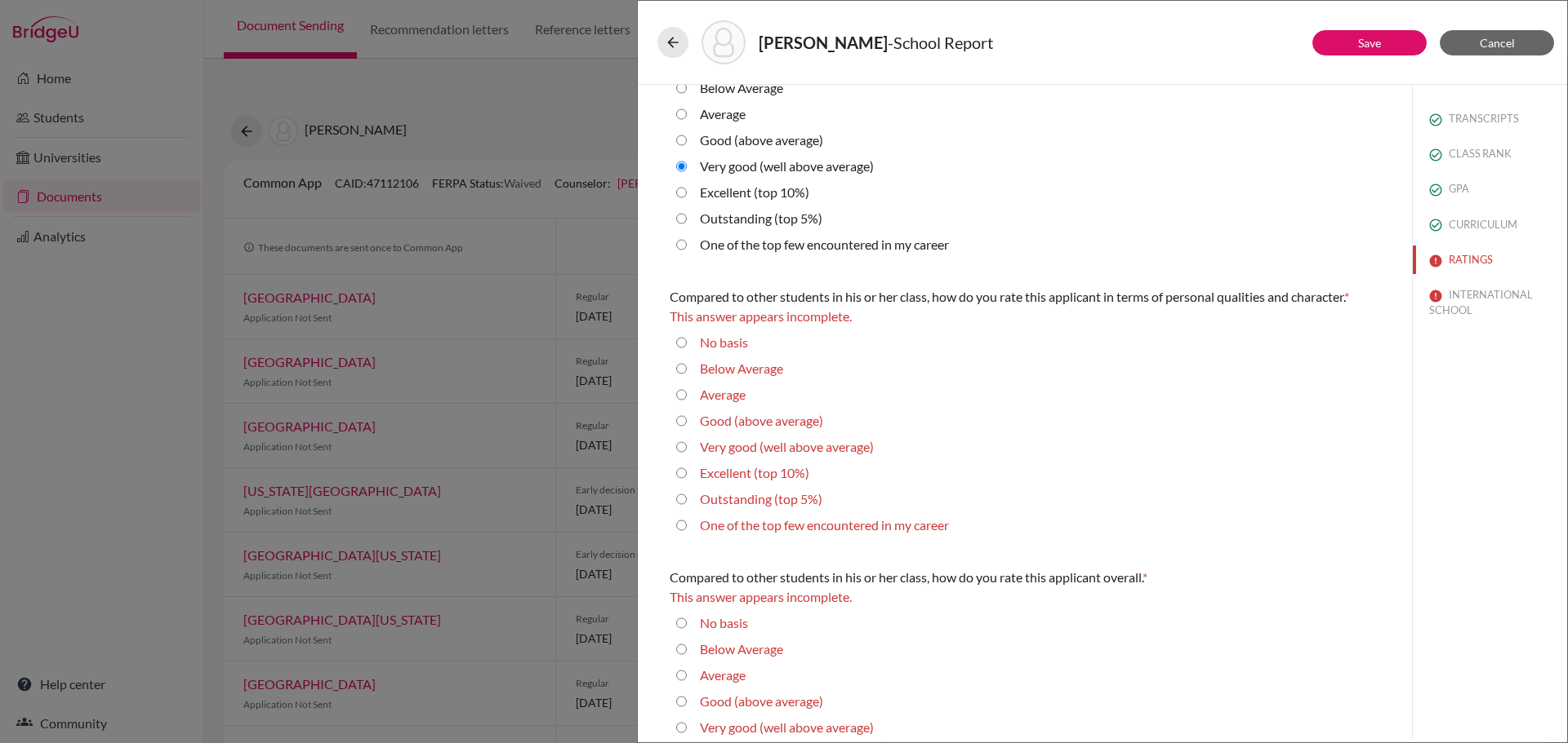
click at [801, 500] on label "Outstanding (top 5%)" at bounding box center [761, 499] width 122 height 20
click at [687, 500] on 5\%\) "Outstanding (top 5%)" at bounding box center [680, 499] width 10 height 20
radio 5\%\) "true"
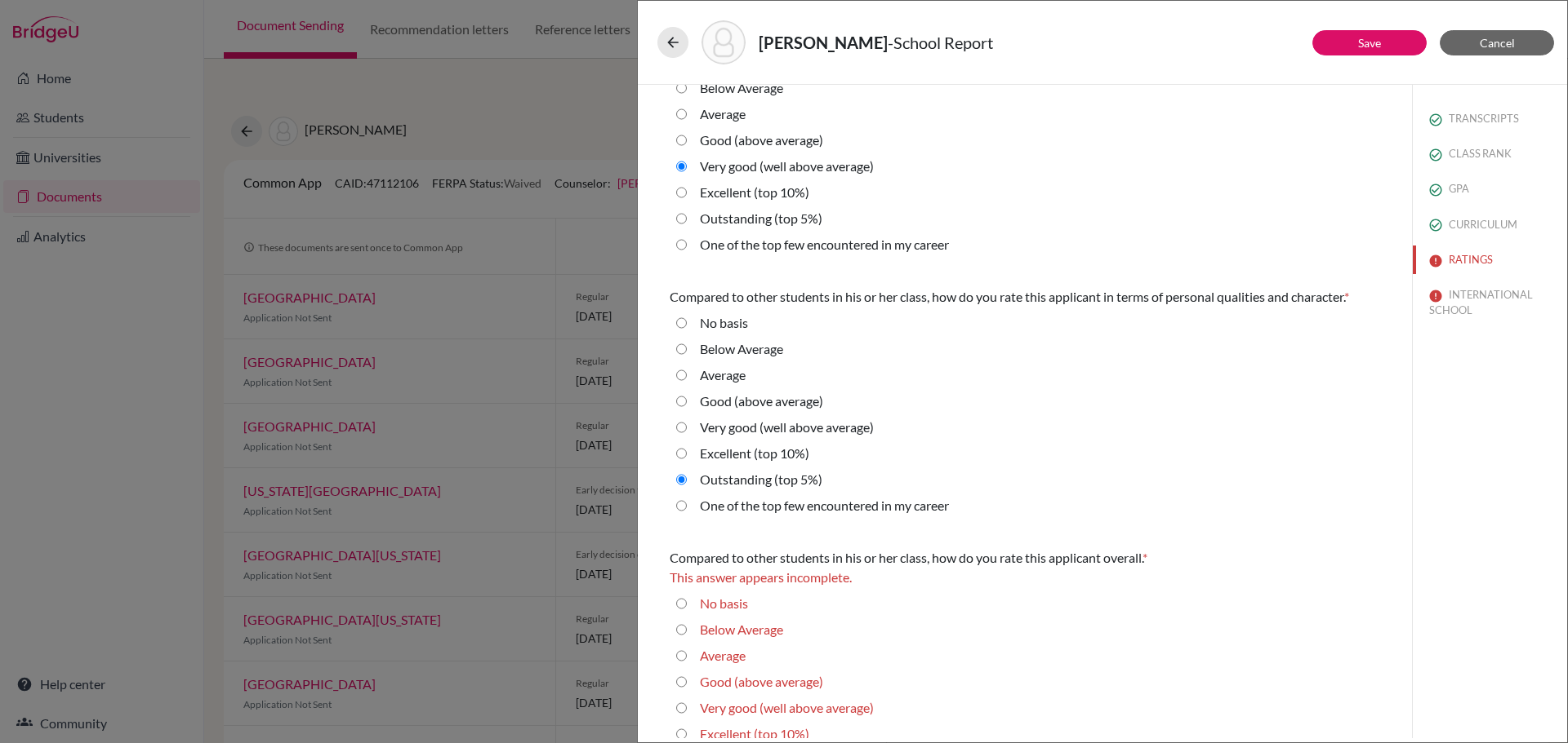
click at [937, 504] on label "One of the top few encountered in my career" at bounding box center [824, 506] width 249 height 20
click at [687, 504] on career "One of the top few encountered in my career" at bounding box center [680, 506] width 10 height 20
radio career "true"
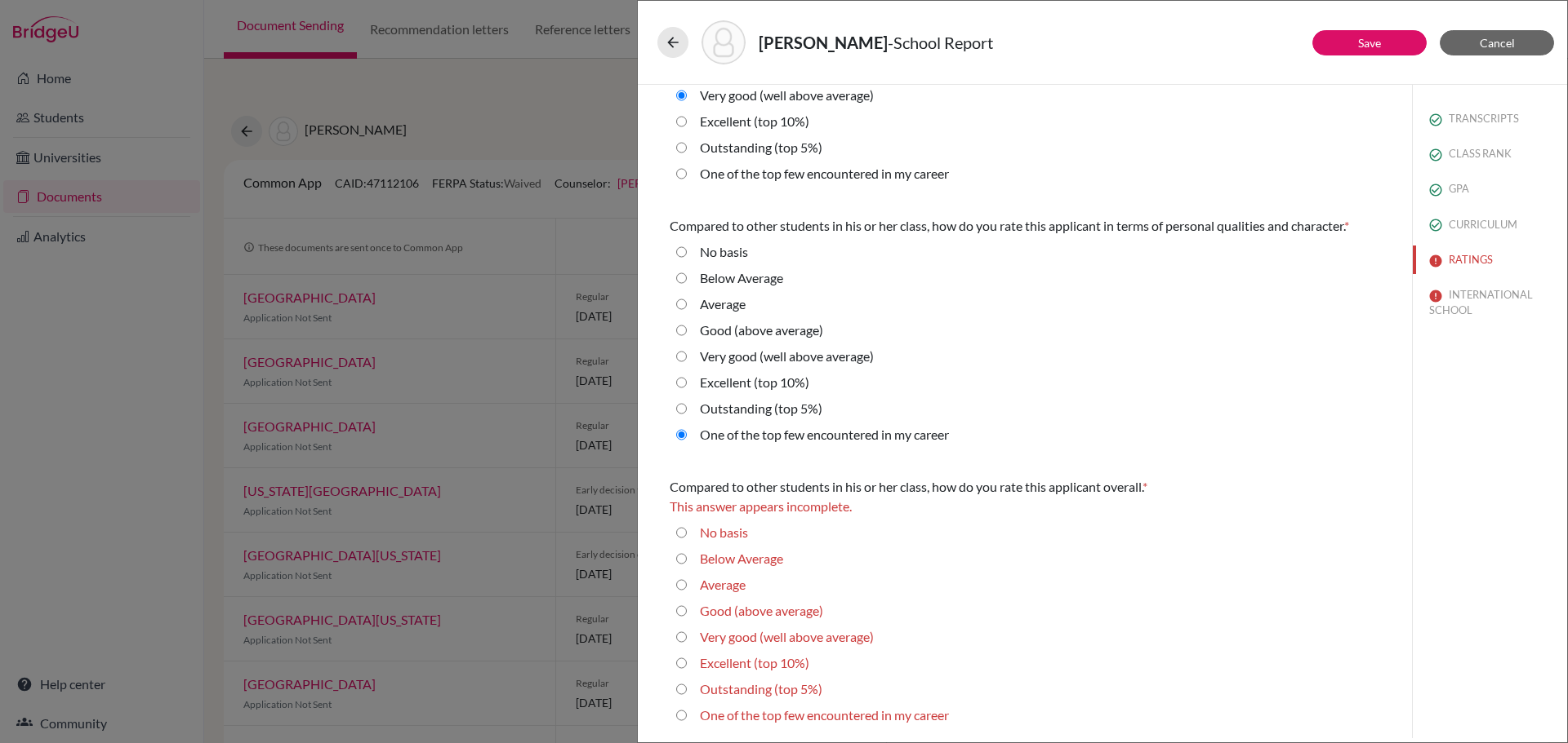
click at [829, 715] on label "One of the top few encountered in my career" at bounding box center [824, 715] width 249 height 20
click at [687, 715] on career "One of the top few encountered in my career" at bounding box center [680, 715] width 10 height 20
radio career "true"
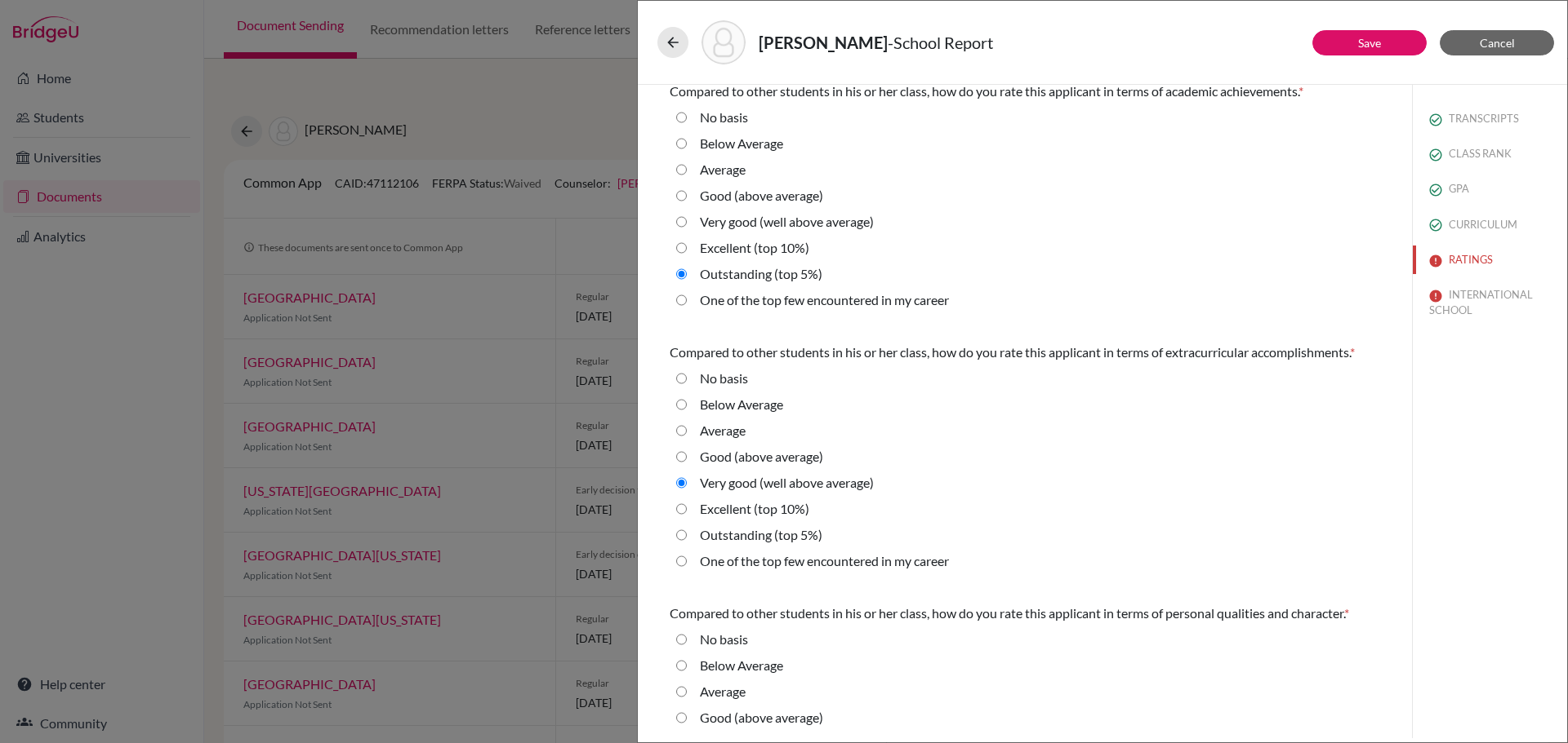
scroll to position [0, 0]
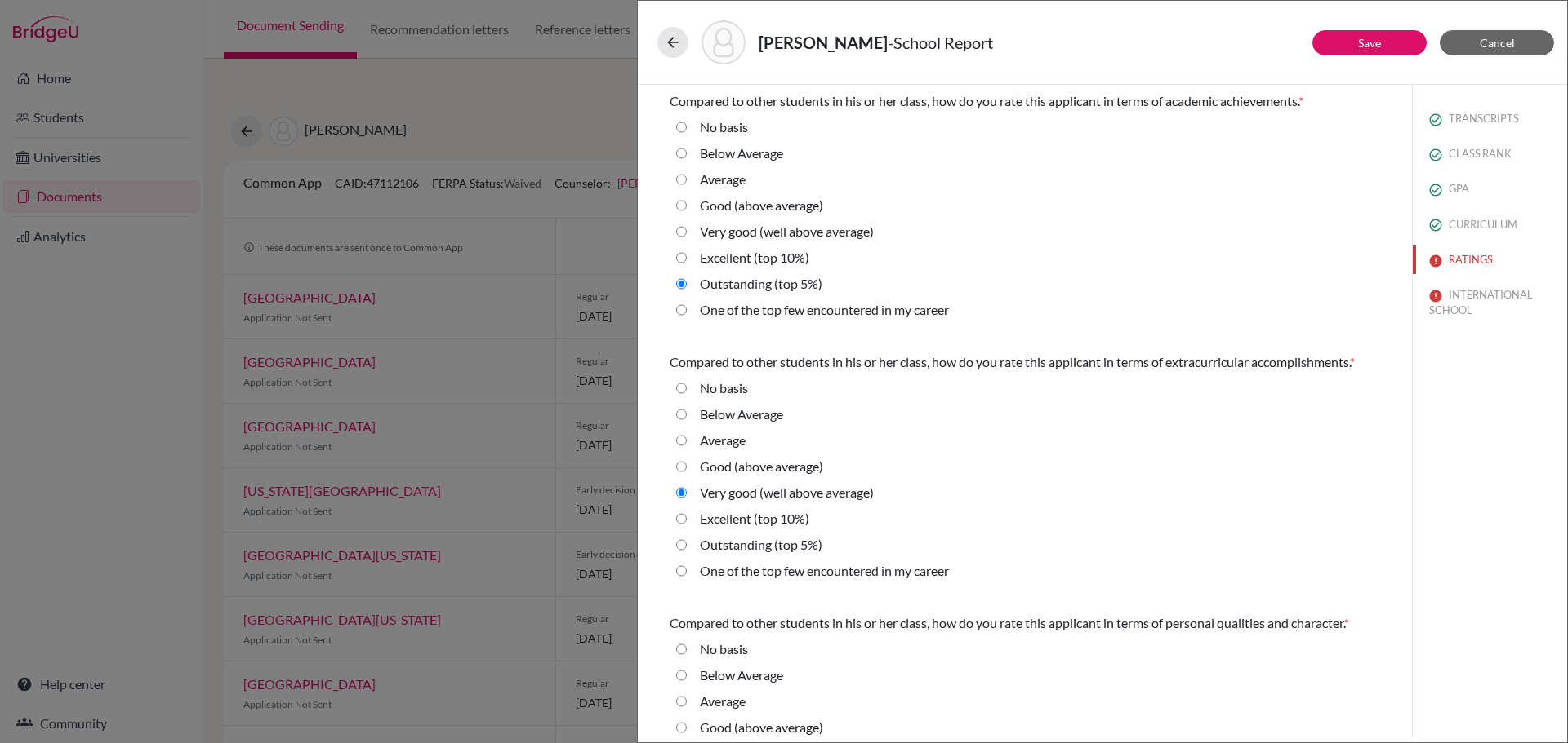
click at [785, 544] on label "Outstanding (top 5%)" at bounding box center [761, 545] width 122 height 20
click at [687, 544] on 5\%\) "Outstanding (top 5%)" at bounding box center [680, 545] width 10 height 20
radio 5\%\) "true"
click at [1348, 56] on div "[PERSON_NAME] - School Report" at bounding box center [1102, 42] width 890 height 44
click at [1348, 42] on button "Save" at bounding box center [1369, 43] width 115 height 26
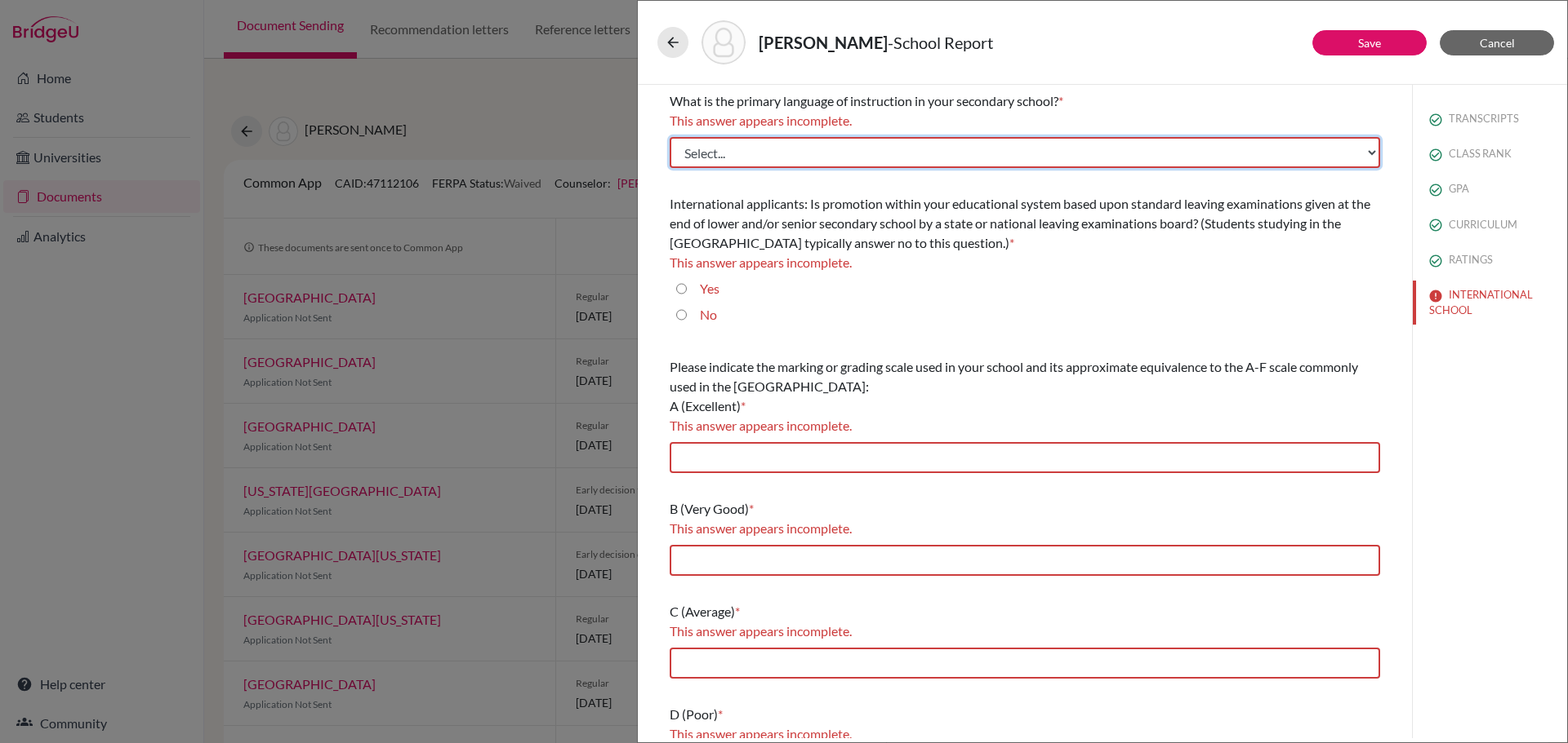
click at [805, 155] on select "Select... Albanian Arabic Armenian Assamese Azerbaijani Belarusian Bengali Bulg…" at bounding box center [1025, 153] width 710 height 31
select select "14"
click at [670, 137] on select "Select... Albanian Arabic Armenian Assamese Azerbaijani Belarusian Bengali Bulg…" at bounding box center [1025, 153] width 710 height 31
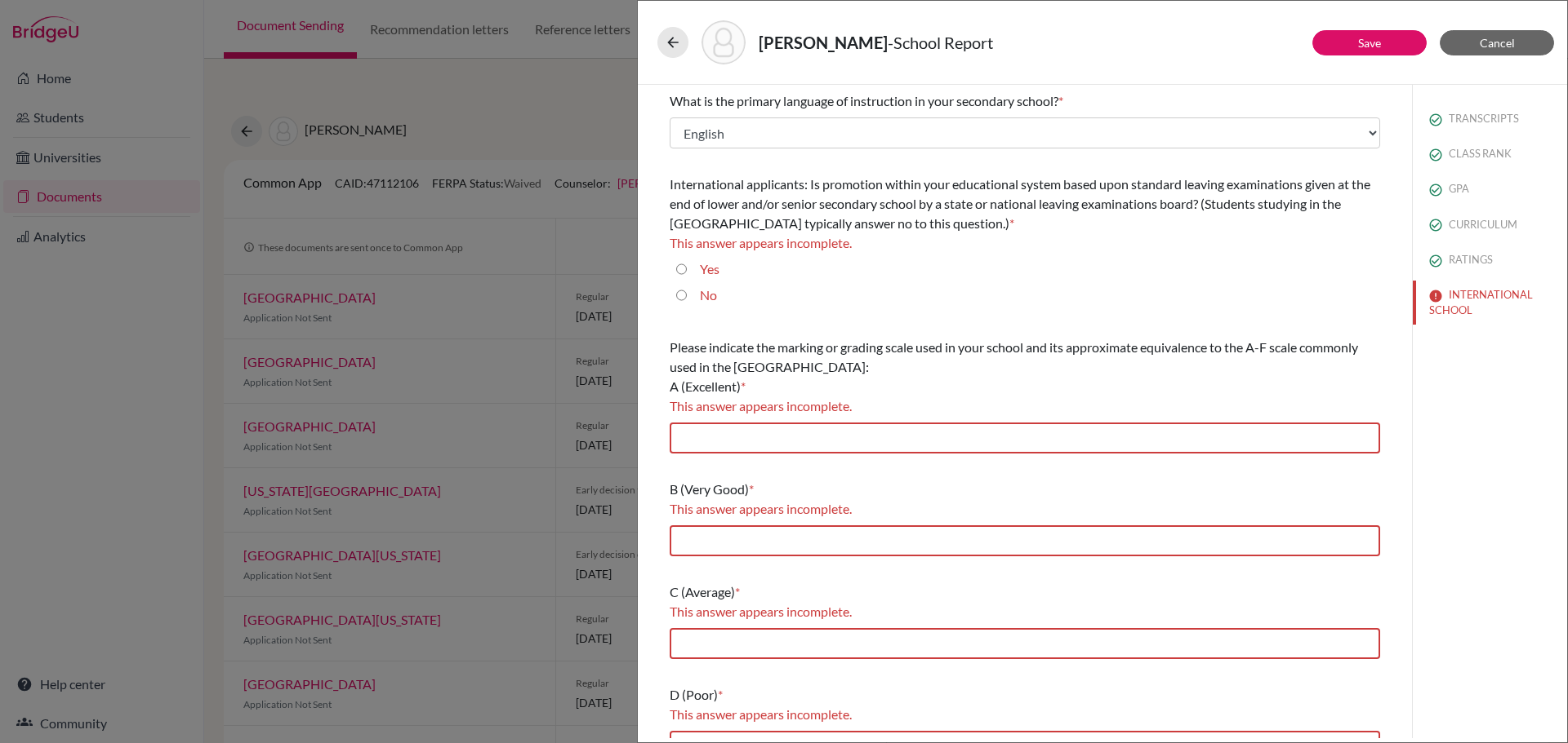
click at [682, 269] on input "Yes" at bounding box center [680, 269] width 10 height 20
radio input "true"
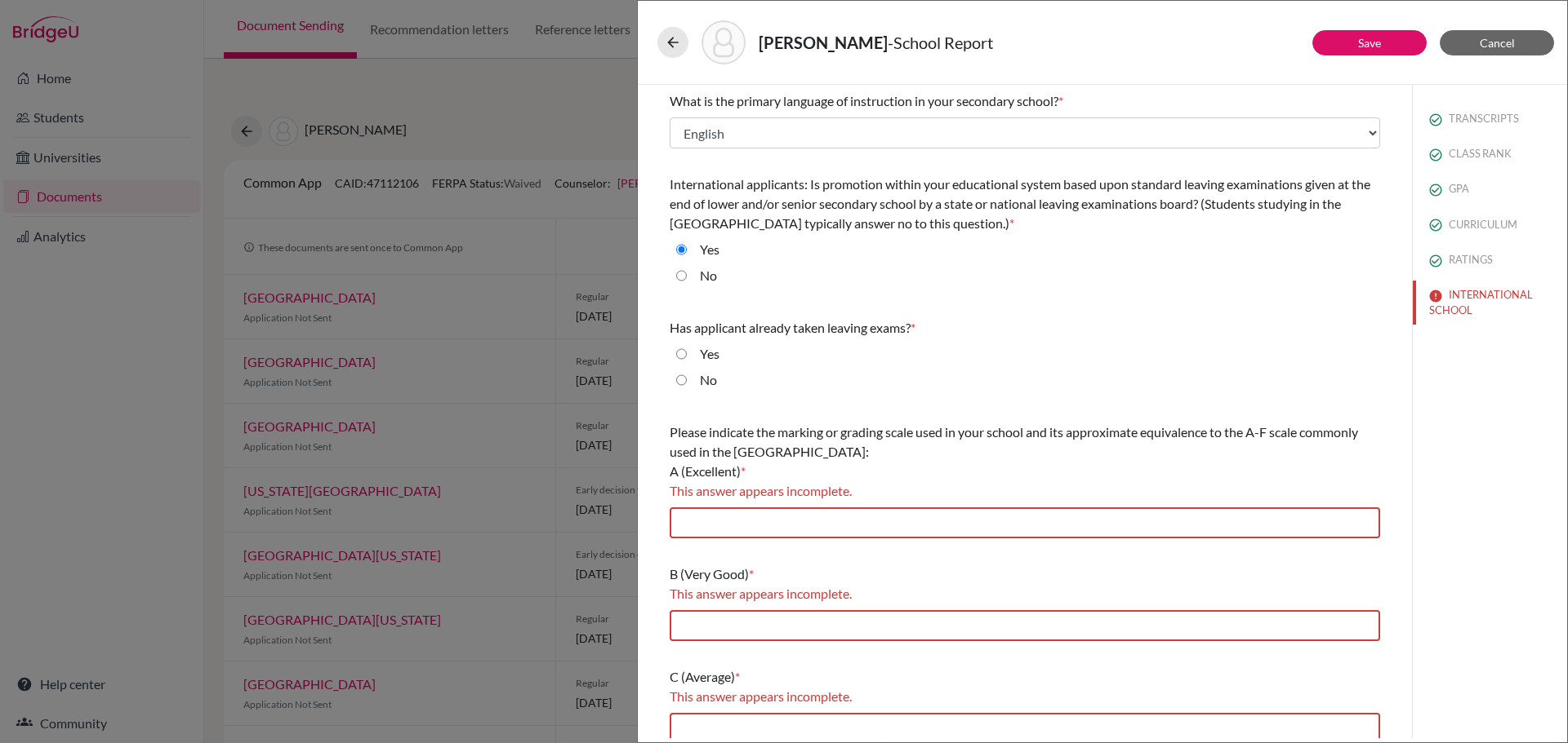
click at [707, 353] on label "Yes" at bounding box center [709, 354] width 20 height 20
click at [687, 353] on input "Yes" at bounding box center [680, 354] width 10 height 20
radio input "true"
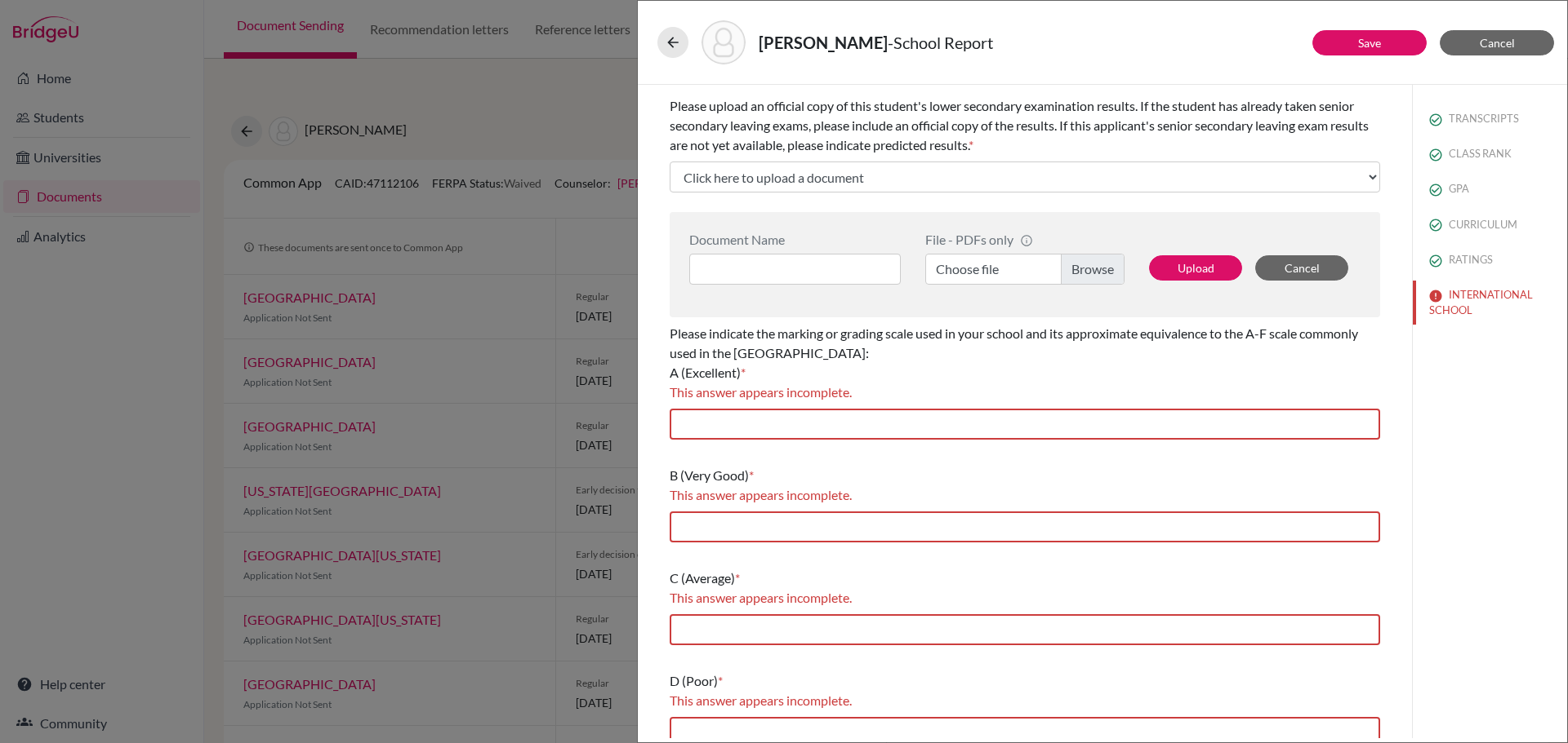
scroll to position [408, 0]
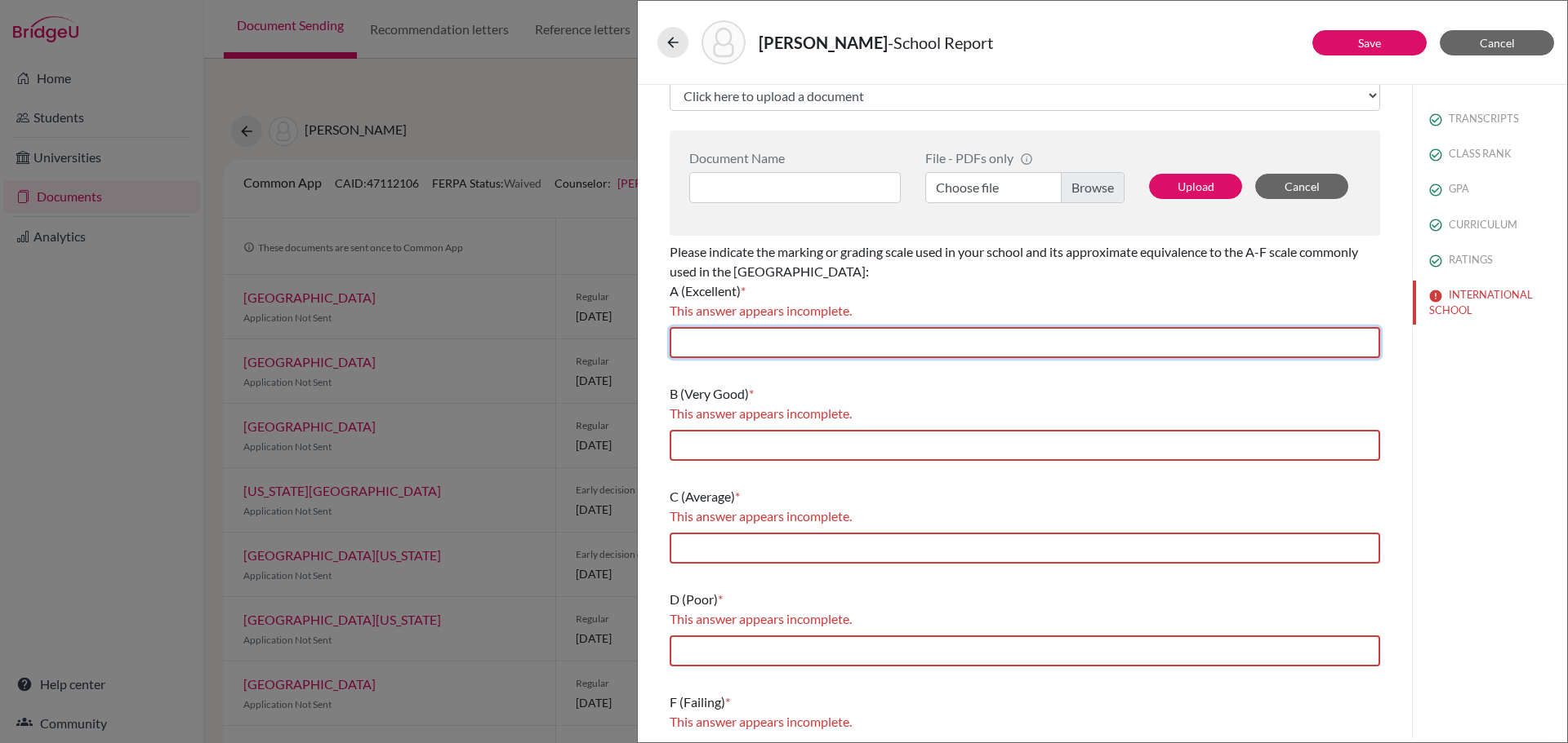
click at [890, 347] on input "text" at bounding box center [1025, 342] width 710 height 31
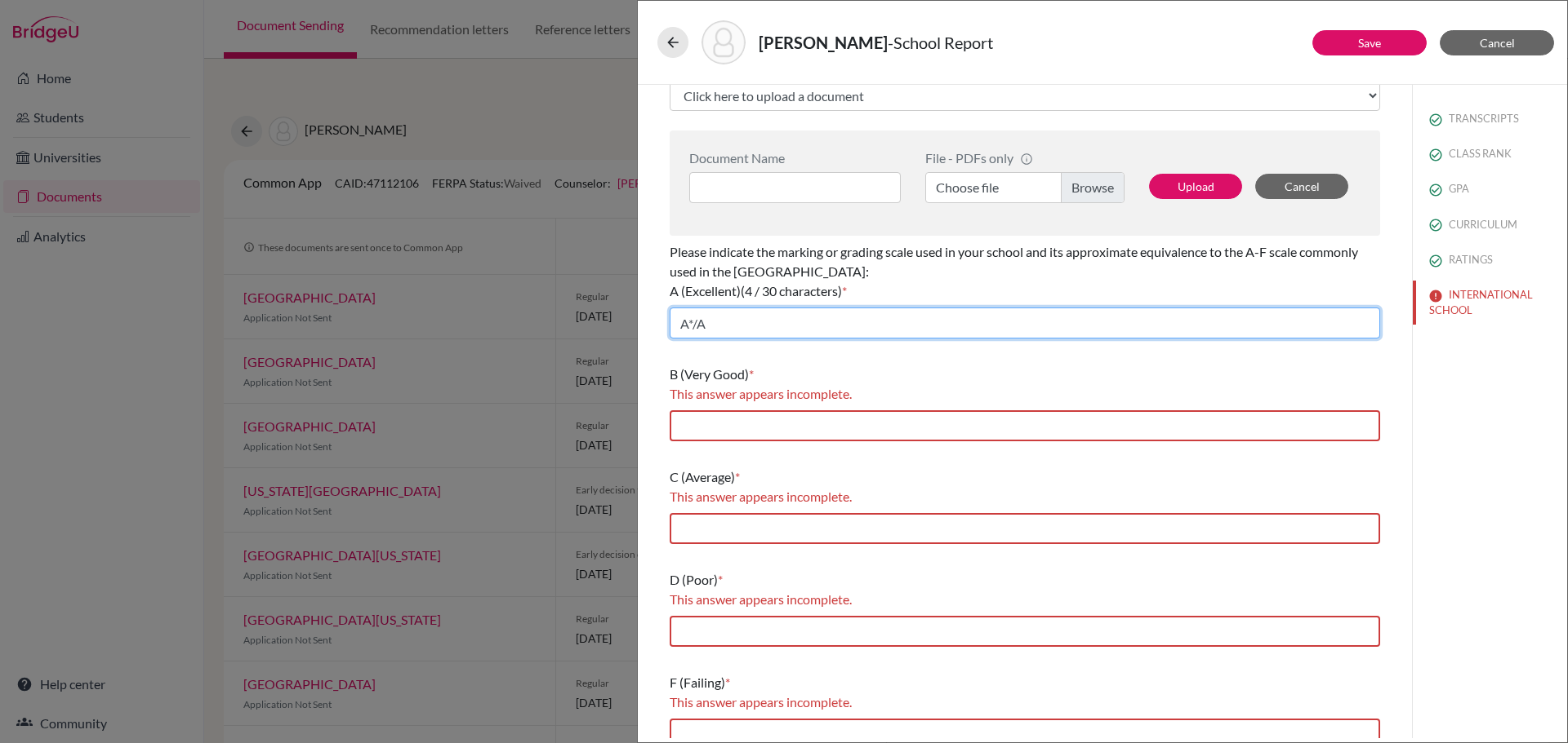
type input "A*/A"
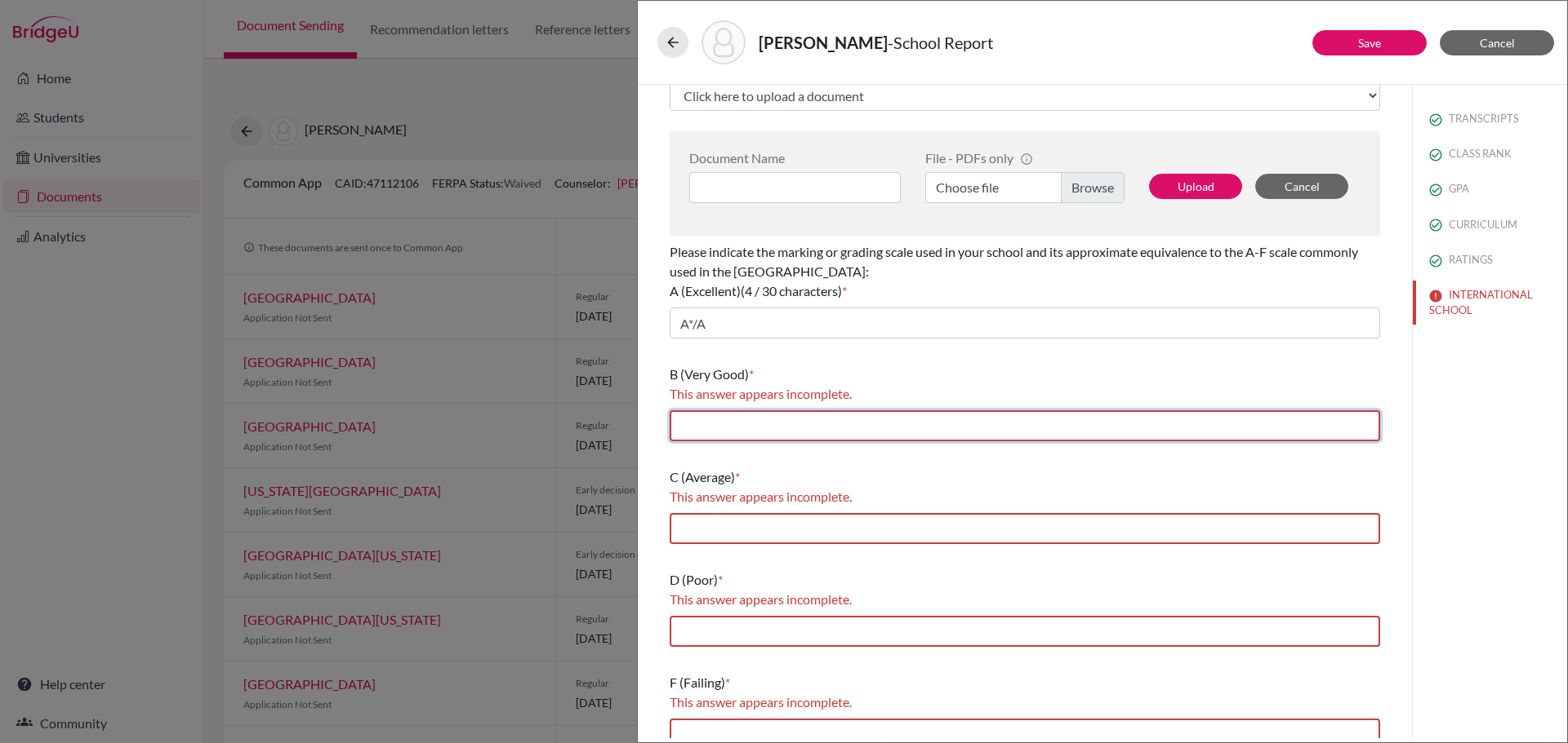
click at [836, 421] on input "text" at bounding box center [1025, 425] width 710 height 31
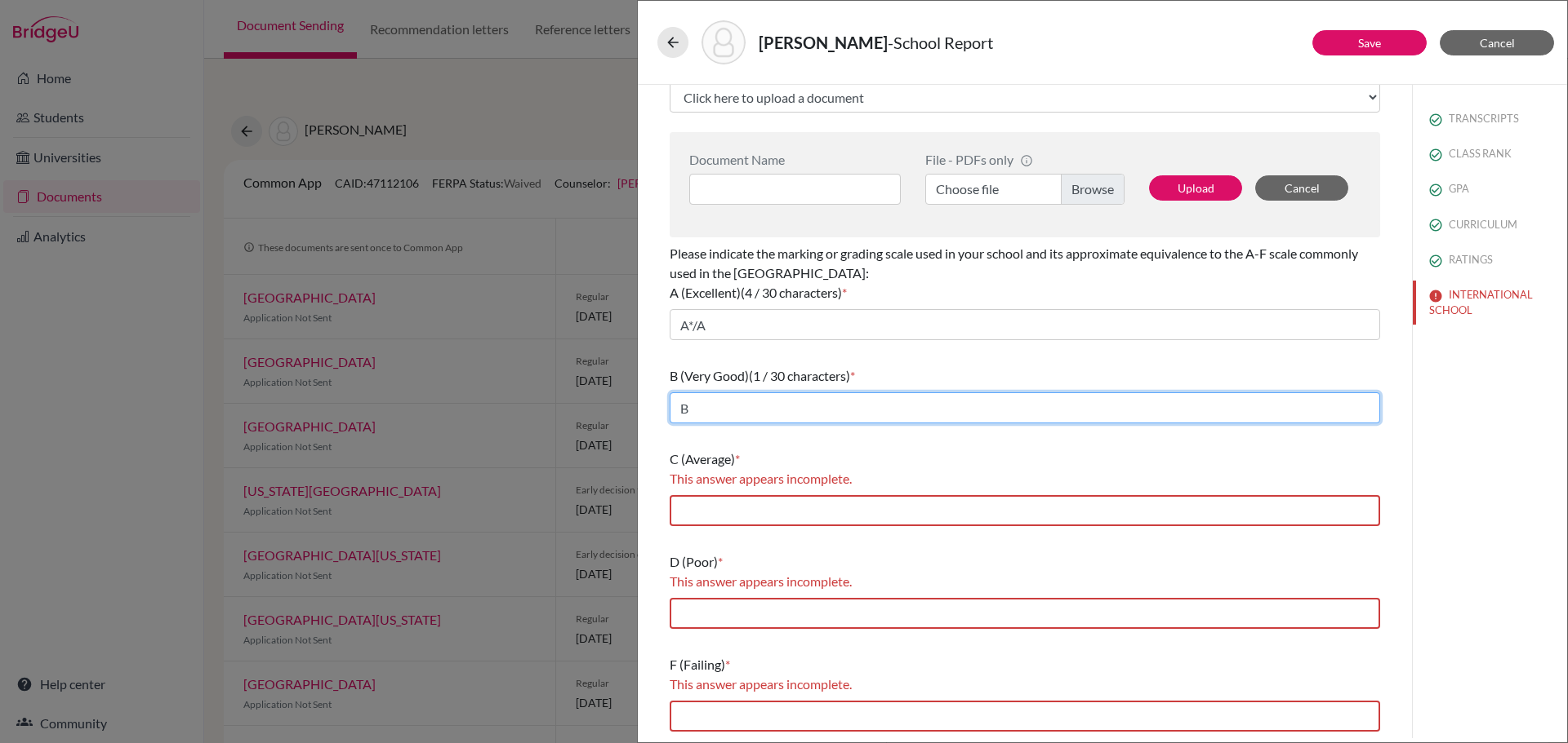
type input "B"
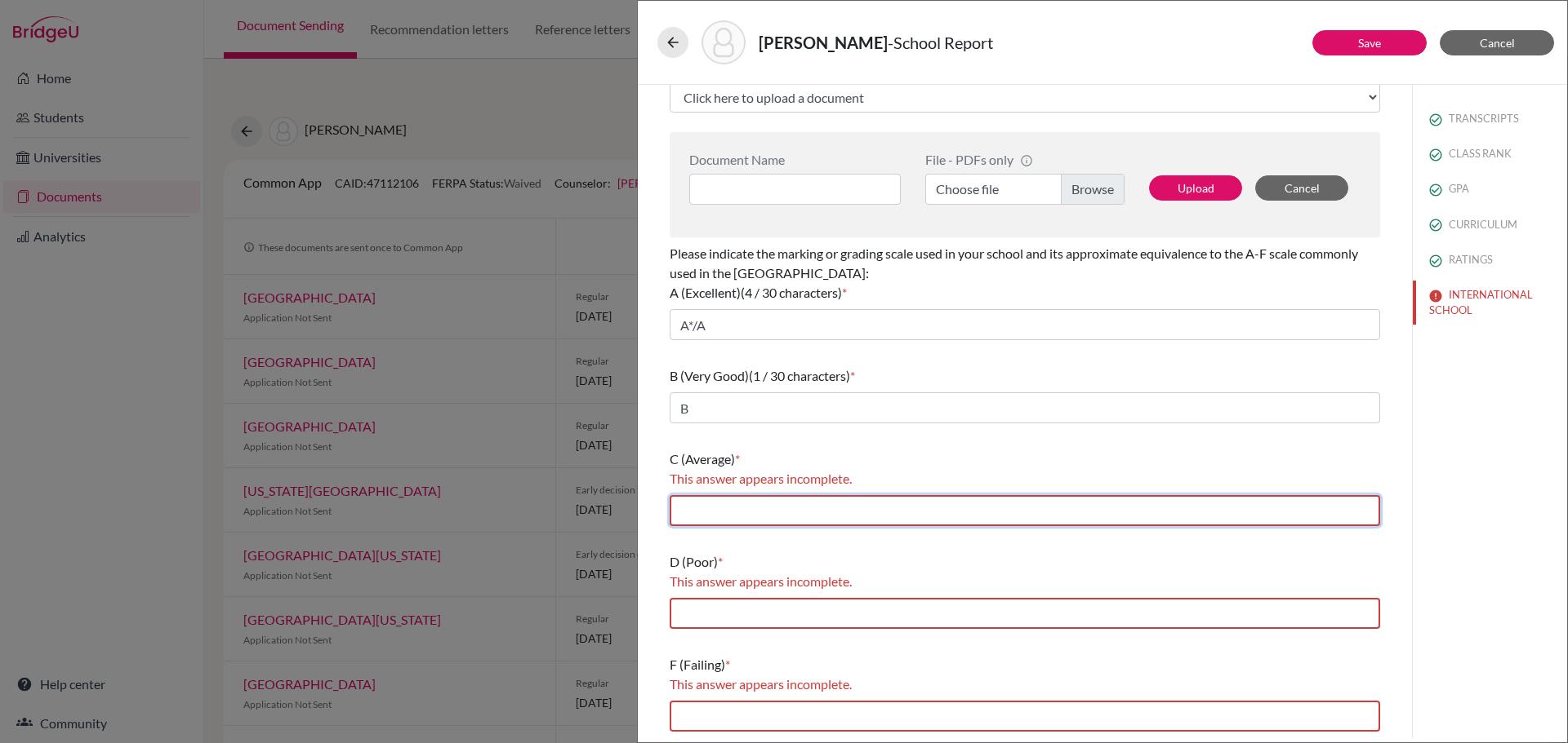
click at [781, 503] on input "text" at bounding box center [1025, 510] width 710 height 31
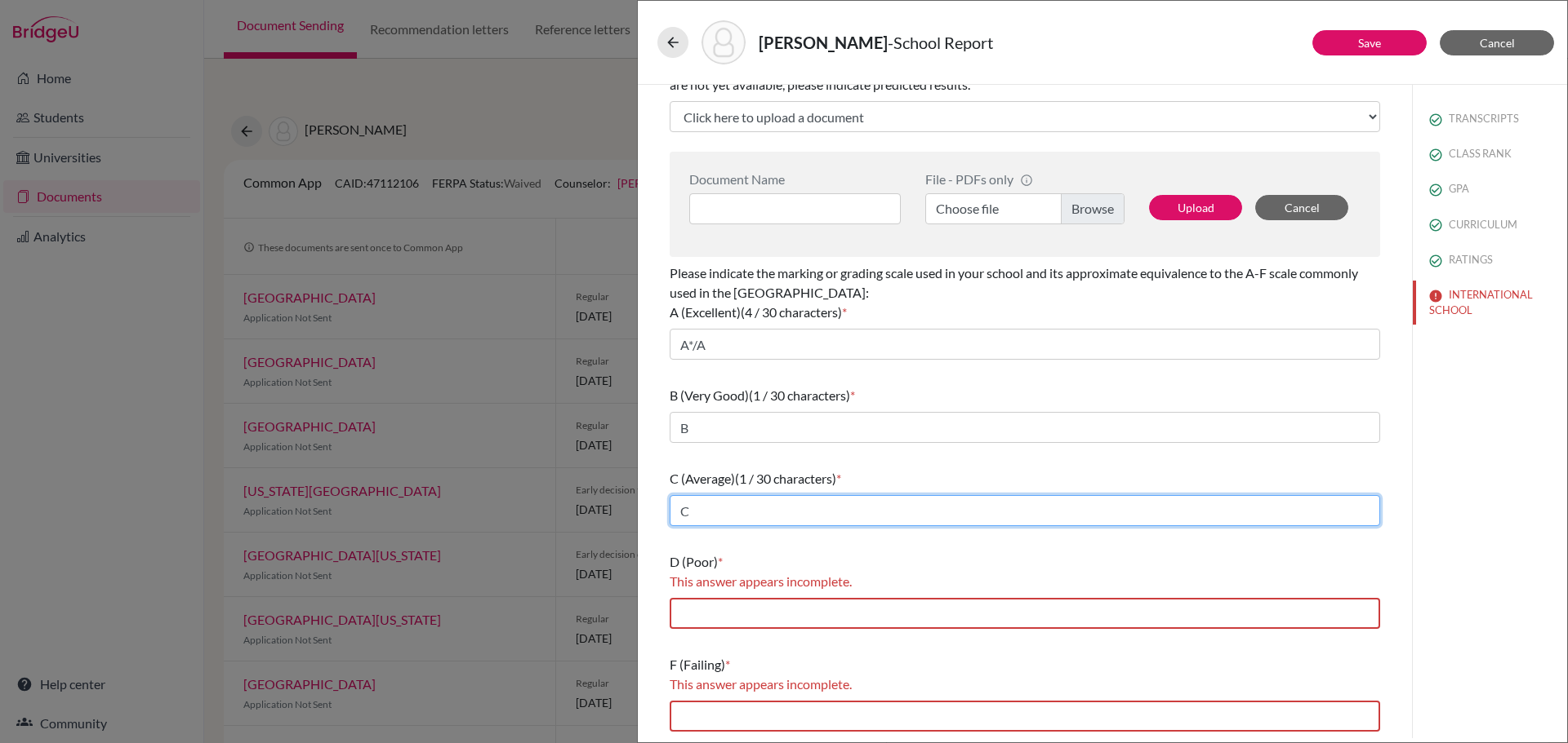
scroll to position [387, 0]
type input "C"
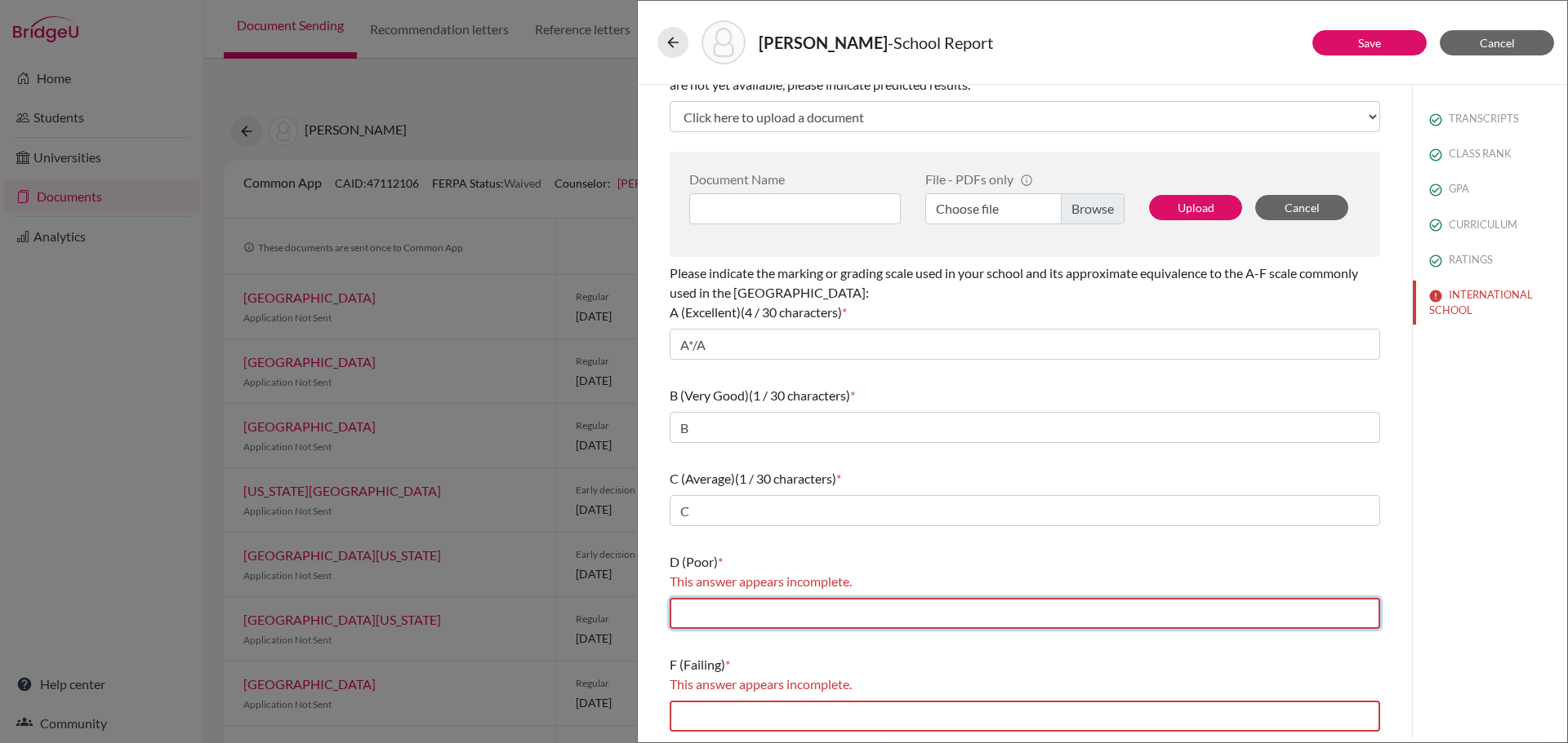
click at [735, 609] on input "text" at bounding box center [1025, 613] width 710 height 31
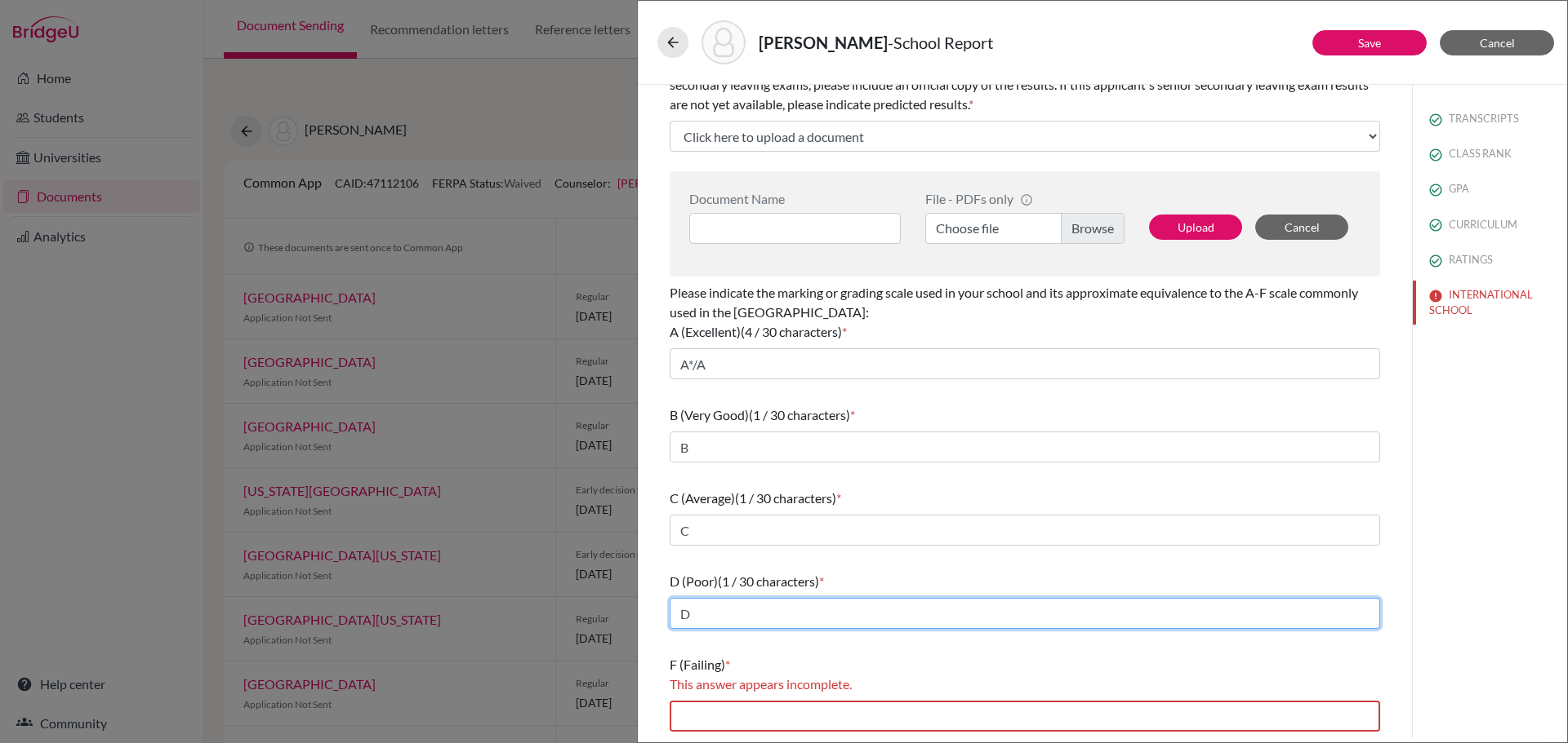
type input "D"
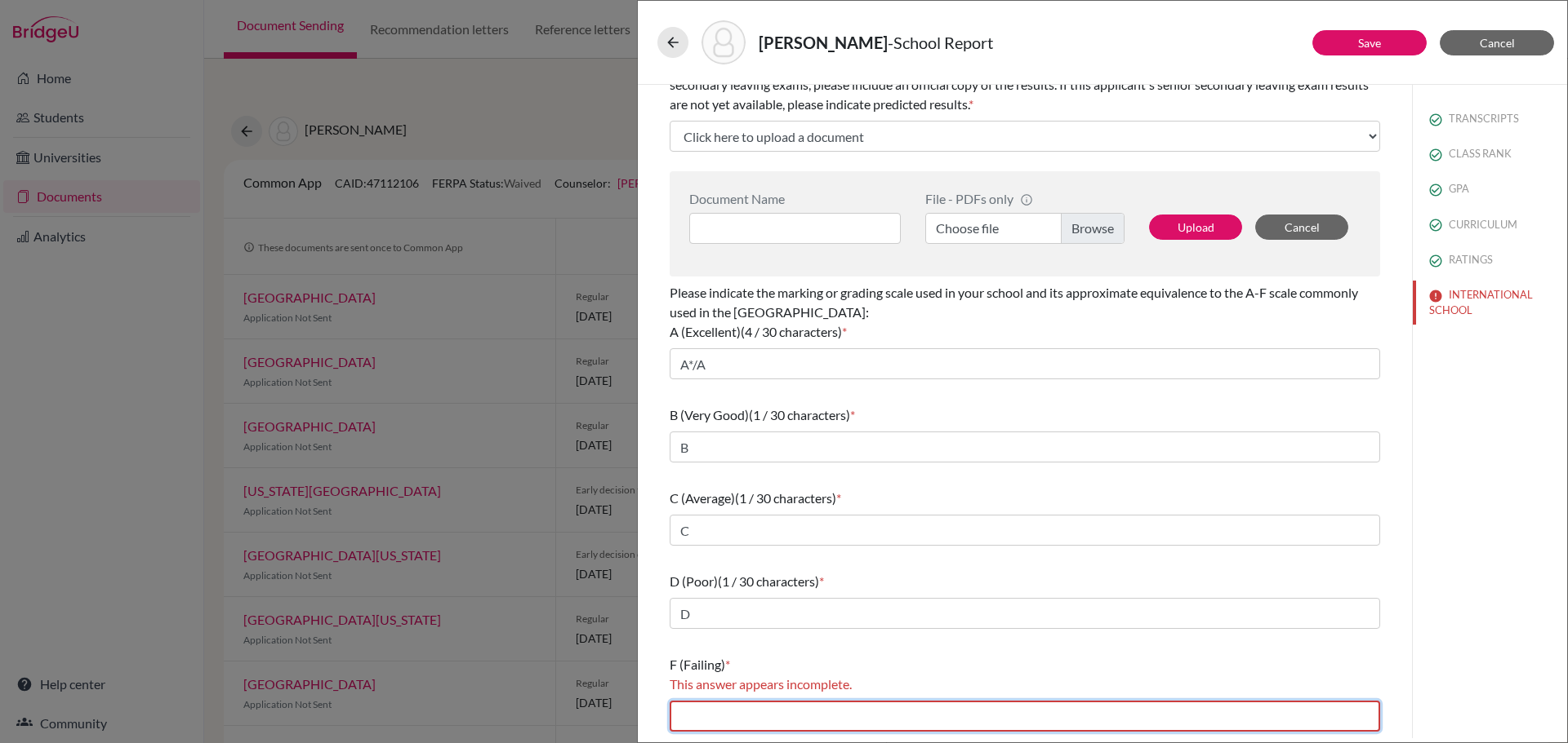
click at [722, 720] on input "text" at bounding box center [1025, 716] width 710 height 31
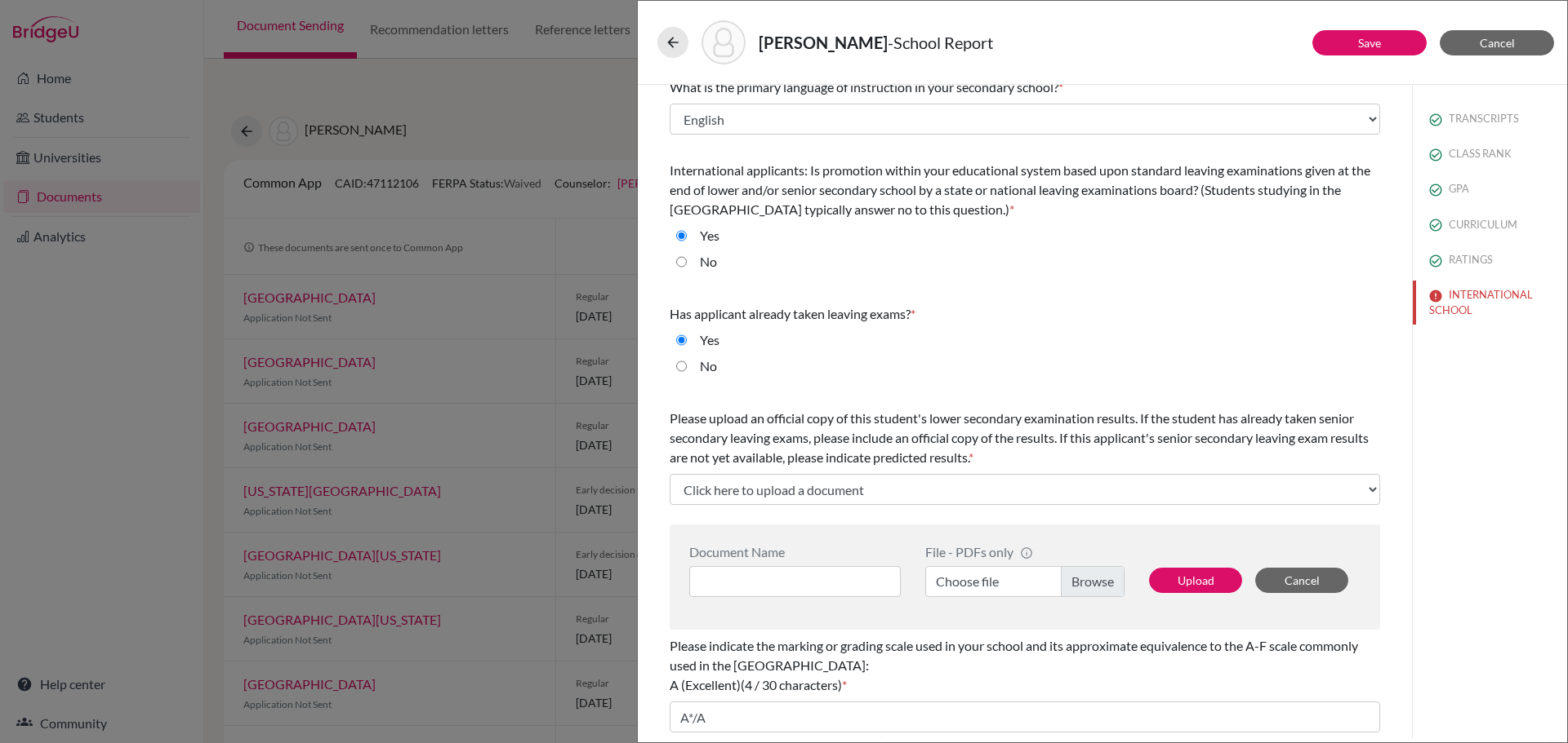
scroll to position [0, 0]
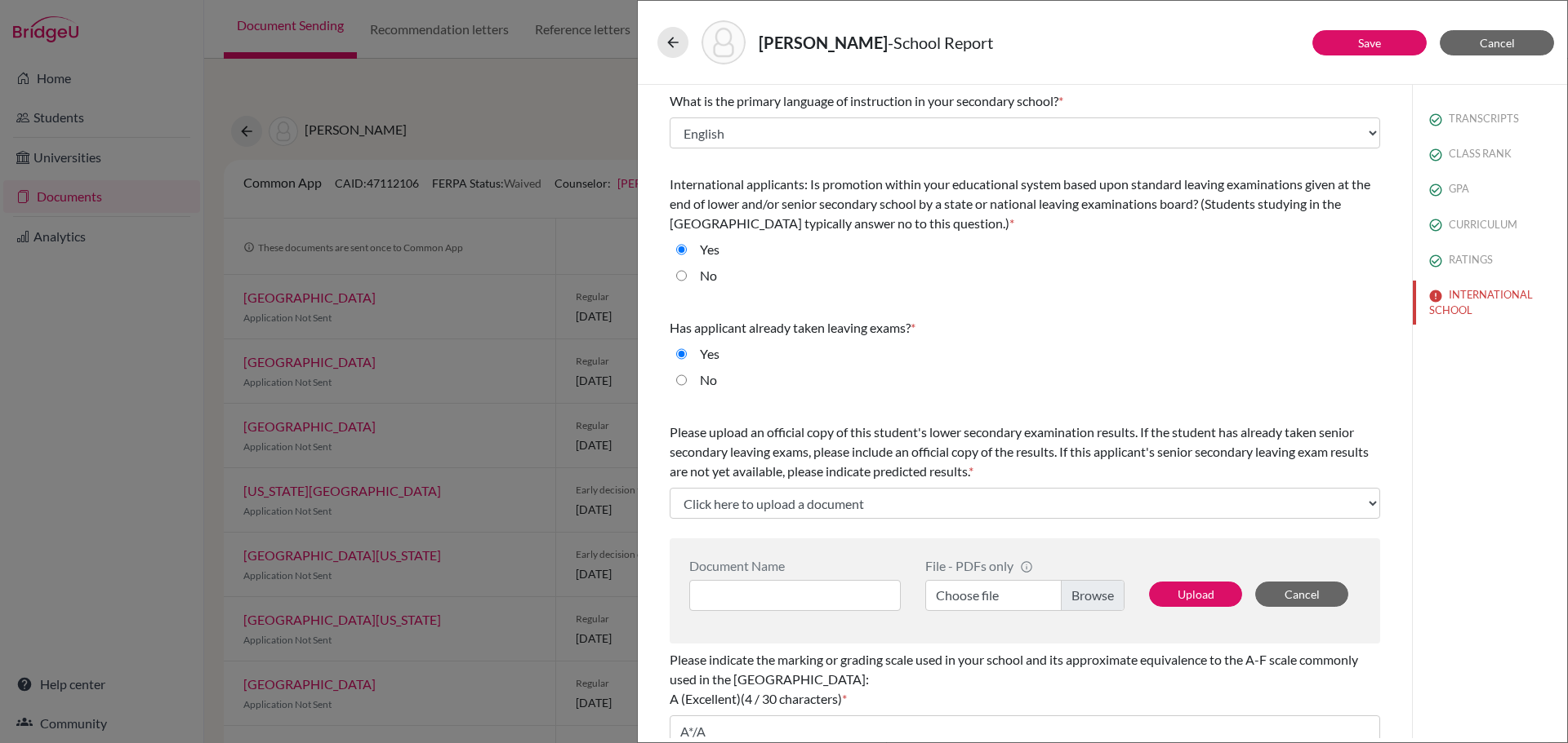
type input "F"
click at [685, 279] on input "No" at bounding box center [680, 276] width 10 height 20
radio input "true"
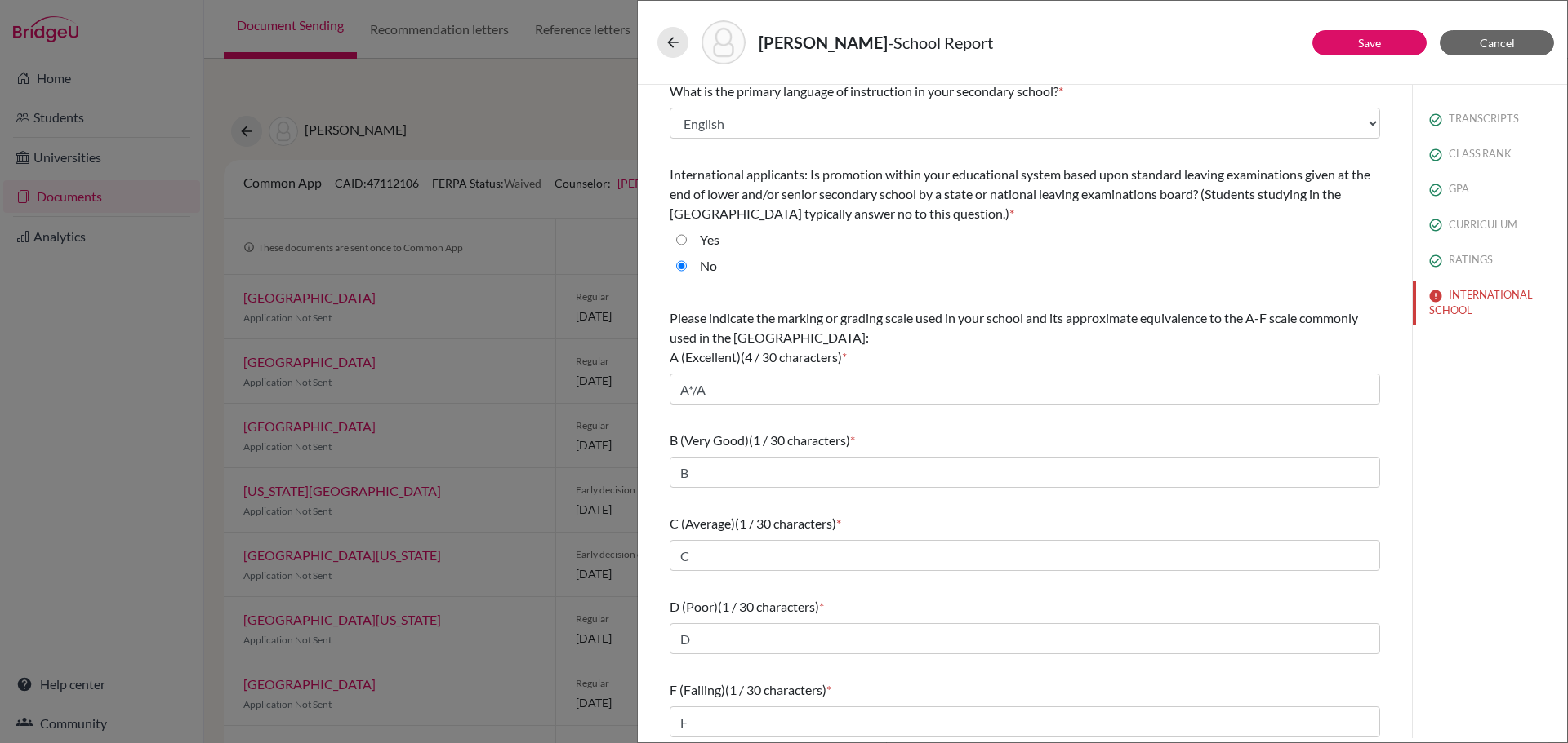
scroll to position [15, 0]
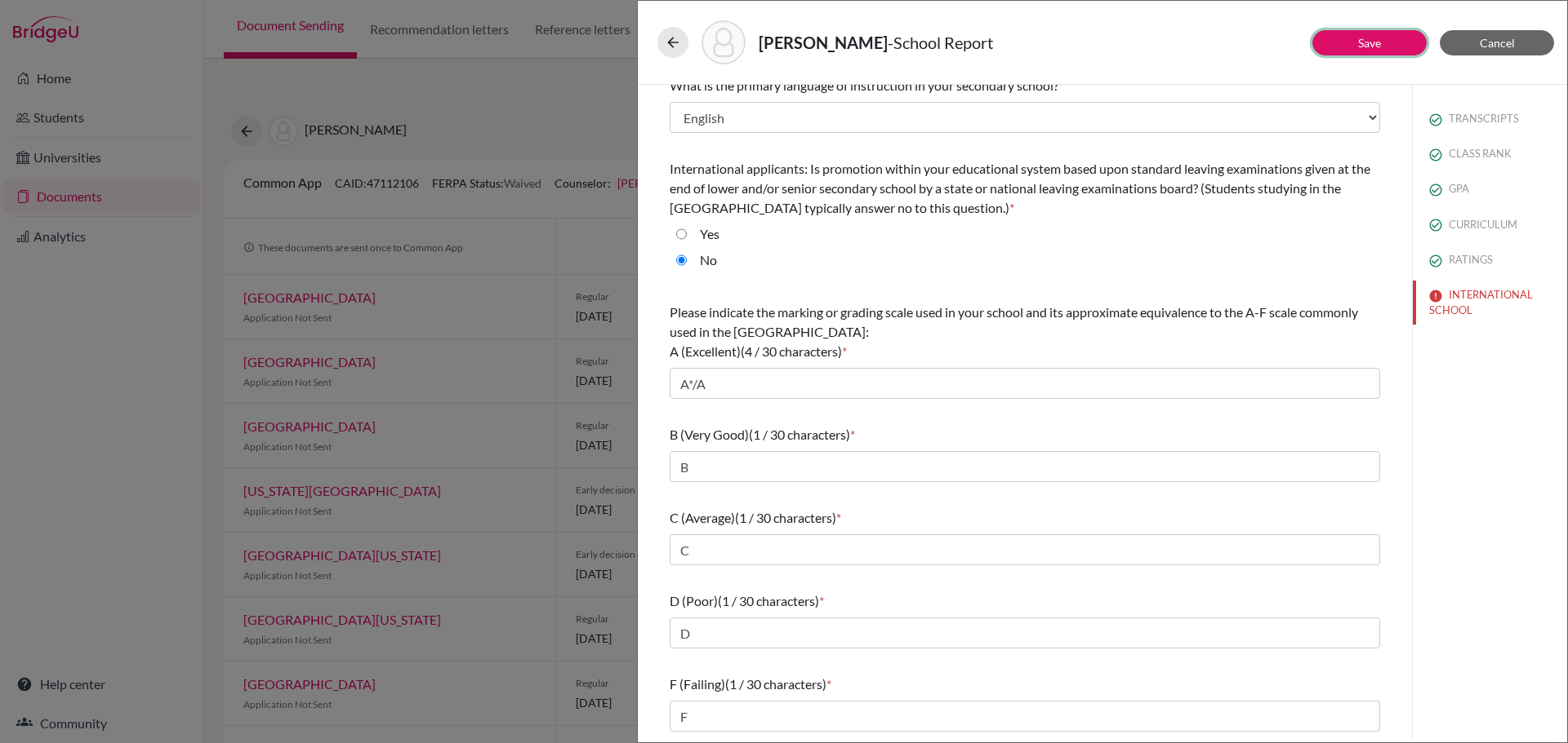
click at [1373, 37] on link "Save" at bounding box center [1369, 43] width 23 height 14
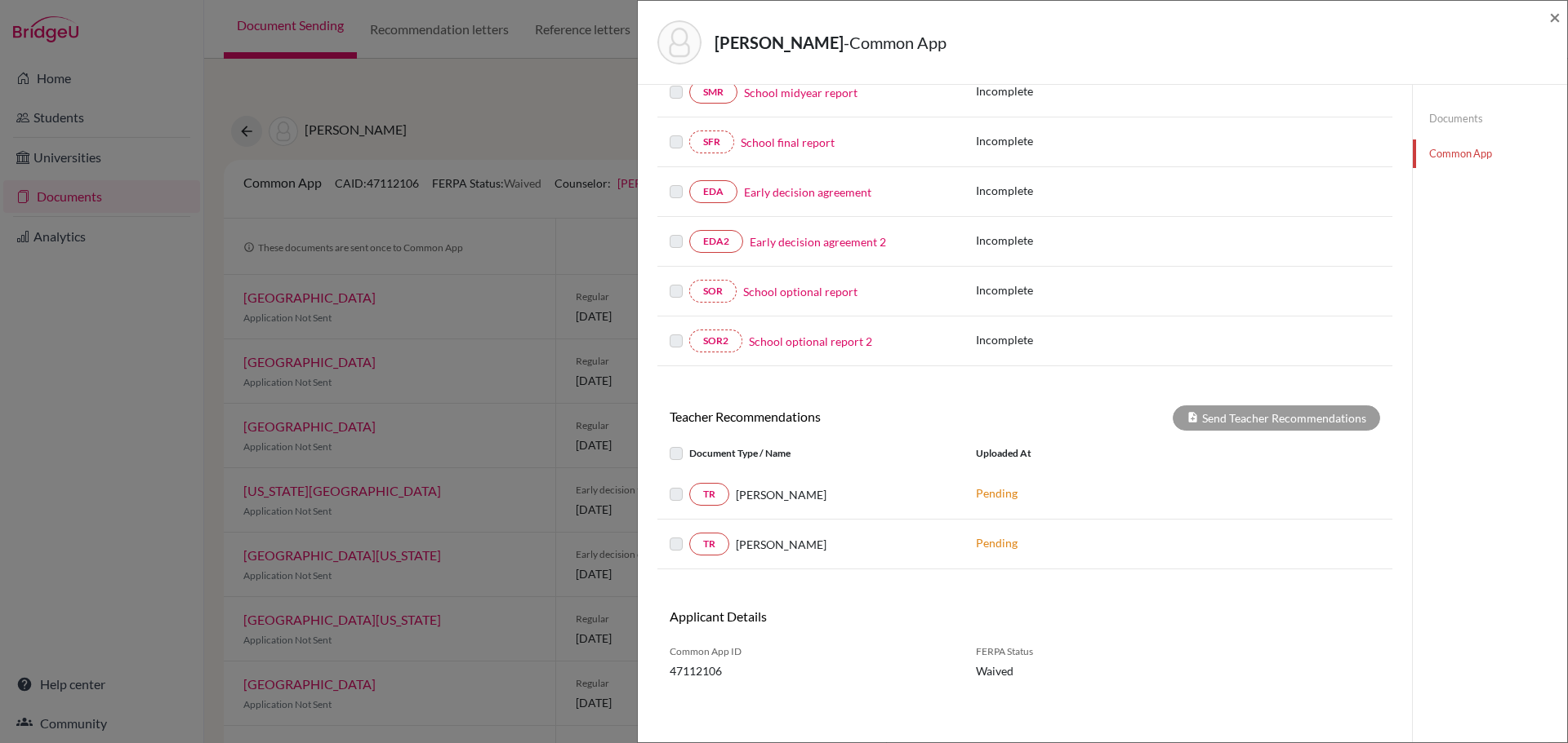
scroll to position [341, 0]
click at [689, 483] on label at bounding box center [689, 483] width 0 height 0
click at [689, 442] on label at bounding box center [689, 442] width 0 height 0
click at [1285, 421] on div "Send Teacher Recommendations" at bounding box center [1276, 416] width 207 height 26
click at [794, 492] on span "[PERSON_NAME]" at bounding box center [781, 492] width 91 height 17
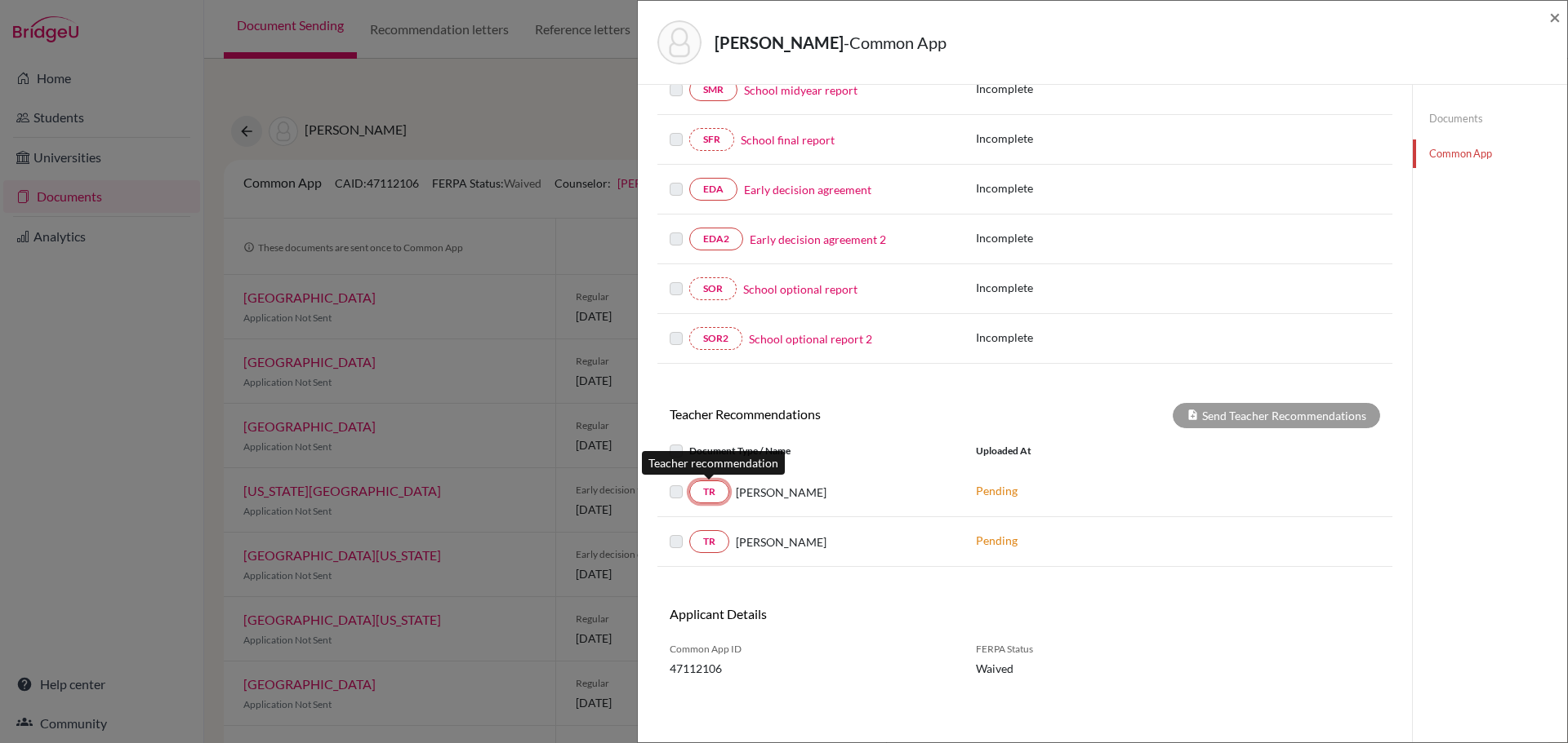
click at [716, 494] on link "TR" at bounding box center [709, 492] width 40 height 23
click at [706, 489] on link "TR" at bounding box center [709, 492] width 40 height 23
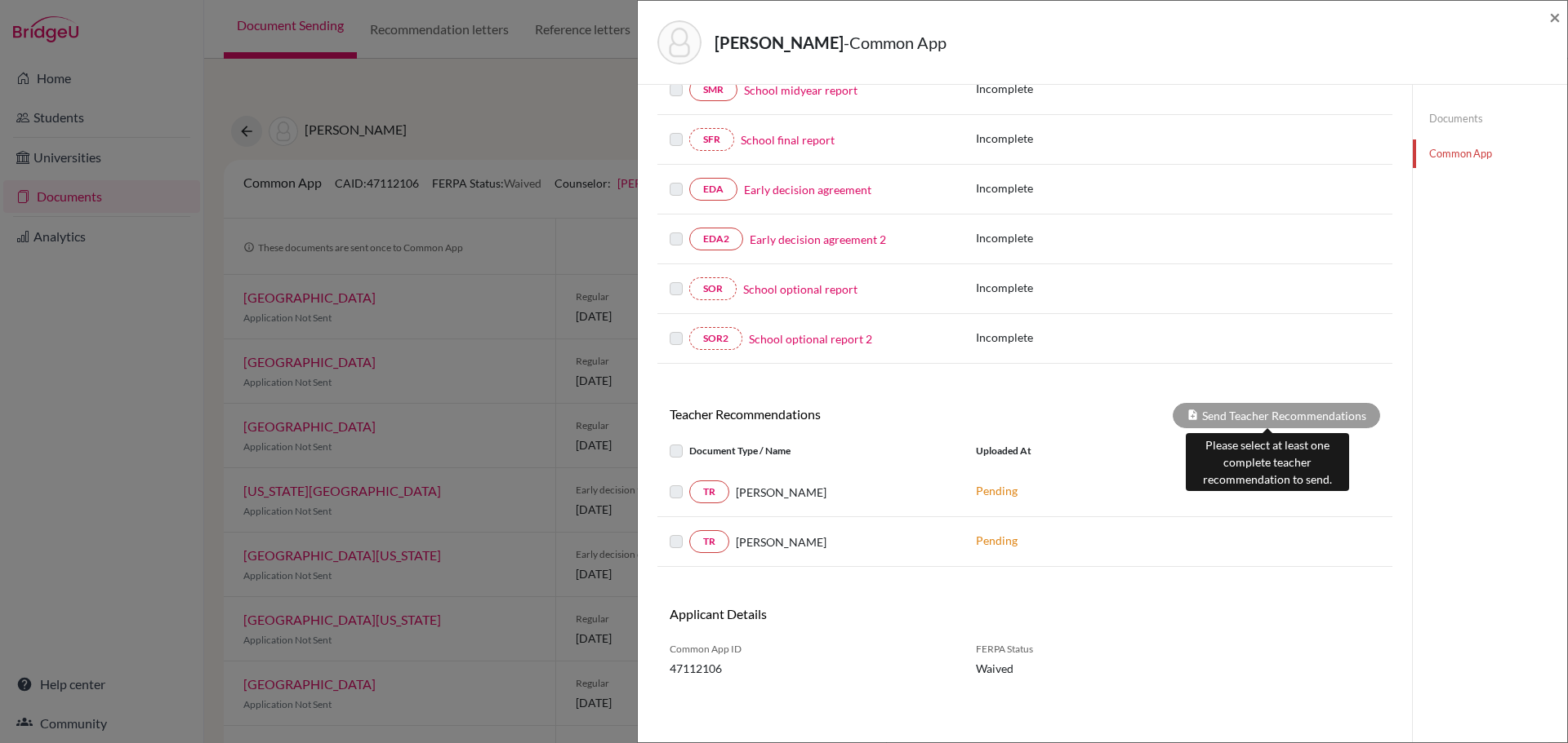
click at [1233, 420] on div "Send Teacher Recommendations" at bounding box center [1276, 416] width 207 height 26
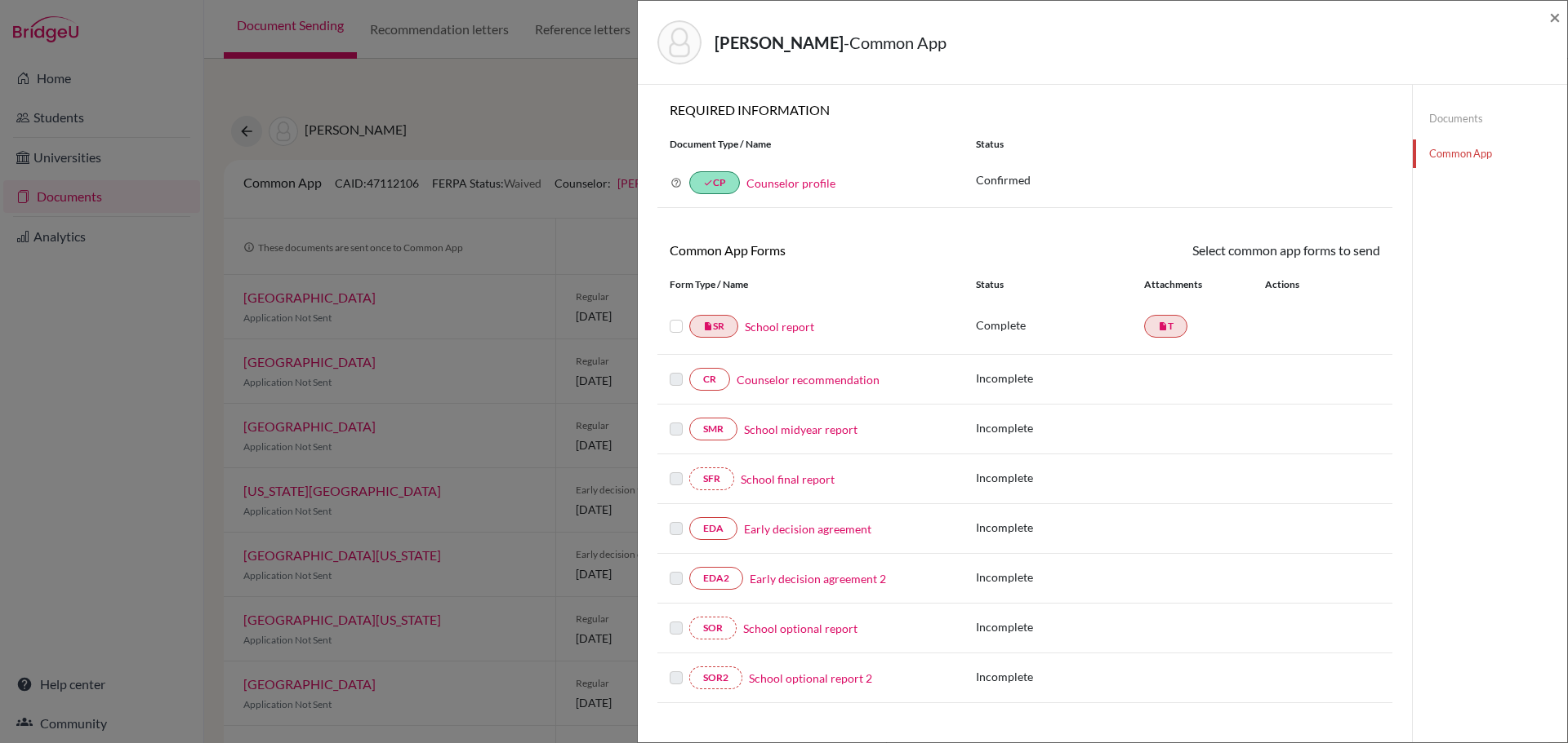
scroll to position [0, 0]
click at [1457, 116] on link "Documents" at bounding box center [1490, 119] width 155 height 29
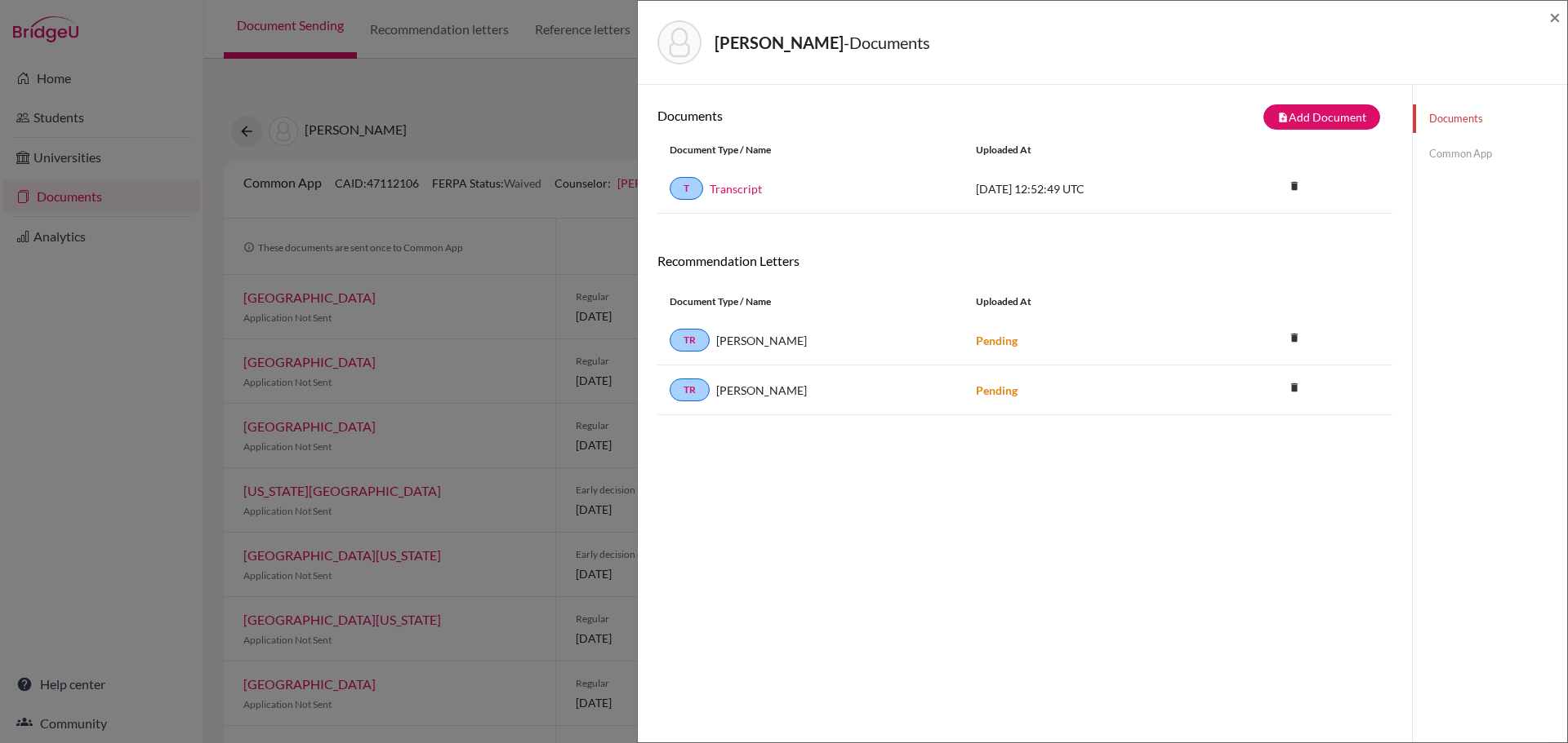
click at [995, 345] on strong "Pending" at bounding box center [996, 341] width 42 height 14
click at [764, 349] on div "TR [PERSON_NAME]" at bounding box center [810, 341] width 282 height 23
click at [972, 349] on div "TR [PERSON_NAME] Pending delete Delete this document? Cancel Delete" at bounding box center [1025, 341] width 735 height 50
click at [958, 420] on div "Documents note_add Add Document Document type Change explanation for Common App…" at bounding box center [1025, 457] width 735 height 704
click at [944, 584] on div "Documents note_add Add Document Document type Change explanation for Common App…" at bounding box center [1025, 457] width 735 height 704
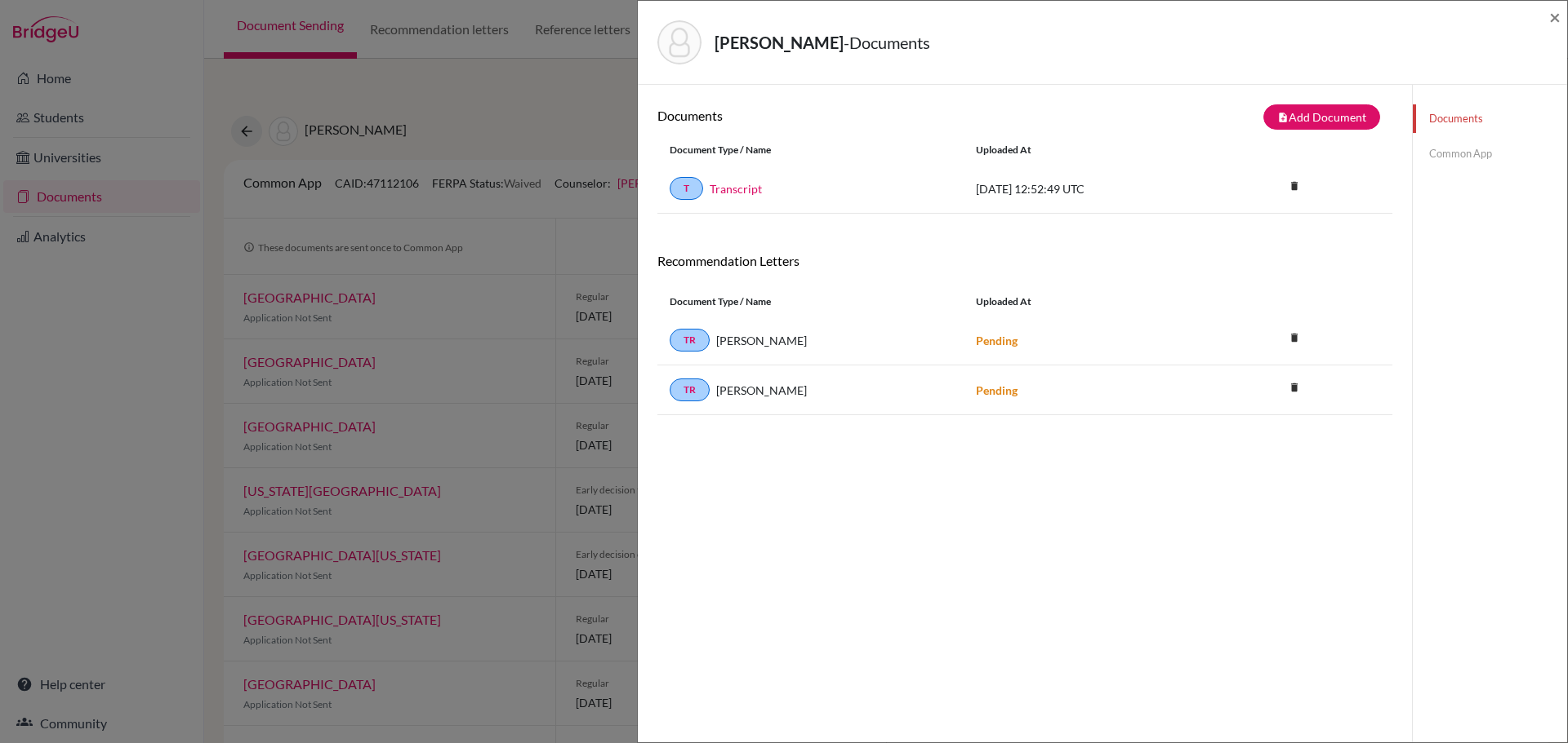
click at [1456, 153] on link "Common App" at bounding box center [1490, 154] width 155 height 29
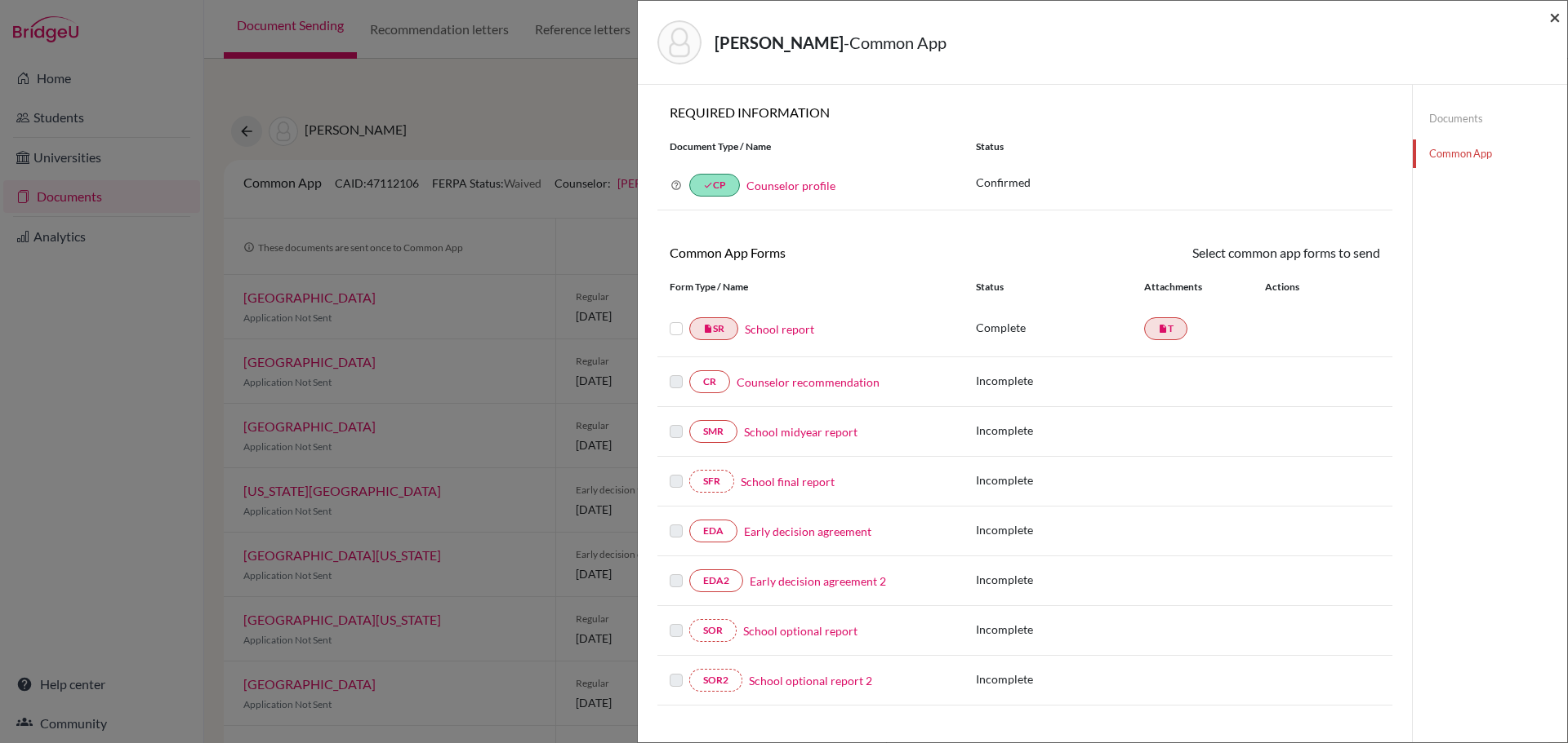
click at [1558, 14] on span "×" at bounding box center [1555, 16] width 11 height 24
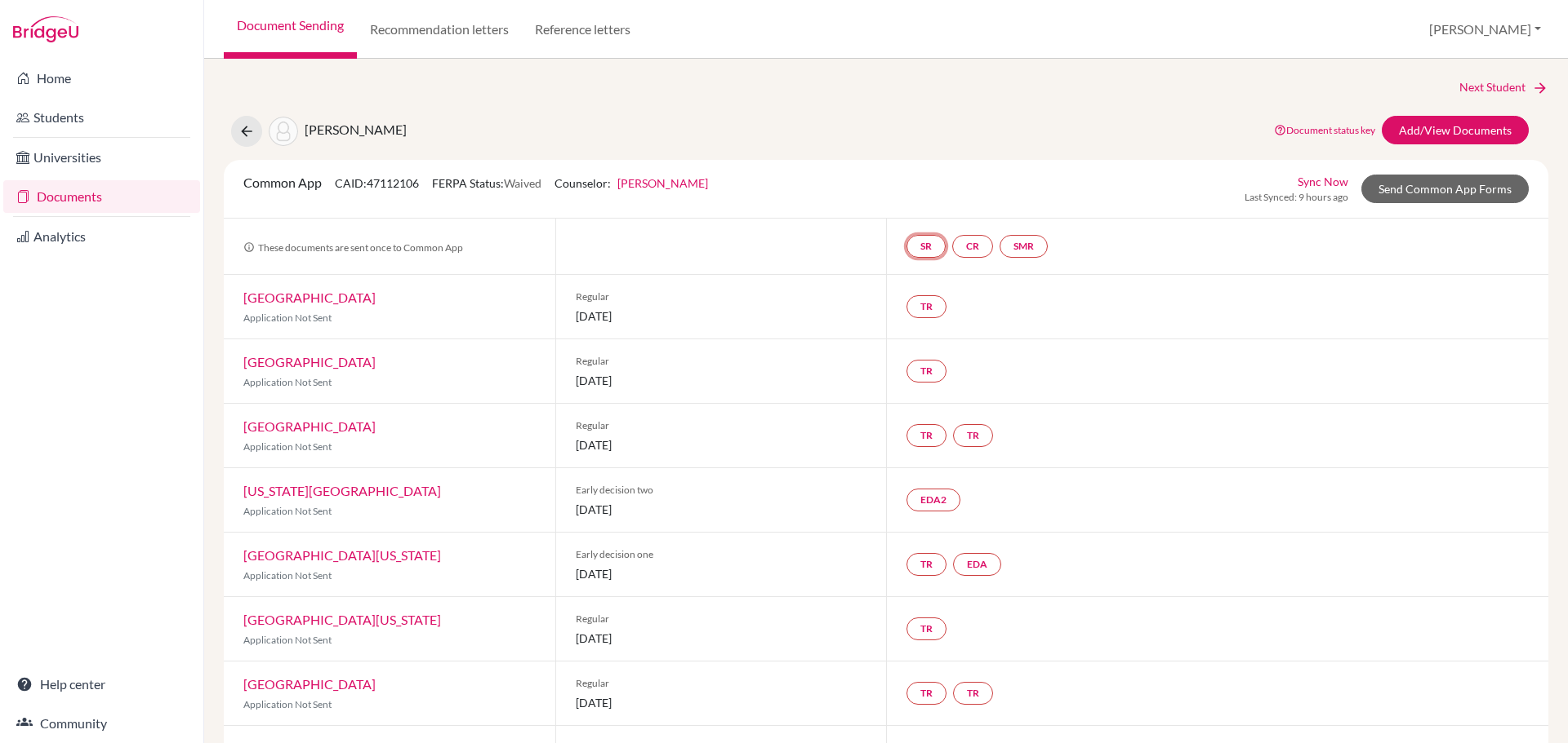
click at [908, 248] on link "SR" at bounding box center [926, 246] width 39 height 23
click at [908, 248] on link "SR School report School report Incomplete" at bounding box center [926, 246] width 39 height 23
click at [912, 201] on link "School report" at bounding box center [925, 196] width 70 height 14
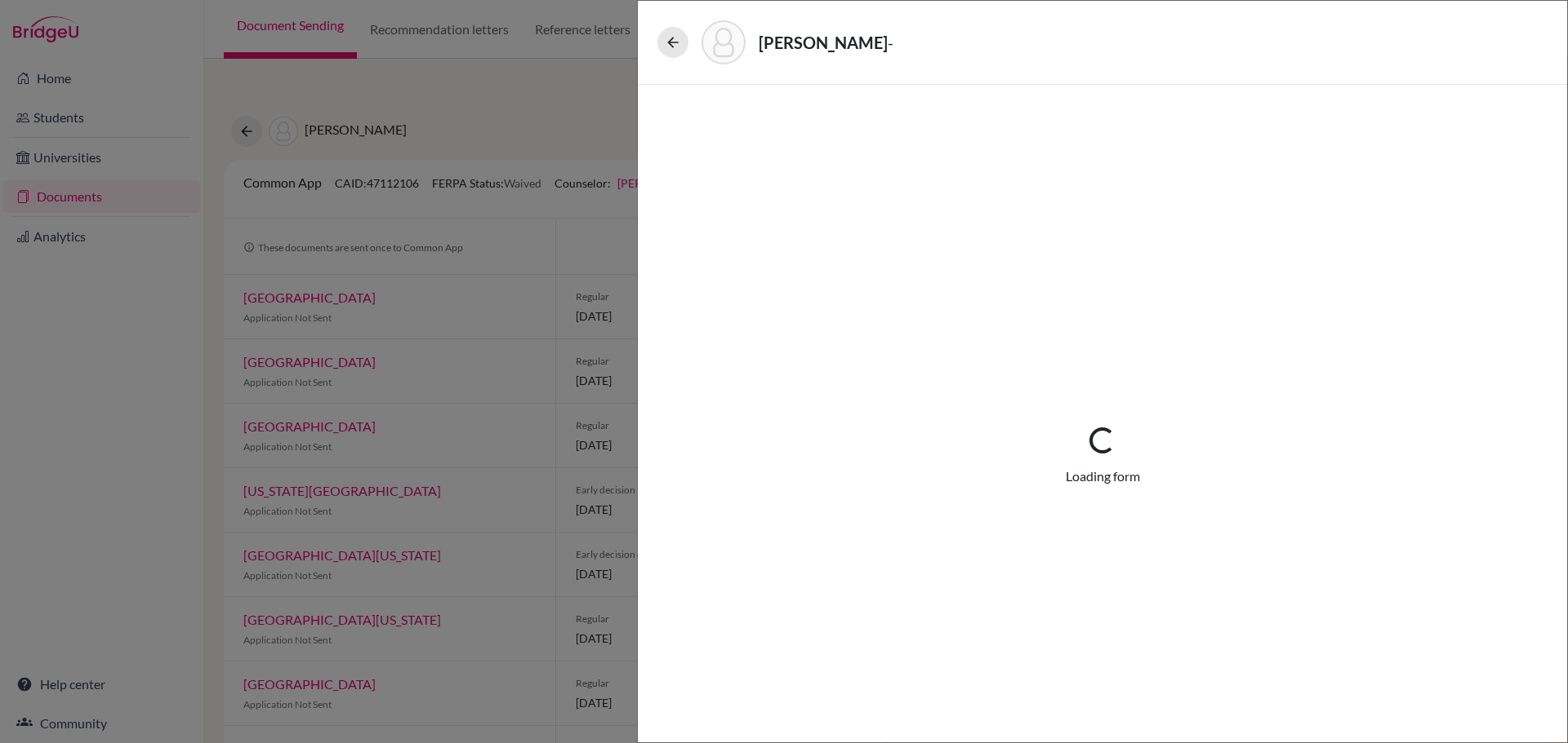
select select "1"
select select "680325"
select select "0"
select select "1"
select select "0"
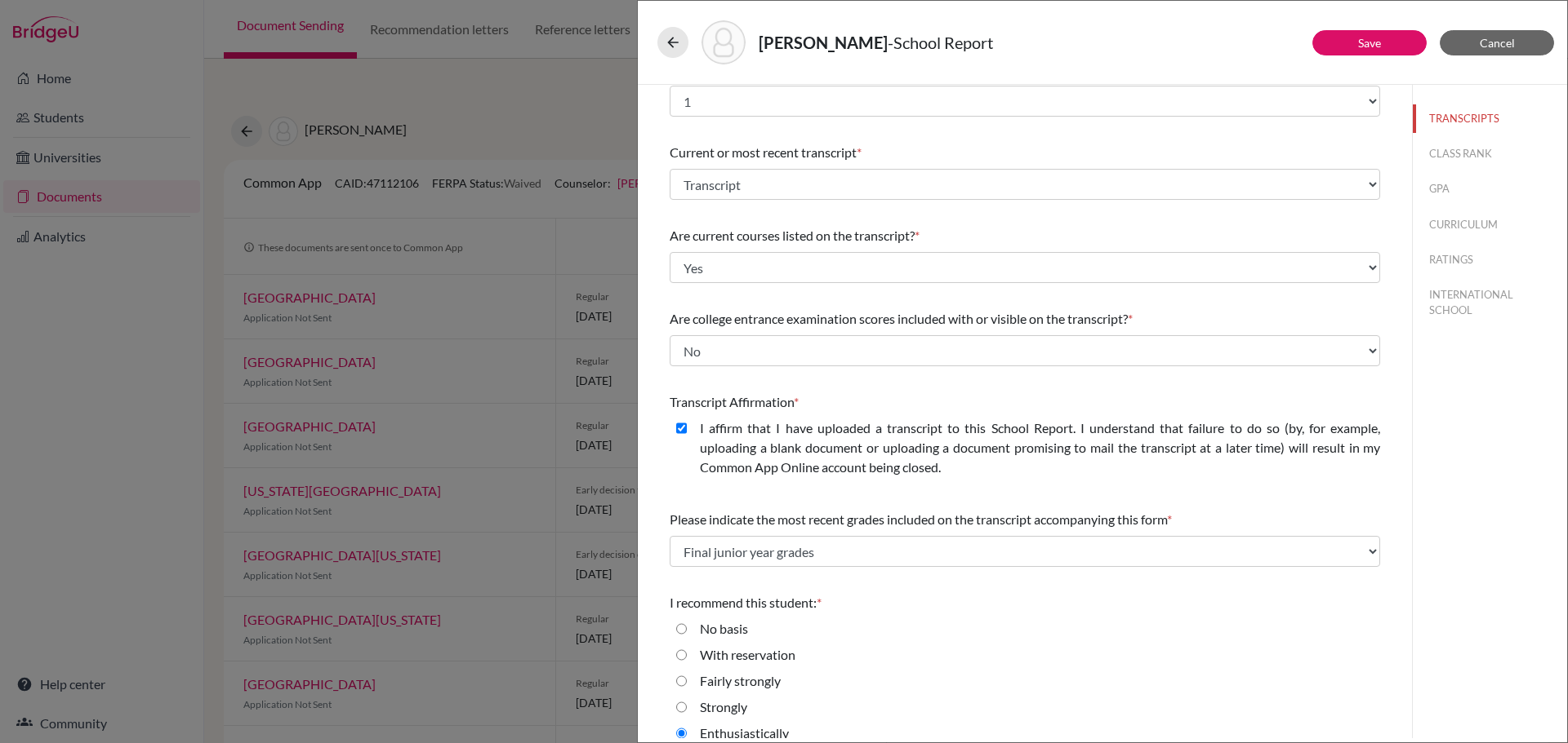
scroll to position [50, 0]
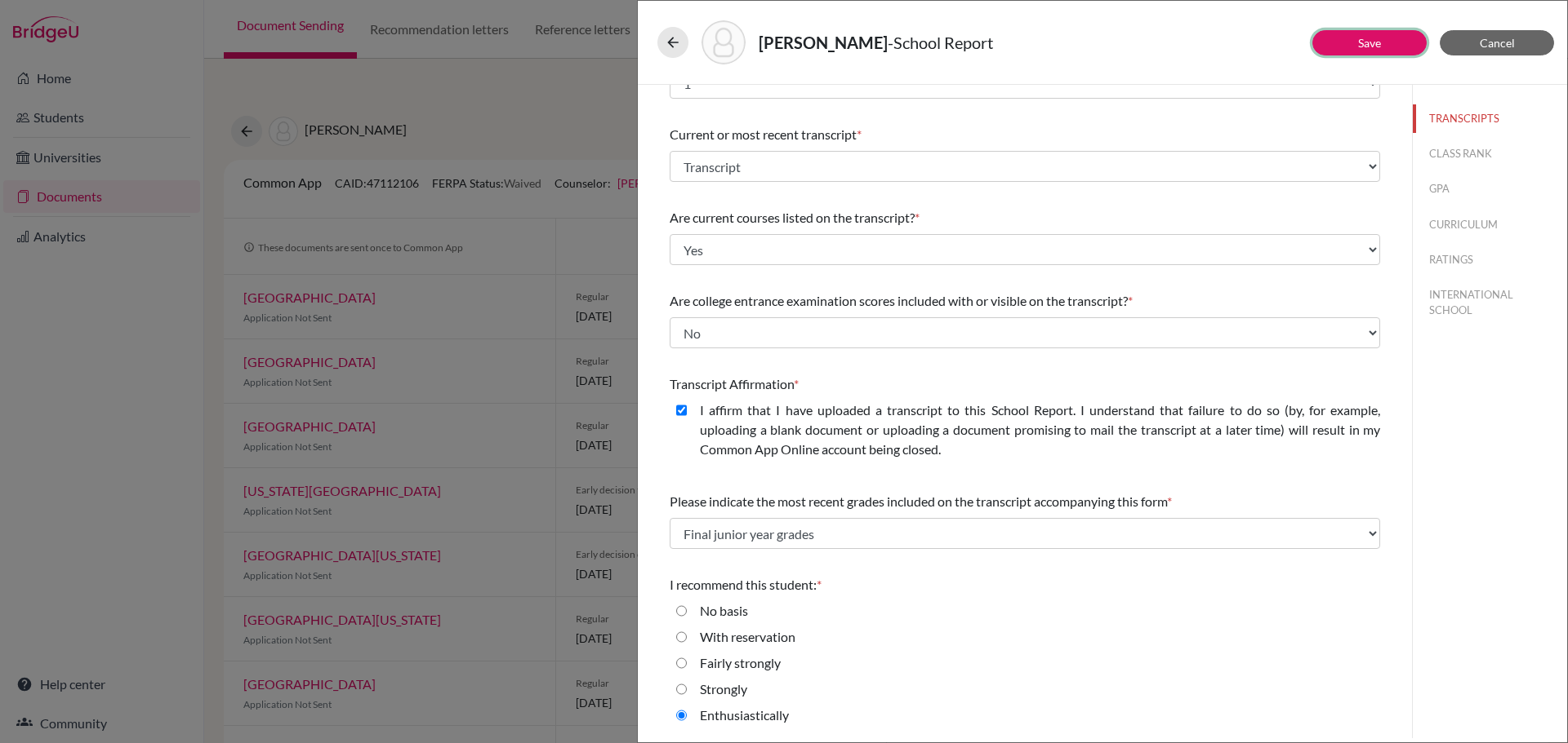
click at [1346, 49] on button "Save" at bounding box center [1369, 43] width 115 height 26
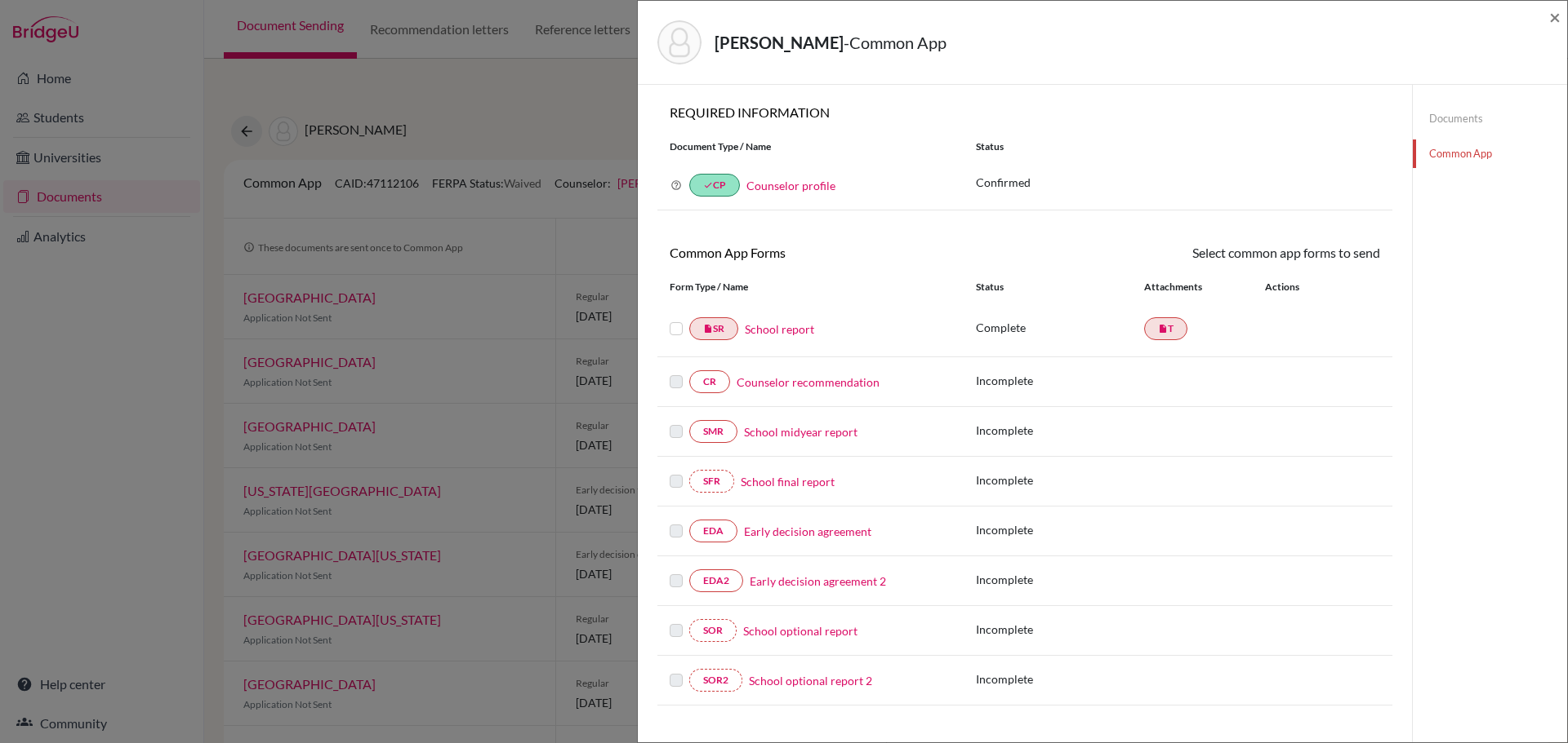
click at [676, 320] on label at bounding box center [677, 320] width 13 height 0
click at [0, 0] on input "checkbox" at bounding box center [0, 0] width 0 height 0
click at [1337, 260] on link "Send" at bounding box center [1346, 256] width 68 height 26
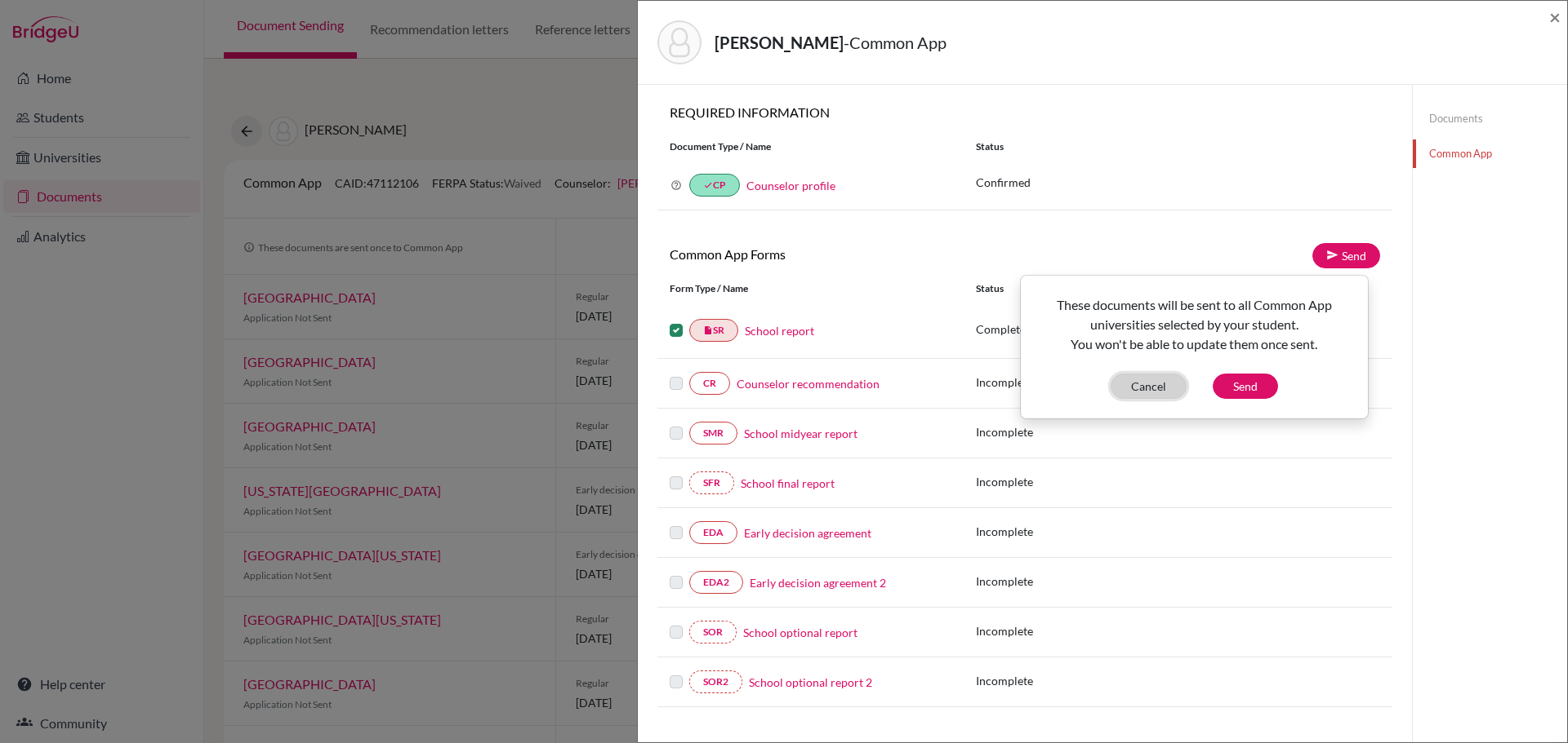
click at [1159, 391] on button "Cancel" at bounding box center [1149, 386] width 76 height 26
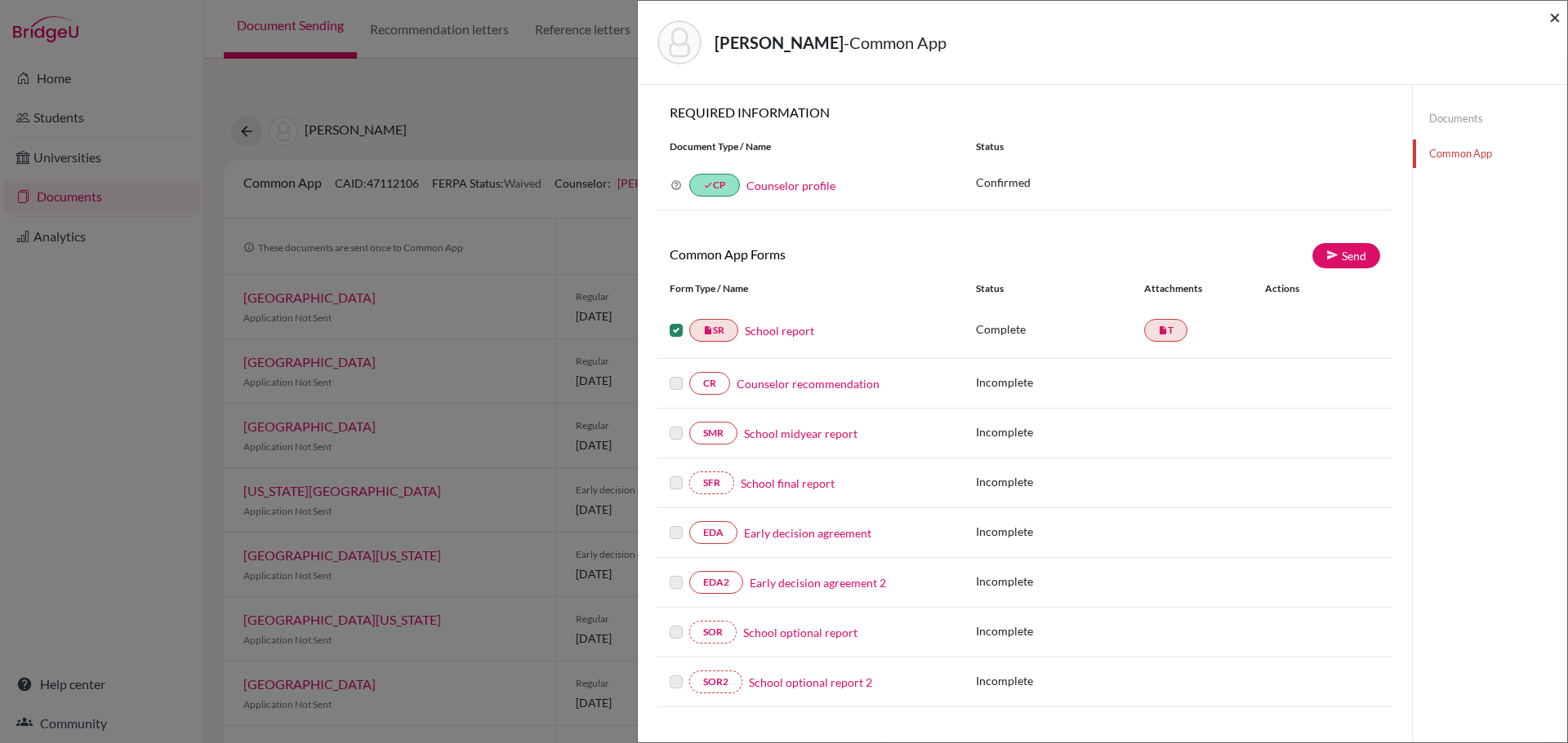
drag, startPoint x: 1558, startPoint y: 17, endPoint x: 1518, endPoint y: 23, distance: 40.4
click at [1558, 18] on span "×" at bounding box center [1555, 16] width 11 height 24
